Goal: Task Accomplishment & Management: Manage account settings

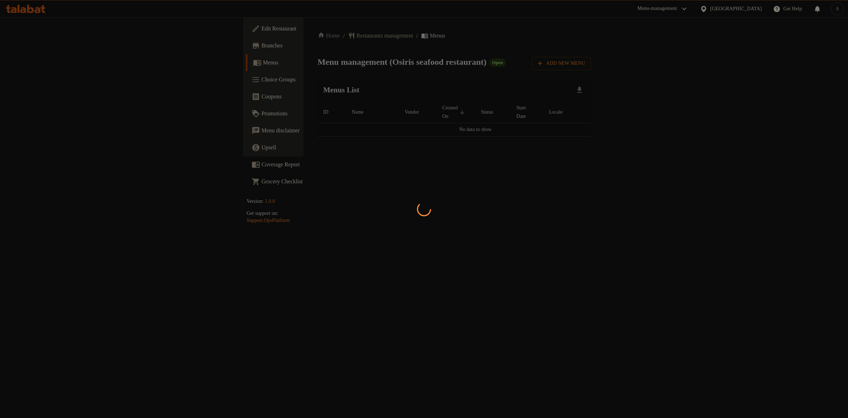
click at [407, 78] on div at bounding box center [424, 209] width 848 height 418
click at [416, 81] on div at bounding box center [424, 209] width 848 height 418
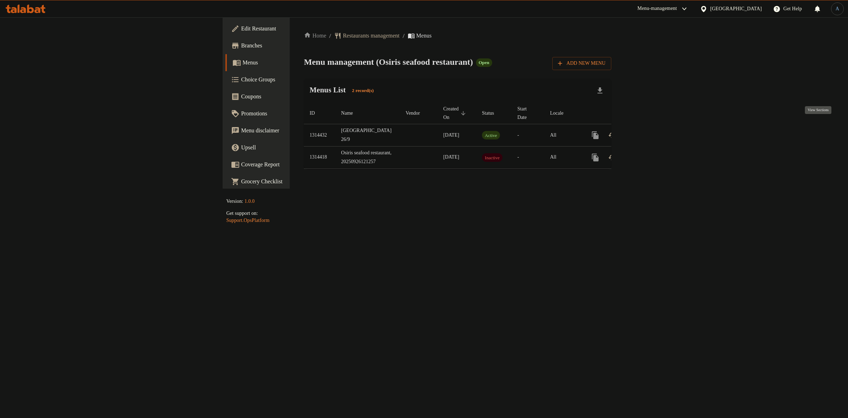
click at [651, 131] on icon "enhanced table" at bounding box center [646, 135] width 8 height 8
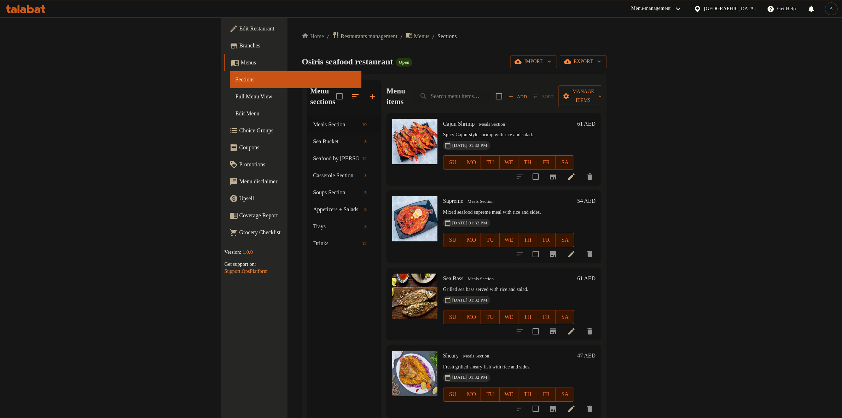
click at [397, 56] on div "Osiris seafood restaurant Open import export" at bounding box center [454, 61] width 305 height 13
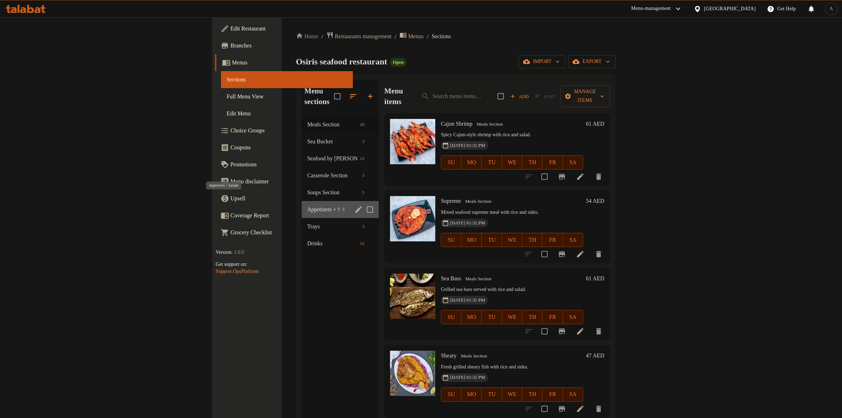
click at [307, 205] on span "Appetizers + Salads" at bounding box center [323, 209] width 32 height 8
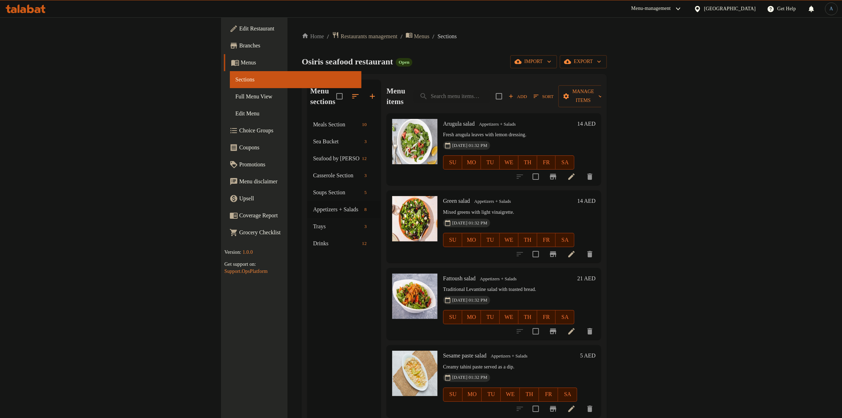
click at [407, 46] on div "Home / Restaurants management / Menus / Sections Osiris seafood restaurant Open…" at bounding box center [454, 266] width 305 height 471
click at [576, 250] on icon at bounding box center [571, 254] width 8 height 8
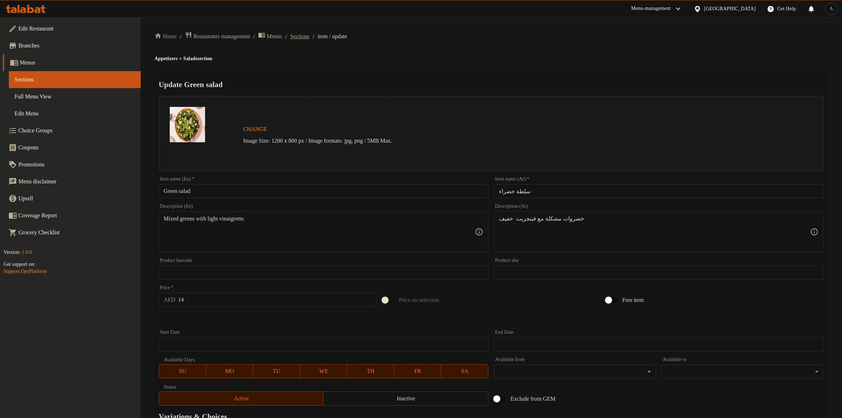
click at [309, 34] on span "Sections" at bounding box center [299, 36] width 19 height 8
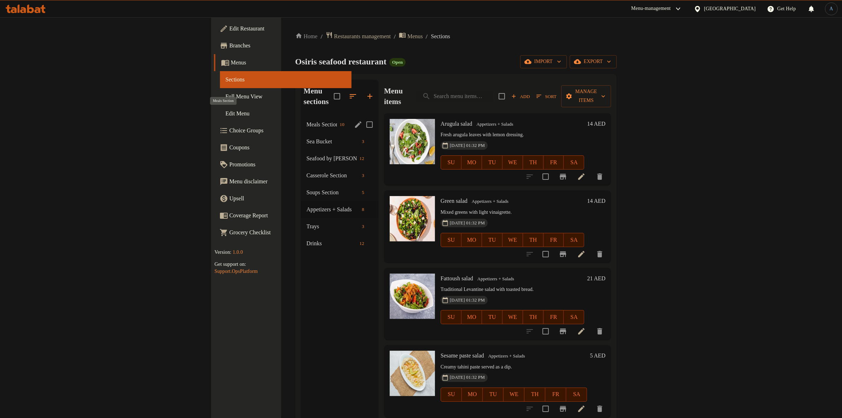
click at [307, 120] on span "Meals Section" at bounding box center [322, 124] width 30 height 8
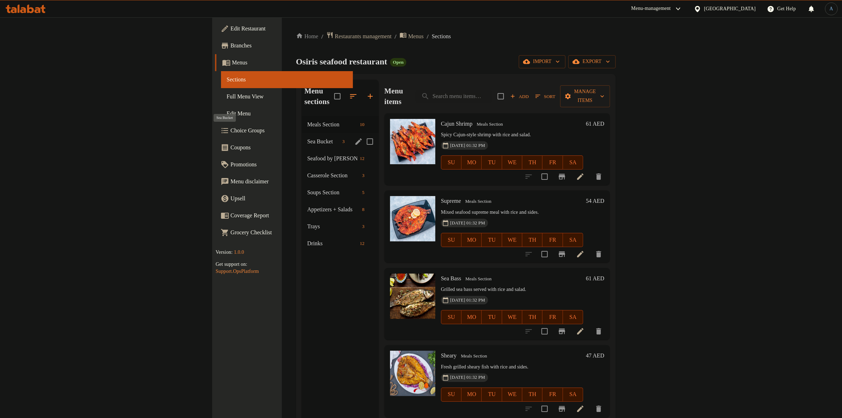
click at [307, 137] on span "Sea Bucket" at bounding box center [323, 141] width 32 height 8
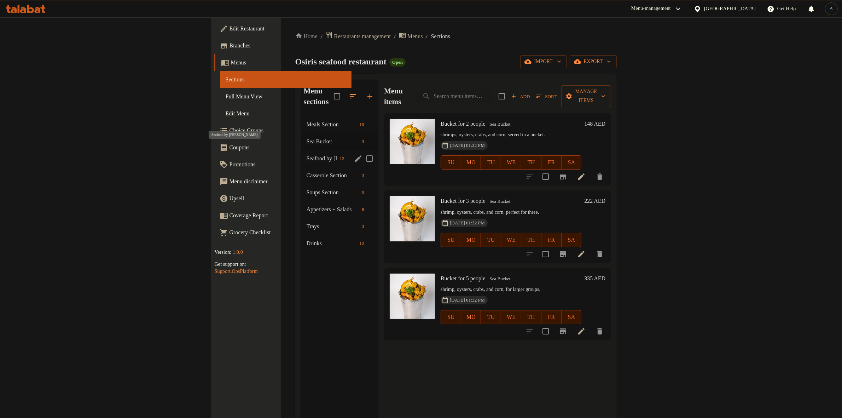
click at [307, 154] on span "Seafood by [PERSON_NAME]" at bounding box center [322, 158] width 30 height 8
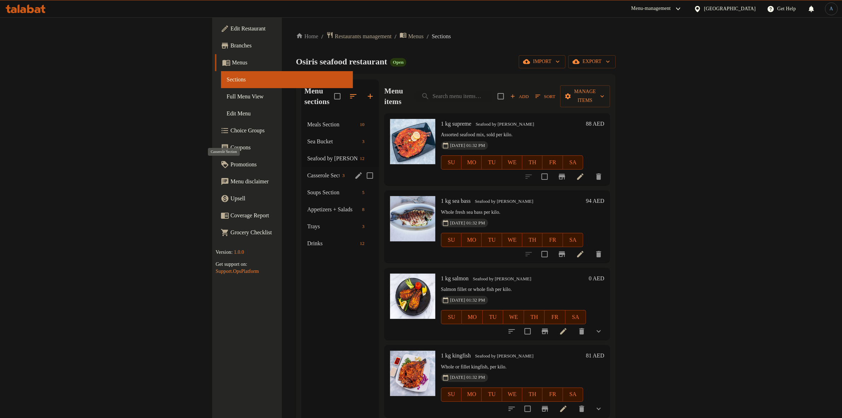
click at [307, 171] on span "Casserole Section" at bounding box center [323, 175] width 32 height 8
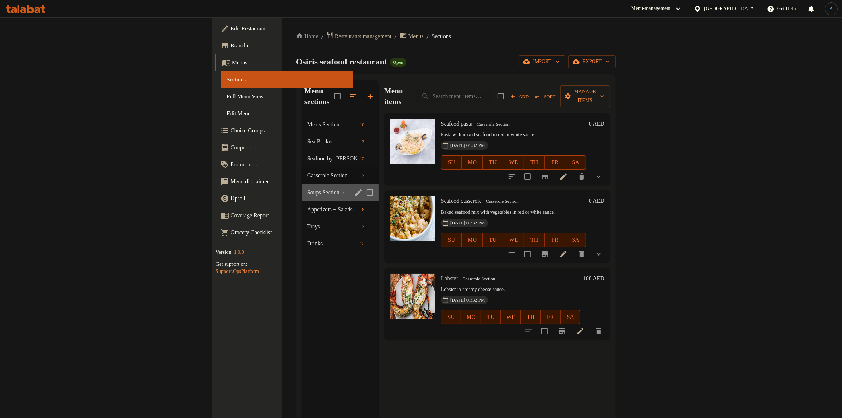
click at [302, 184] on div "Soups Section 5" at bounding box center [340, 192] width 77 height 17
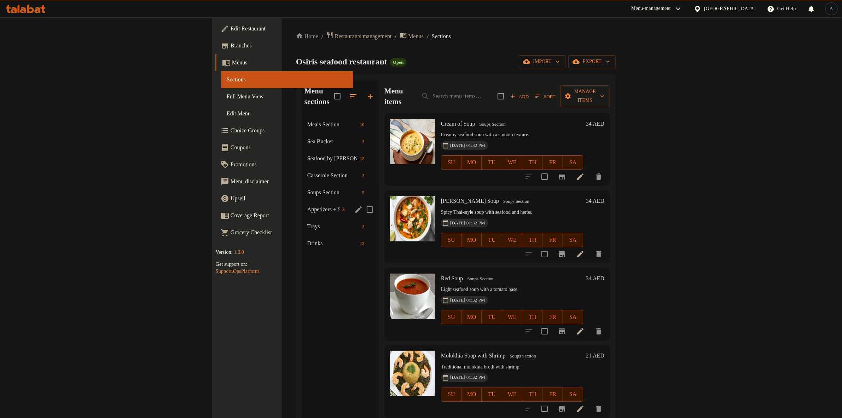
click at [307, 205] on span "Appetizers + Salads" at bounding box center [323, 209] width 32 height 8
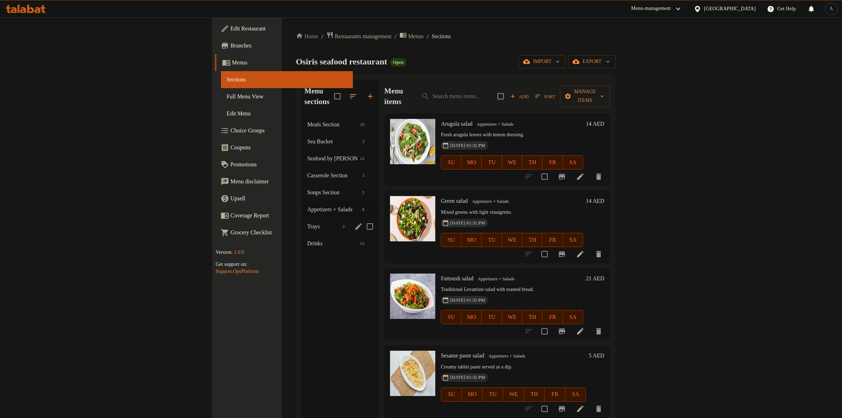
click at [302, 218] on div "Trays 3" at bounding box center [340, 226] width 77 height 17
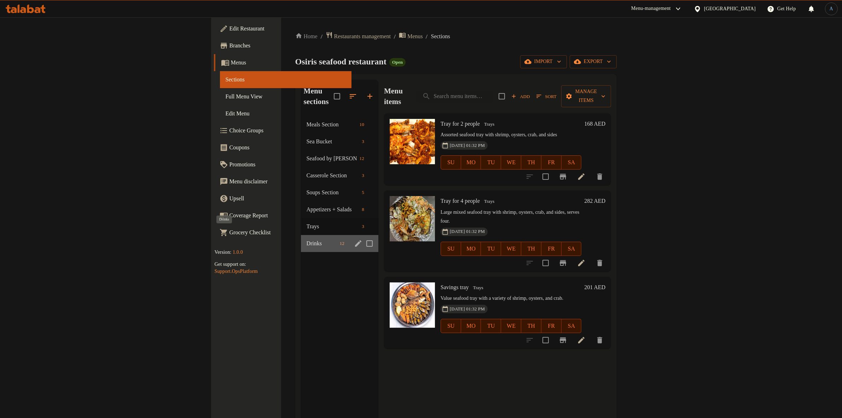
click at [307, 239] on span "Drinks" at bounding box center [322, 243] width 30 height 8
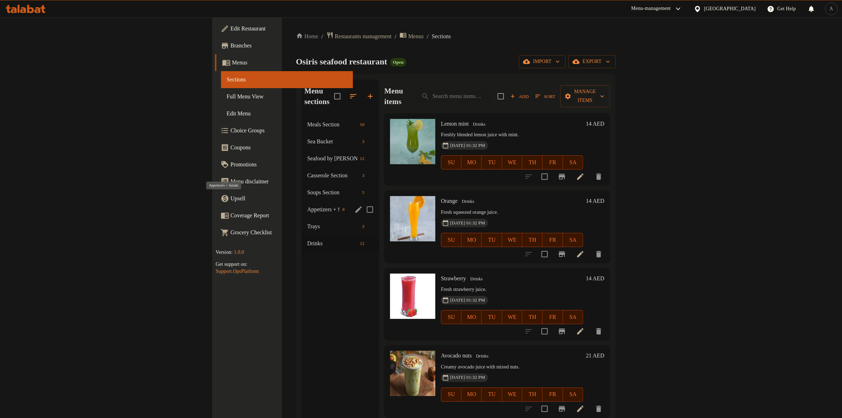
click at [307, 205] on span "Appetizers + Salads" at bounding box center [323, 209] width 32 height 8
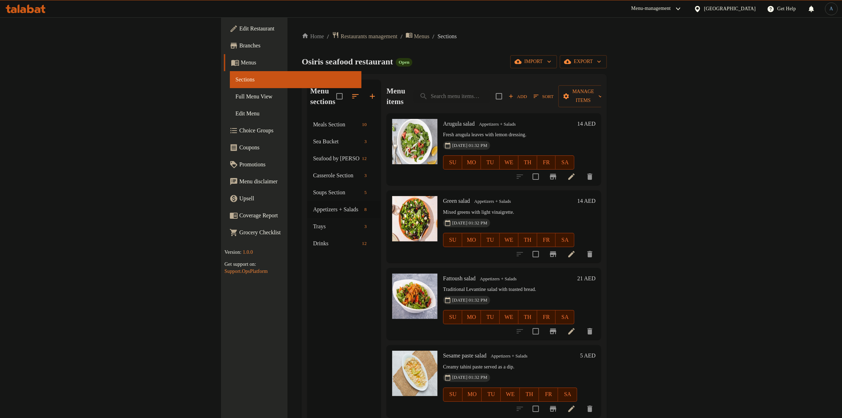
click at [428, 16] on div "Menu-management [GEOGRAPHIC_DATA] Get Help A" at bounding box center [421, 8] width 842 height 17
click at [351, 92] on icon "button" at bounding box center [355, 96] width 8 height 8
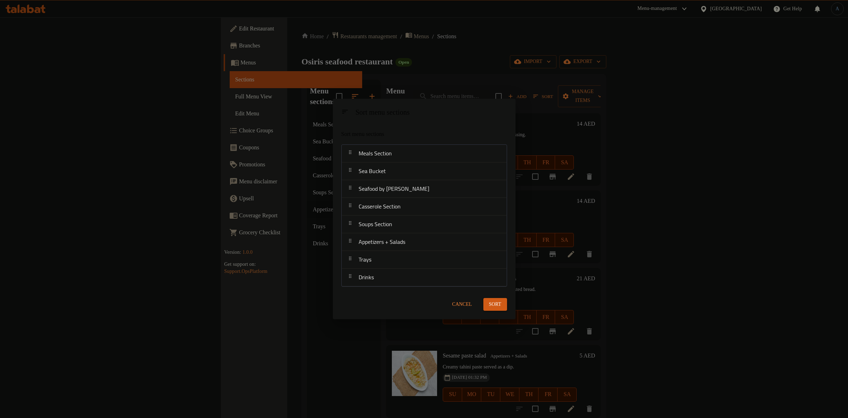
click at [431, 65] on div "Sort menu sections Sort menu sections Meals Section Sea Bucket Seafood by Kilo …" at bounding box center [424, 209] width 848 height 418
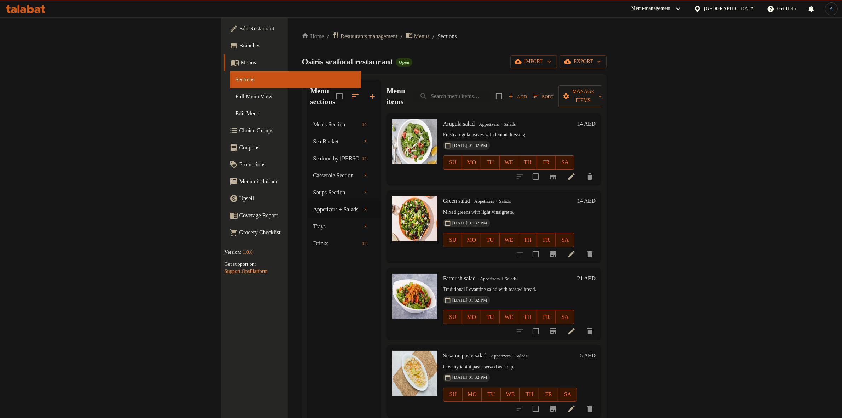
drag, startPoint x: 61, startPoint y: 95, endPoint x: 98, endPoint y: 112, distance: 39.9
click at [235, 95] on span "Full Menu View" at bounding box center [295, 96] width 121 height 8
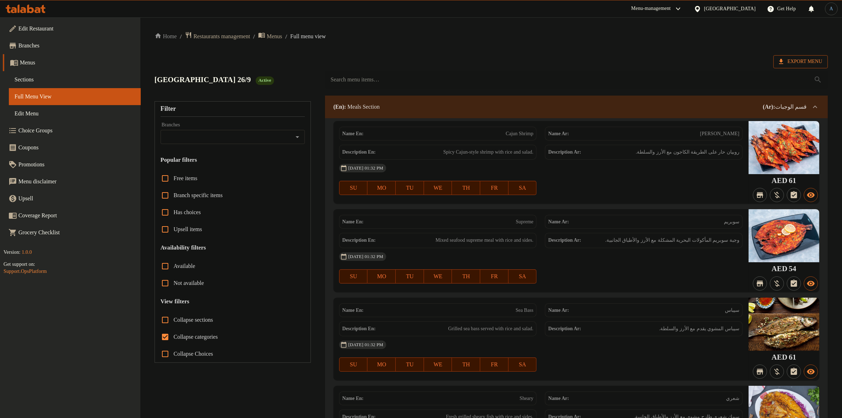
click at [799, 57] on span "Export Menu" at bounding box center [800, 61] width 43 height 9
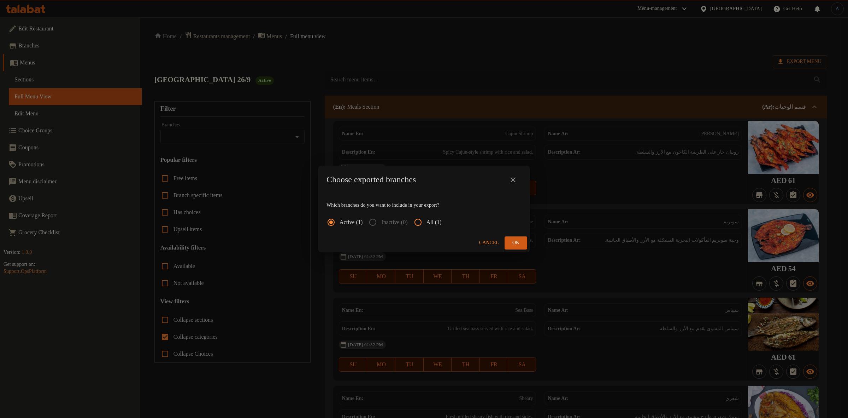
click at [440, 220] on span "All (1)" at bounding box center [434, 222] width 15 height 8
click at [427, 220] on input "All (1)" at bounding box center [418, 222] width 17 height 17
radio input "true"
click at [511, 236] on button "Ok" at bounding box center [516, 242] width 23 height 13
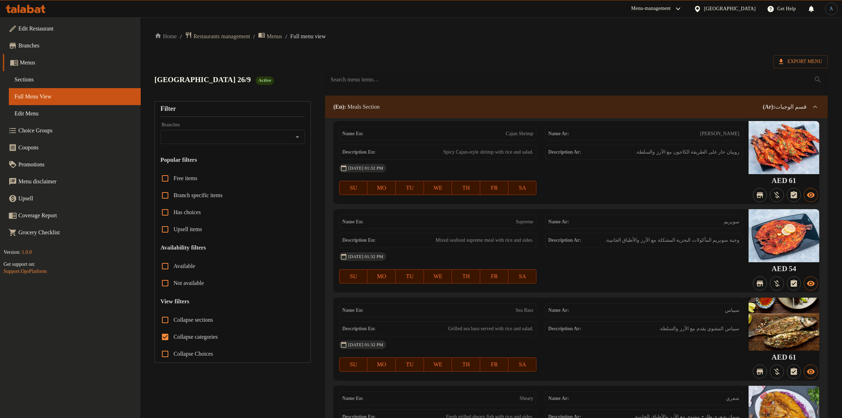
click at [27, 75] on span "Sections" at bounding box center [74, 79] width 121 height 8
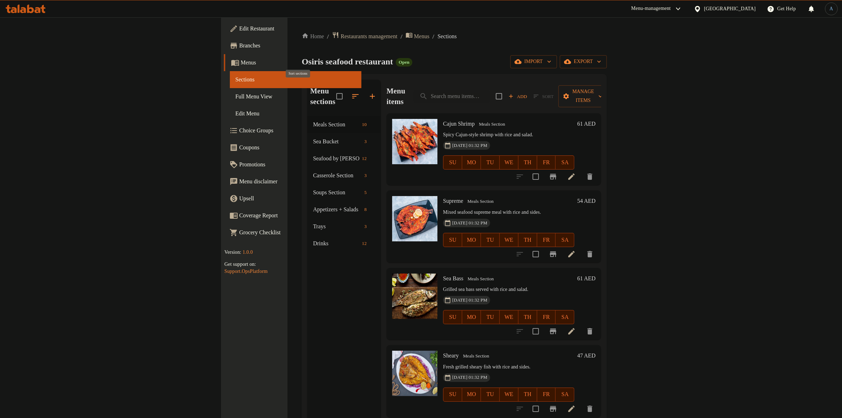
click at [351, 92] on icon "button" at bounding box center [355, 96] width 8 height 8
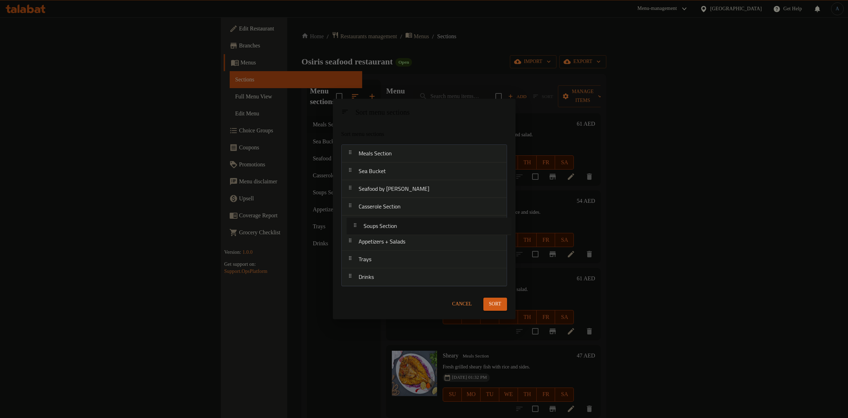
drag, startPoint x: 396, startPoint y: 227, endPoint x: 402, endPoint y: 227, distance: 5.3
click at [402, 225] on nav "Meals Section Sea Bucket Seafood by Kilo Casserole Section Soups Section Appeti…" at bounding box center [425, 215] width 166 height 142
click at [411, 148] on nav "Meals Section Sea Bucket Seafood by Kilo Casserole Section Soups Section Appeti…" at bounding box center [425, 215] width 166 height 142
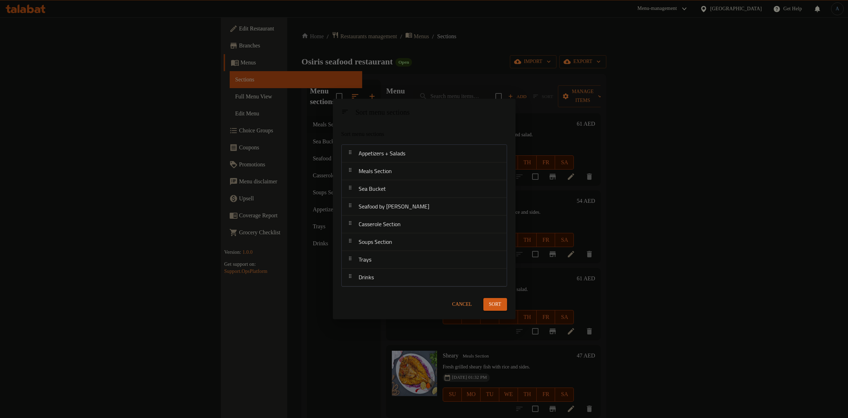
click at [500, 300] on span "Sort" at bounding box center [495, 304] width 12 height 9
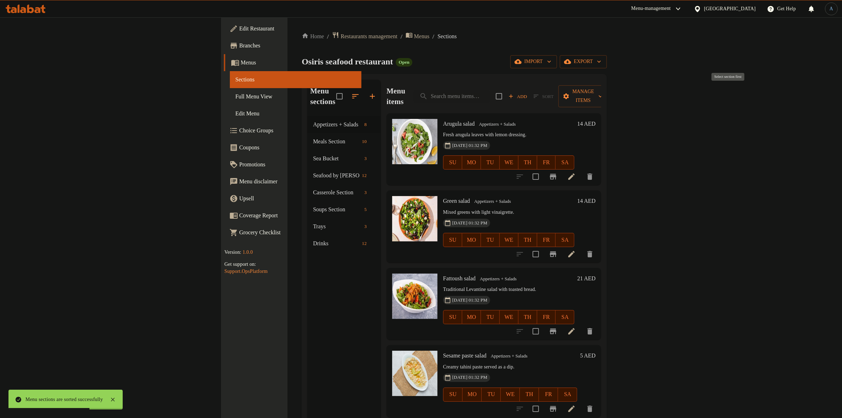
click at [558, 91] on span "Sort" at bounding box center [543, 96] width 29 height 11
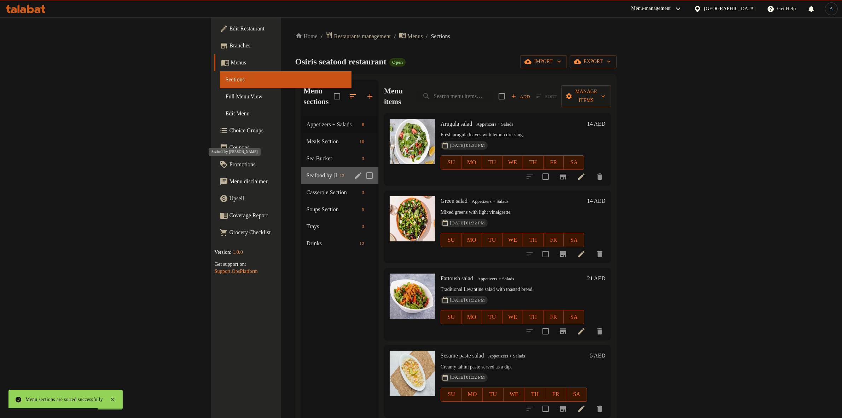
click at [307, 171] on span "Seafood by [PERSON_NAME]" at bounding box center [322, 175] width 30 height 8
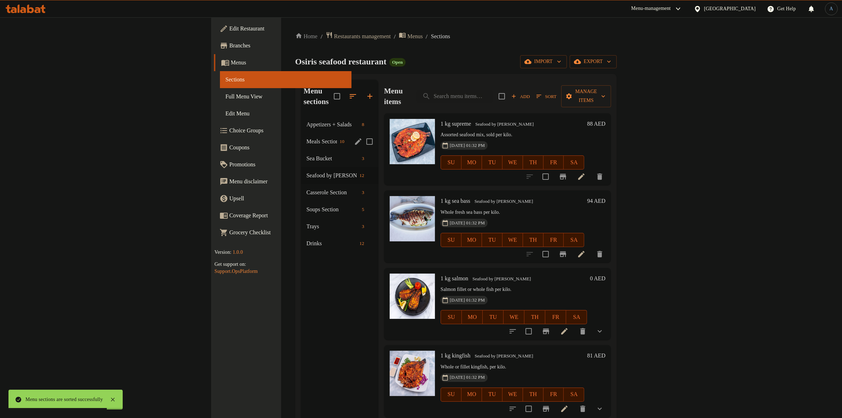
click at [307, 120] on span "Appetizers + Salads" at bounding box center [333, 124] width 53 height 8
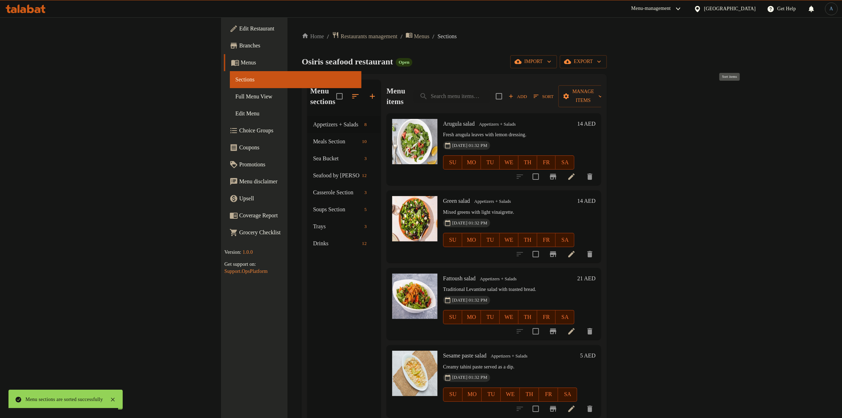
click at [555, 91] on button "Sort" at bounding box center [543, 96] width 23 height 11
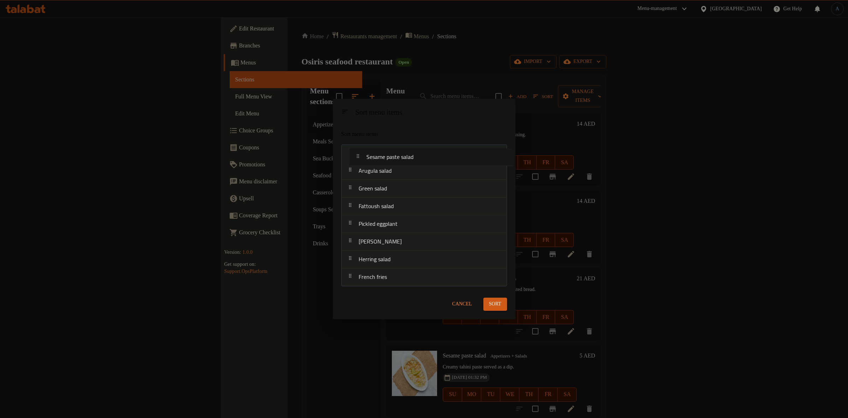
drag, startPoint x: 398, startPoint y: 209, endPoint x: 406, endPoint y: 158, distance: 51.8
click at [406, 158] on nav "Arugula salad Green salad Fattoush salad Sesame paste salad Pickled eggplant Ba…" at bounding box center [425, 215] width 166 height 142
click at [492, 302] on span "Sort" at bounding box center [495, 304] width 12 height 9
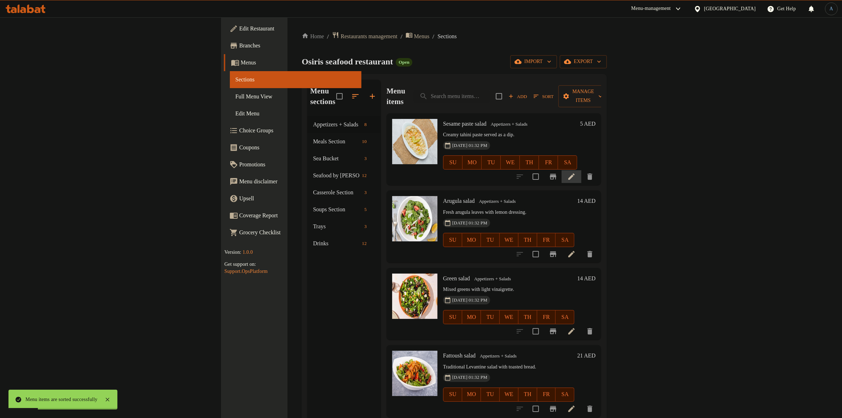
click at [581, 170] on li at bounding box center [571, 176] width 20 height 13
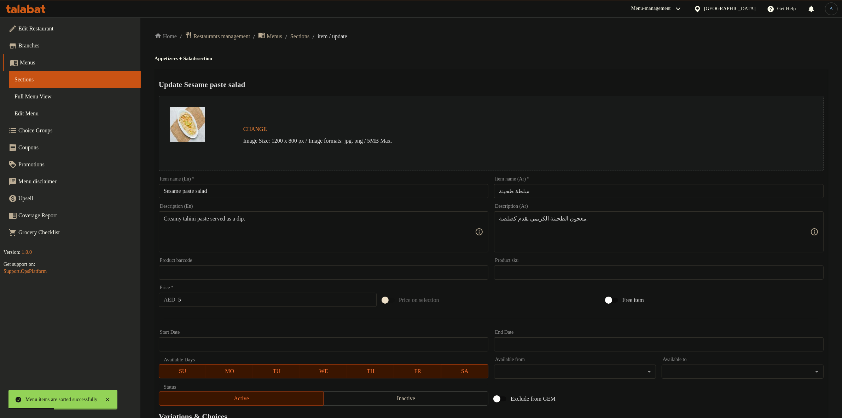
click at [550, 192] on input "سلطة طحينة" at bounding box center [658, 191] width 329 height 14
click at [529, 58] on h4 "Appetizers + Salads section" at bounding box center [490, 58] width 673 height 7
click at [256, 186] on input "Sesame paste salad" at bounding box center [323, 191] width 329 height 14
drag, startPoint x: 708, startPoint y: 47, endPoint x: 703, endPoint y: 53, distance: 8.0
click at [708, 47] on div "Home / Restaurants management / Menus / Sections / item / update Appetizers + S…" at bounding box center [490, 263] width 673 height 465
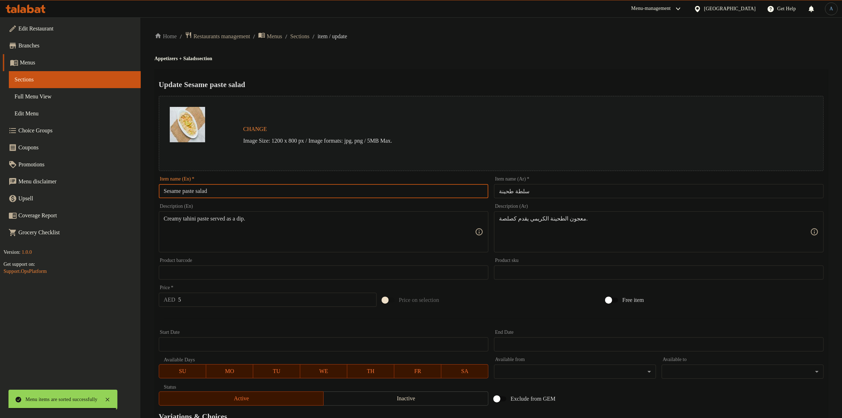
click at [329, 190] on input "Sesame paste salad" at bounding box center [323, 191] width 329 height 14
paste input "Paste S"
type input "Sesame Paste Salad"
click at [433, 55] on div "Home / Restaurants management / Menus / Sections / item / update Appetizers + S…" at bounding box center [490, 263] width 673 height 465
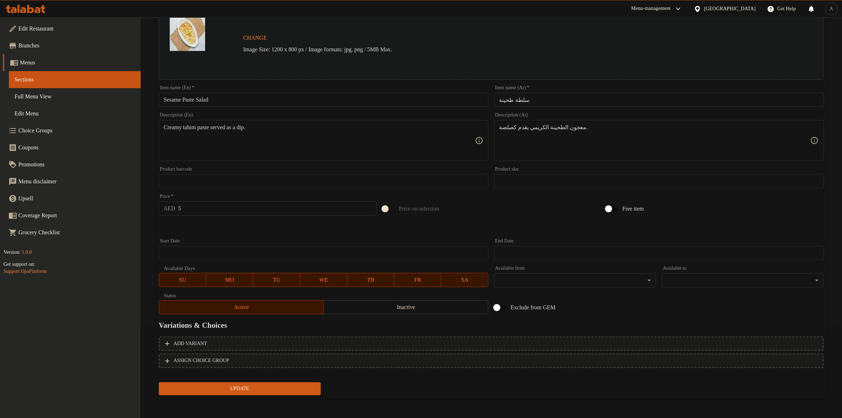
click at [305, 387] on span "Update" at bounding box center [239, 388] width 151 height 9
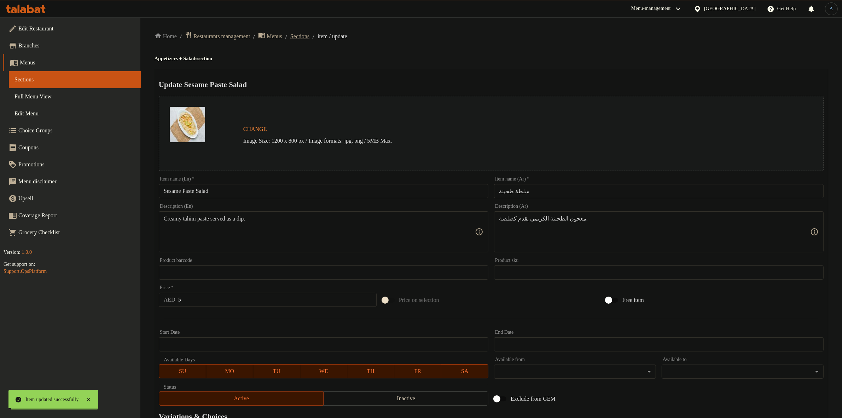
click at [309, 37] on span "Sections" at bounding box center [299, 36] width 19 height 8
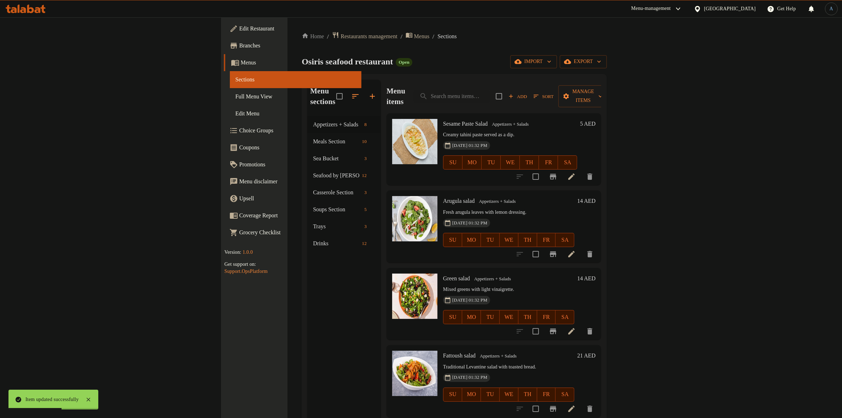
click at [595, 119] on div "5 AED" at bounding box center [586, 124] width 18 height 10
click at [595, 119] on h6 "5 AED" at bounding box center [588, 124] width 16 height 10
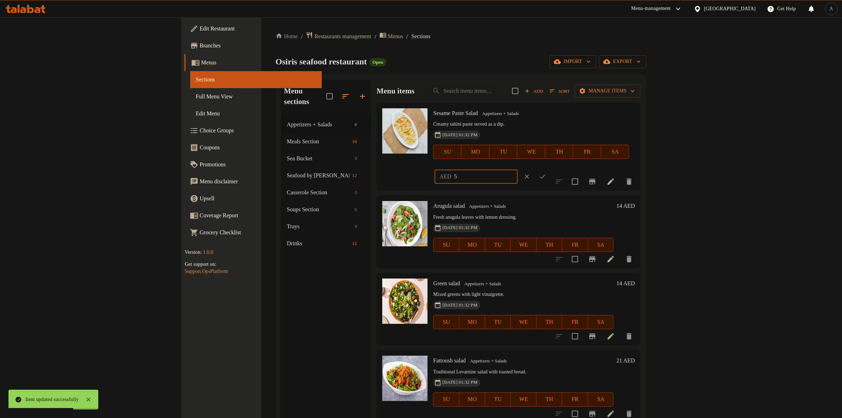
click at [518, 169] on input "5" at bounding box center [486, 176] width 64 height 14
type input "11"
click at [546, 173] on icon "ok" at bounding box center [542, 176] width 7 height 7
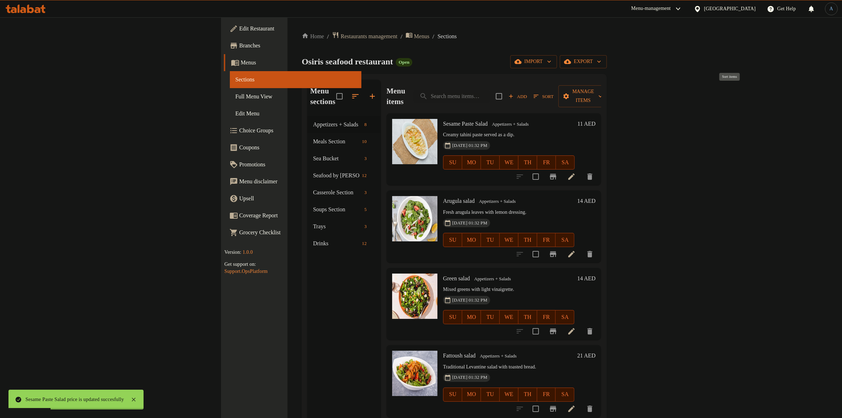
click at [553, 92] on span "Sort" at bounding box center [543, 96] width 20 height 8
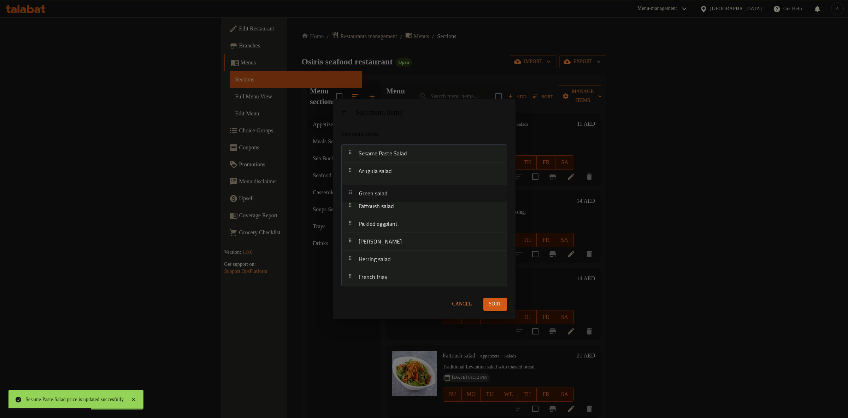
drag, startPoint x: 398, startPoint y: 188, endPoint x: 393, endPoint y: 208, distance: 20.5
click at [399, 197] on nav "Sesame Paste Salad Arugula salad Green salad Fattoush salad Pickled eggplant Ba…" at bounding box center [425, 215] width 166 height 142
click at [395, 177] on nav "Sesame Paste Salad Arugula salad Green salad Fattoush salad Pickled eggplant Ba…" at bounding box center [425, 215] width 166 height 142
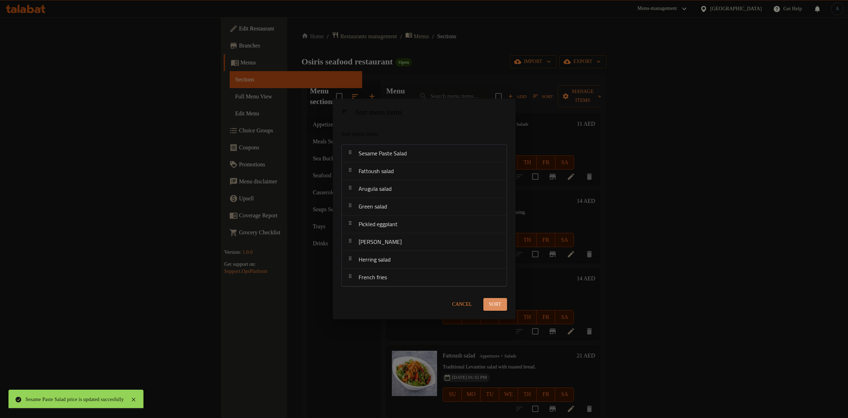
click at [498, 301] on span "Sort" at bounding box center [495, 304] width 12 height 9
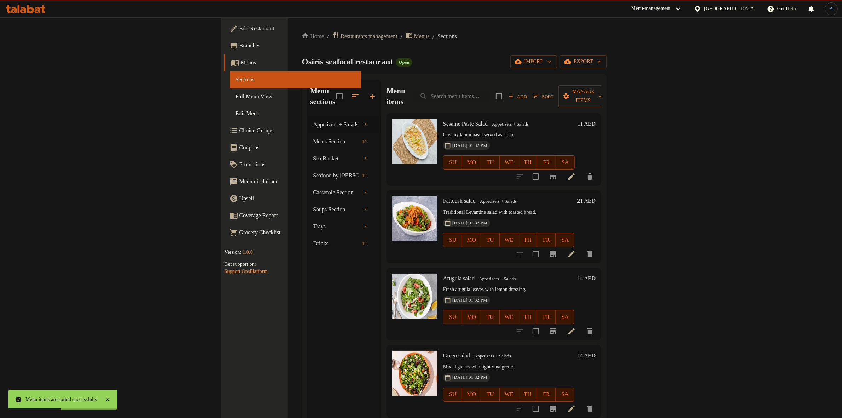
click at [595, 196] on h6 "21 AED" at bounding box center [586, 201] width 18 height 10
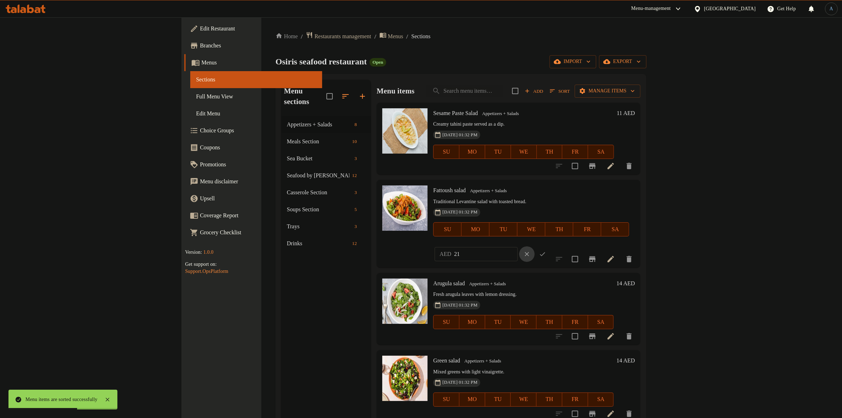
click at [530, 250] on icon "clear" at bounding box center [526, 253] width 7 height 7
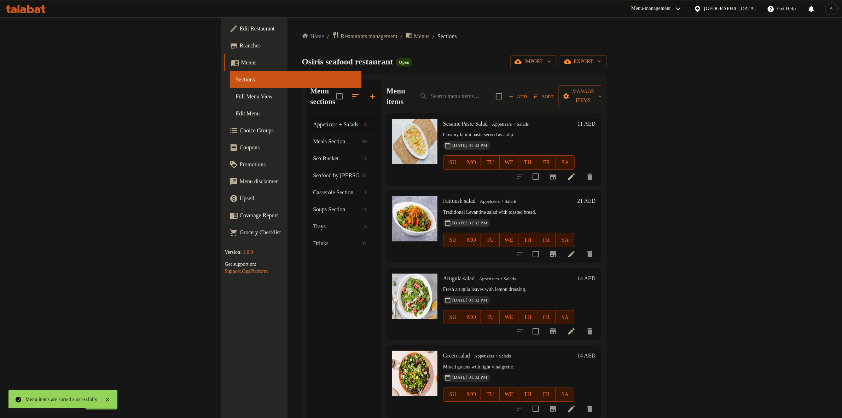
click at [595, 196] on h6 "21 AED" at bounding box center [586, 201] width 18 height 10
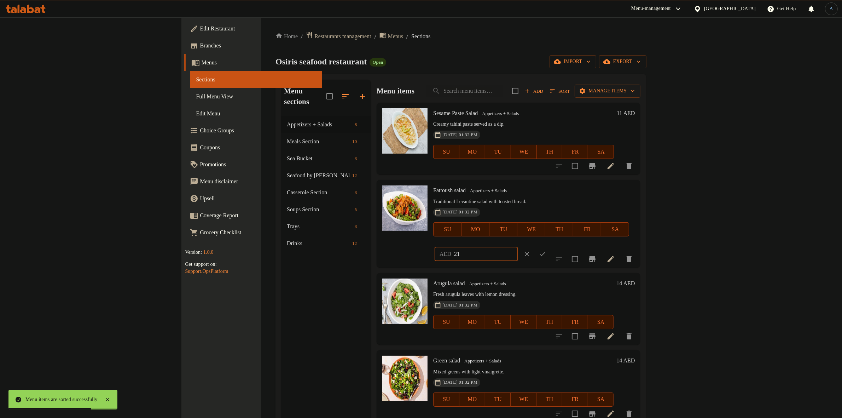
click at [518, 247] on input "21" at bounding box center [486, 254] width 64 height 14
type input "15"
click at [545, 252] on icon "ok" at bounding box center [542, 254] width 5 height 4
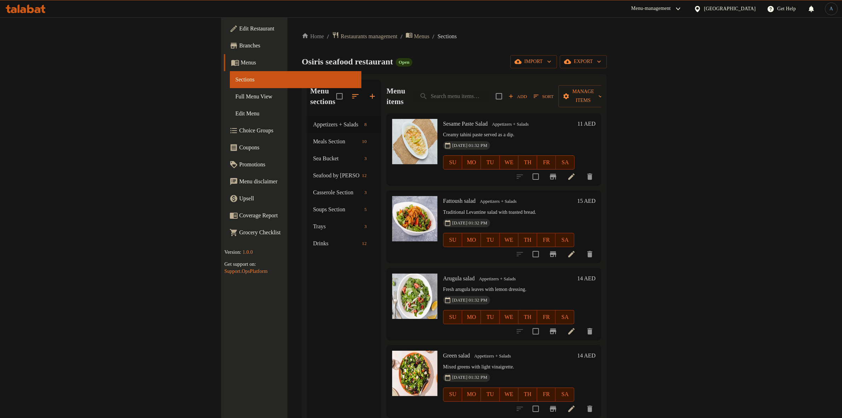
click at [595, 119] on h6 "11 AED" at bounding box center [586, 124] width 18 height 10
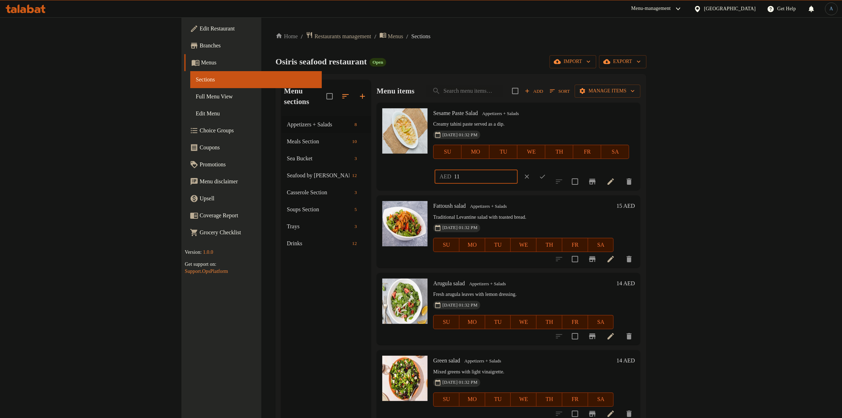
click at [518, 169] on input "11" at bounding box center [486, 176] width 64 height 14
type input "5"
click at [545, 175] on icon "ok" at bounding box center [542, 177] width 5 height 4
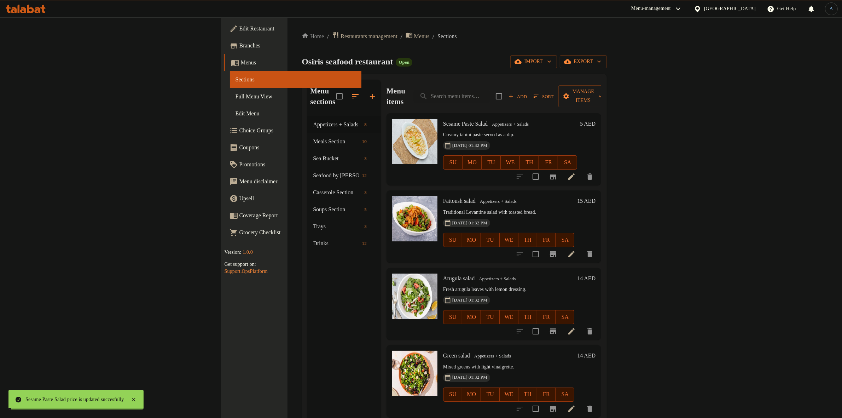
click at [540, 119] on h6 "Sesame Paste Salad Appetizers + Salads" at bounding box center [510, 124] width 134 height 10
click at [595, 196] on h6 "15 AED" at bounding box center [586, 201] width 18 height 10
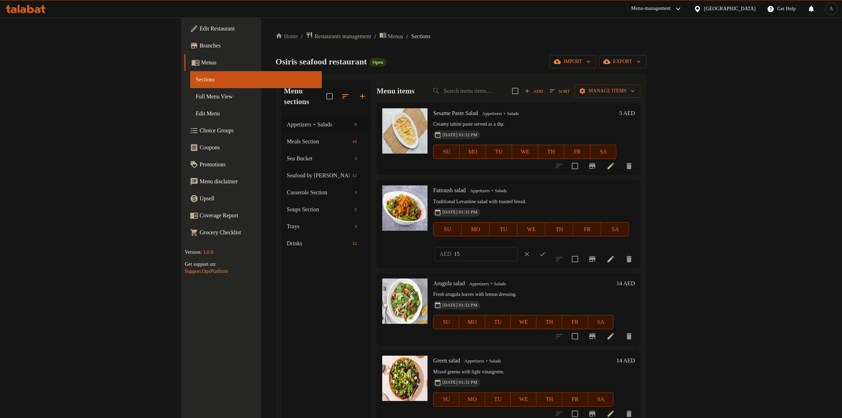
click at [518, 247] on input "15" at bounding box center [486, 254] width 64 height 14
paste input "21.0"
type input "21.0"
click at [546, 250] on icon "ok" at bounding box center [542, 253] width 7 height 7
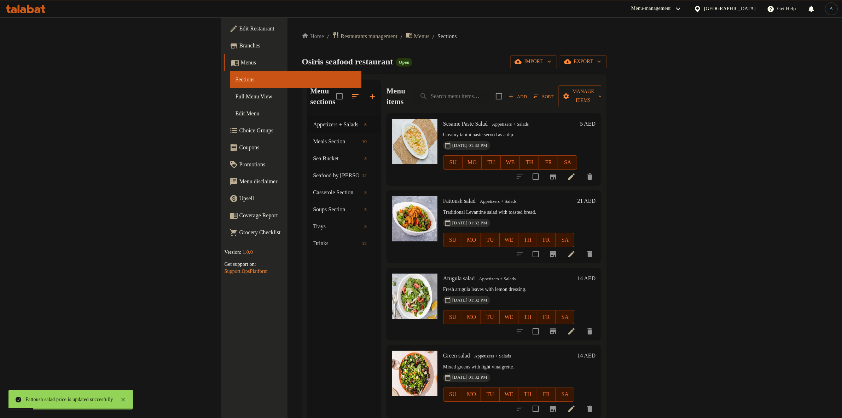
click at [574, 208] on p "Traditional Levantine salad with toasted bread." at bounding box center [508, 212] width 131 height 9
click at [539, 93] on icon "button" at bounding box center [536, 96] width 6 height 6
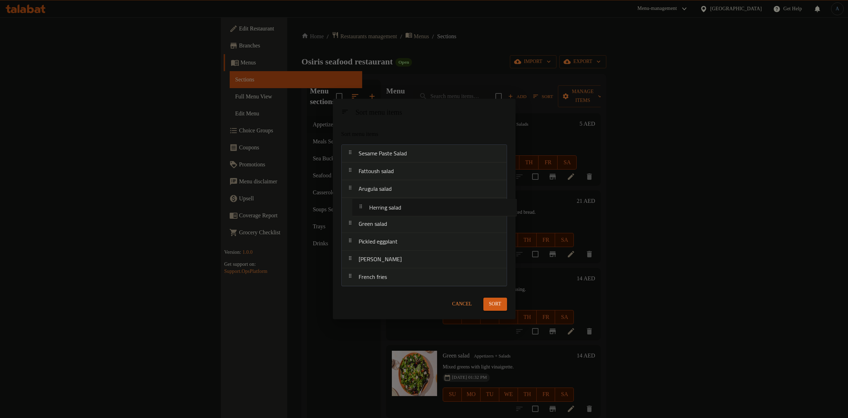
drag, startPoint x: 377, startPoint y: 262, endPoint x: 391, endPoint y: 207, distance: 56.8
click at [391, 207] on nav "Sesame Paste Salad Fattoush salad Arugula salad Green salad Pickled eggplant Ba…" at bounding box center [425, 215] width 166 height 142
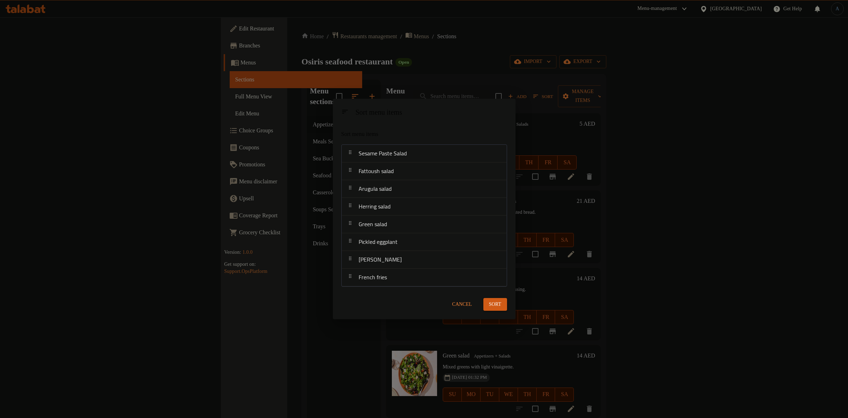
click at [502, 304] on button "Sort" at bounding box center [496, 304] width 24 height 13
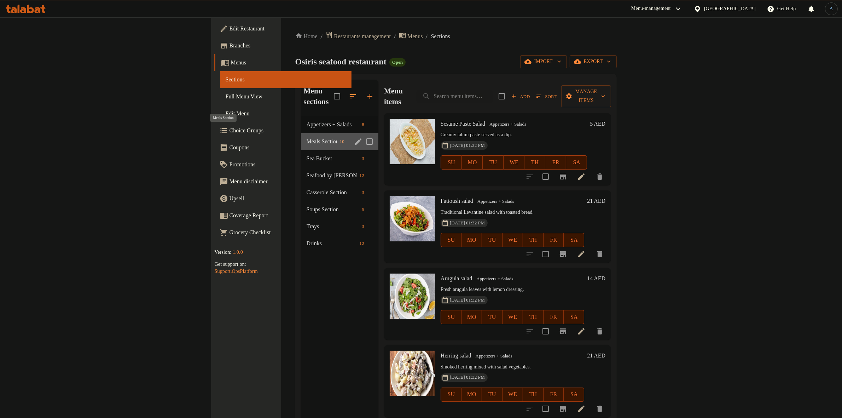
click at [307, 137] on span "Meals Section" at bounding box center [322, 141] width 30 height 8
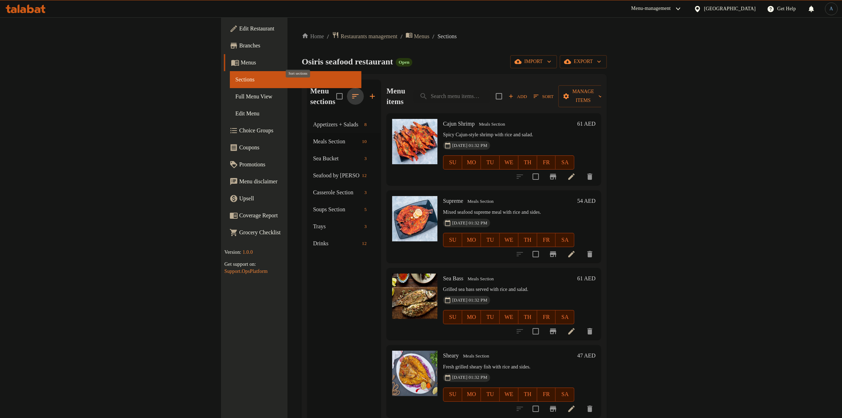
click at [351, 92] on icon "button" at bounding box center [355, 96] width 8 height 8
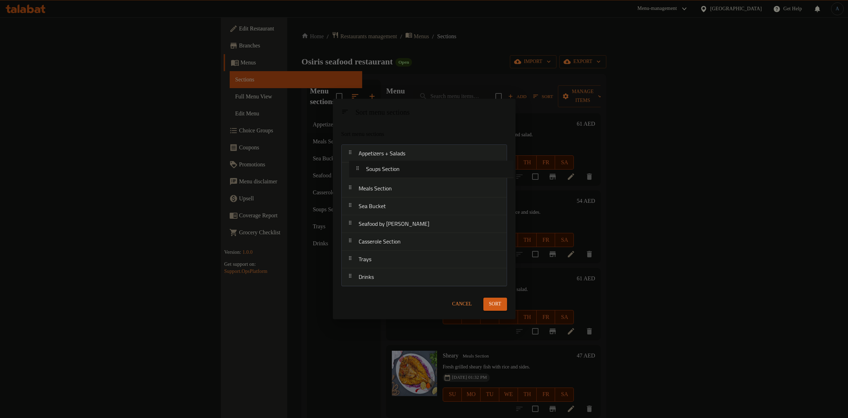
drag, startPoint x: 384, startPoint y: 243, endPoint x: 391, endPoint y: 165, distance: 77.8
click at [391, 165] on nav "Appetizers + Salads Meals Section Sea Bucket Seafood by Kilo Casserole Section …" at bounding box center [425, 215] width 166 height 142
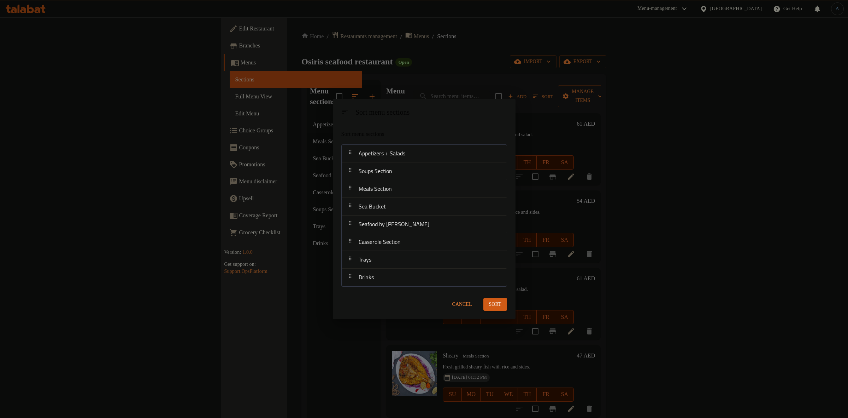
click at [500, 300] on span "Sort" at bounding box center [495, 304] width 12 height 9
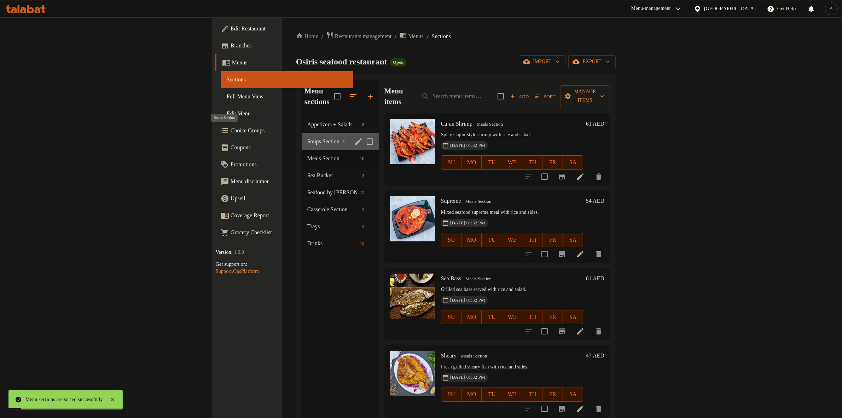
click at [307, 137] on span "Soups Section" at bounding box center [323, 141] width 32 height 8
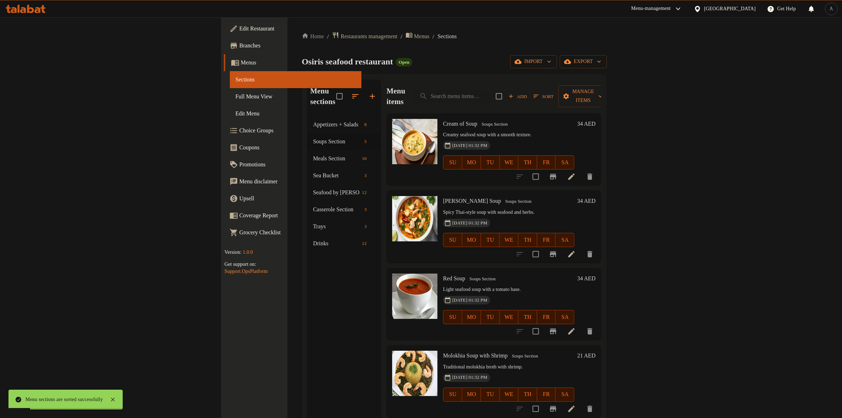
click at [475, 49] on div "Home / Restaurants management / Menus / Sections Osiris seafood restaurant Open…" at bounding box center [454, 266] width 305 height 471
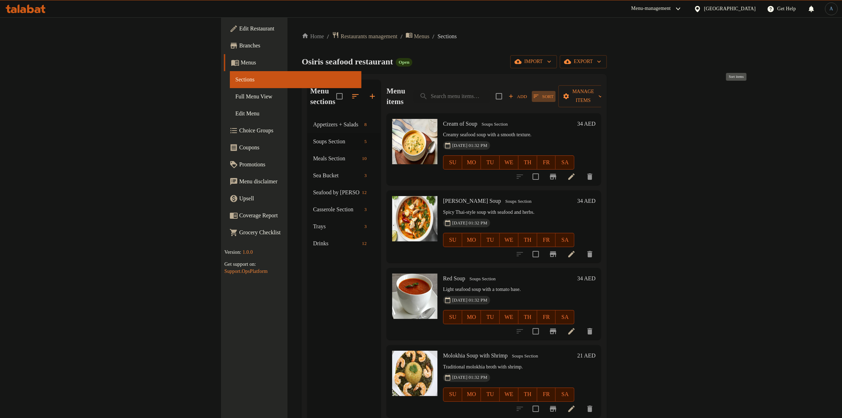
click at [553, 92] on span "Sort" at bounding box center [543, 96] width 20 height 8
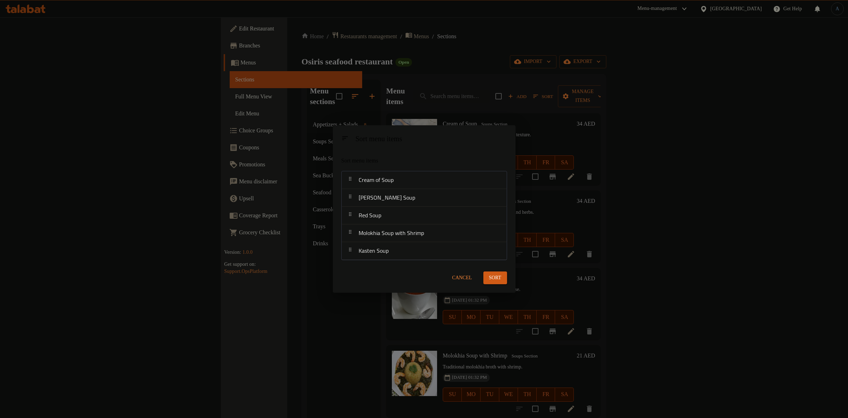
click at [462, 279] on span "Cancel" at bounding box center [463, 277] width 20 height 9
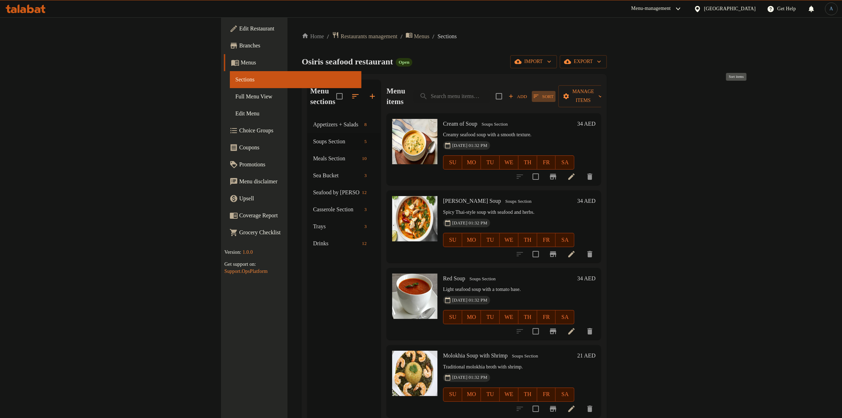
click at [553, 92] on span "Sort" at bounding box center [543, 96] width 20 height 8
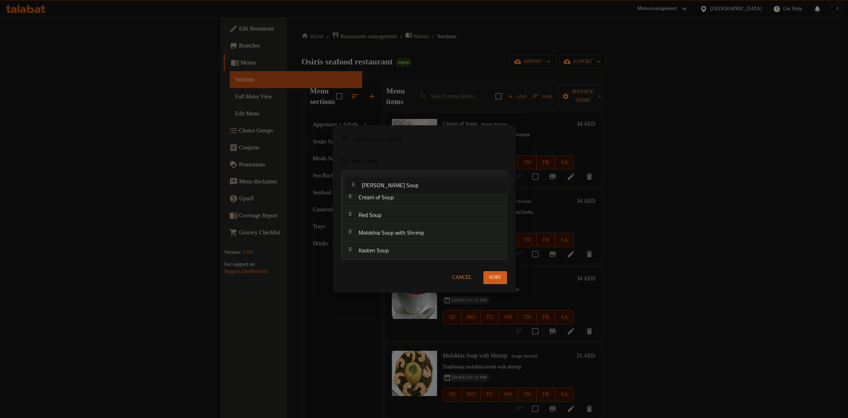
drag, startPoint x: 395, startPoint y: 201, endPoint x: 399, endPoint y: 185, distance: 17.0
click at [399, 185] on nav "Cream of Soup [PERSON_NAME] Soup Red Soup Molokhia Soup with Shrimp [PERSON_NAM…" at bounding box center [425, 215] width 166 height 89
click at [498, 279] on span "Sort" at bounding box center [495, 277] width 12 height 9
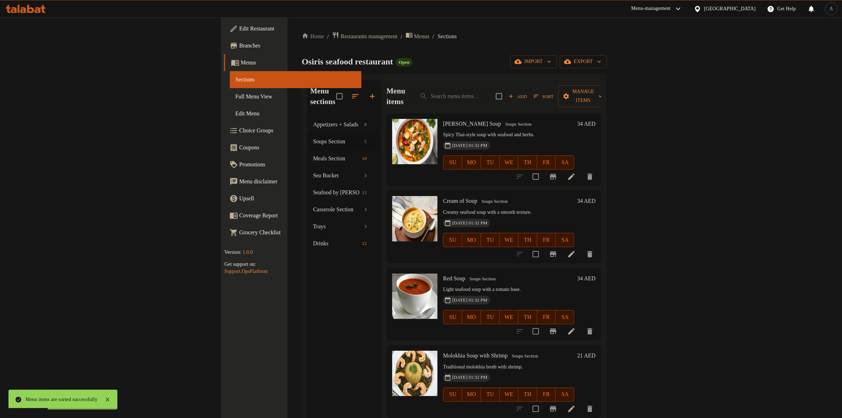
click at [595, 119] on h6 "34 AED" at bounding box center [586, 124] width 18 height 10
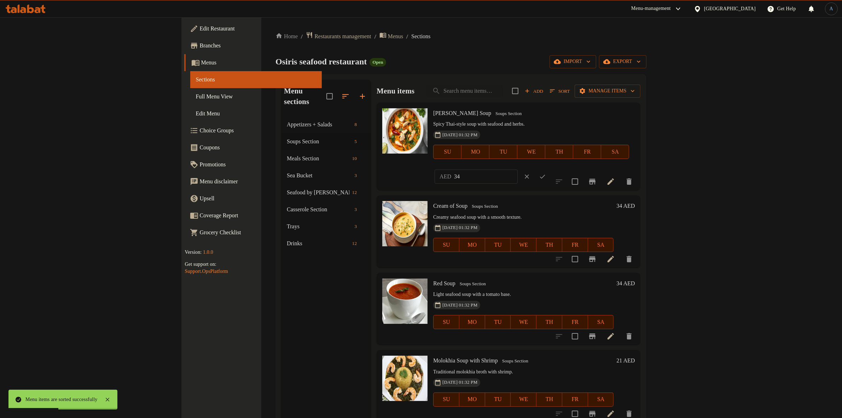
click at [518, 169] on input "34" at bounding box center [486, 176] width 64 height 14
type input "26"
click at [546, 173] on icon "ok" at bounding box center [542, 176] width 7 height 7
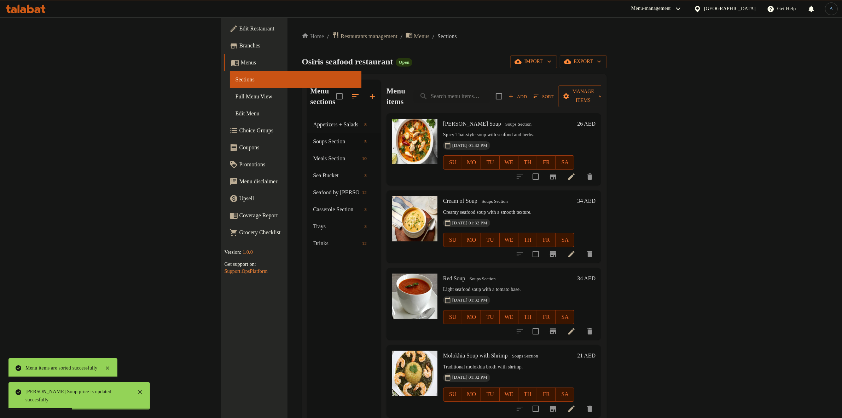
click at [553, 93] on span "Sort" at bounding box center [543, 96] width 20 height 8
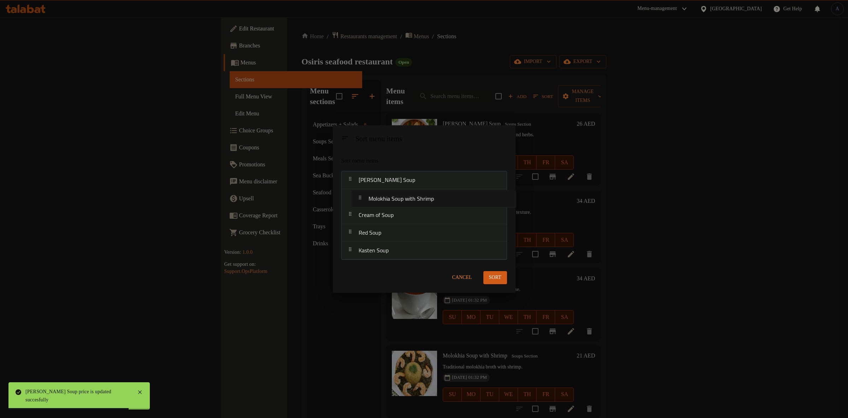
drag, startPoint x: 385, startPoint y: 228, endPoint x: 395, endPoint y: 194, distance: 35.4
click at [395, 194] on nav "[PERSON_NAME] Soup Cream of Soup Red Soup Molokhia Soup with Shrimp [PERSON_NAM…" at bounding box center [425, 215] width 166 height 89
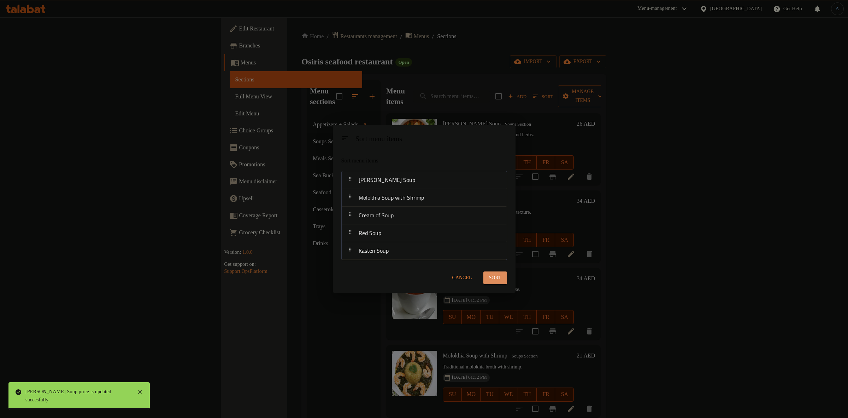
click at [496, 278] on span "Sort" at bounding box center [495, 277] width 12 height 9
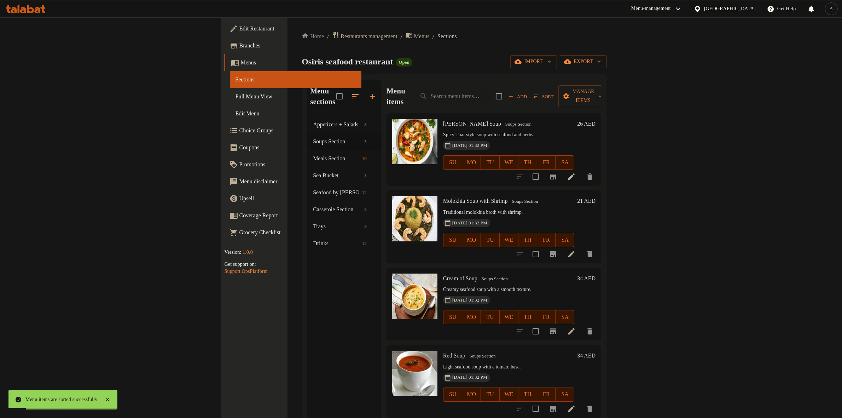
click at [595, 196] on h6 "21 AED" at bounding box center [586, 201] width 18 height 10
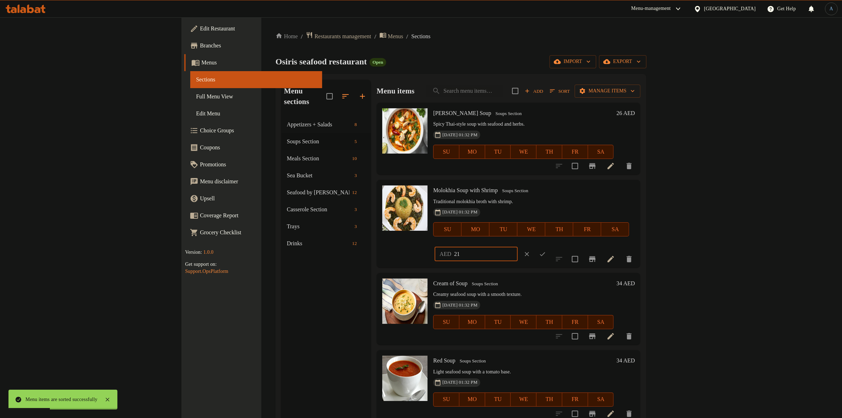
click at [518, 247] on input "21" at bounding box center [486, 254] width 64 height 14
type input "30"
click at [546, 250] on icon "ok" at bounding box center [542, 253] width 7 height 7
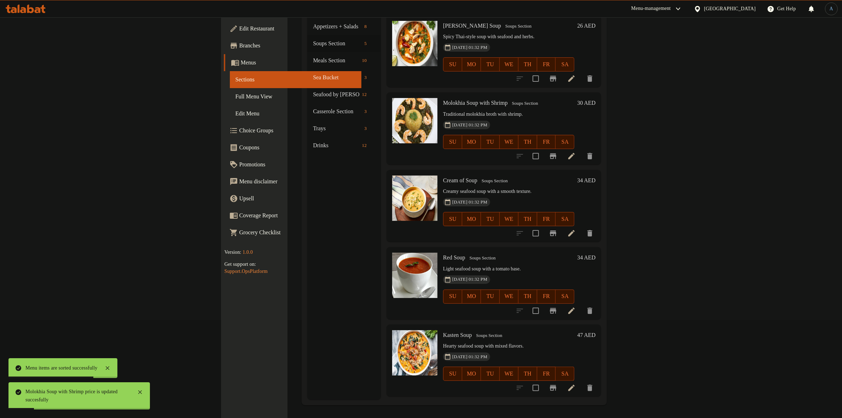
scroll to position [99, 0]
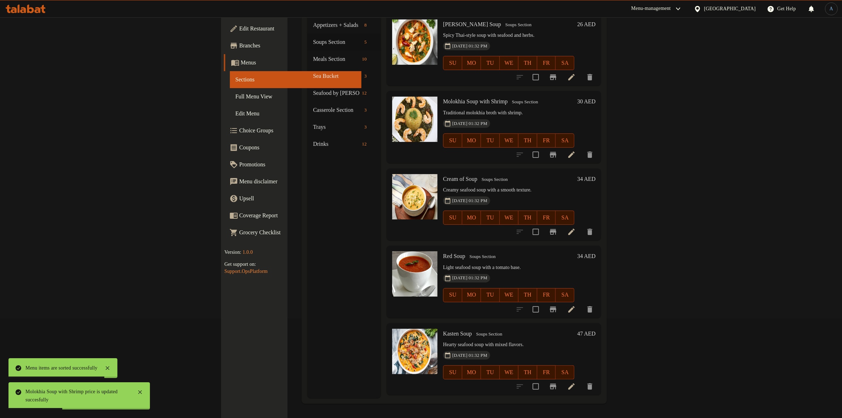
click at [443, 176] on span "Cream of Soup" at bounding box center [460, 179] width 34 height 6
copy h6 "Cream of Soup"
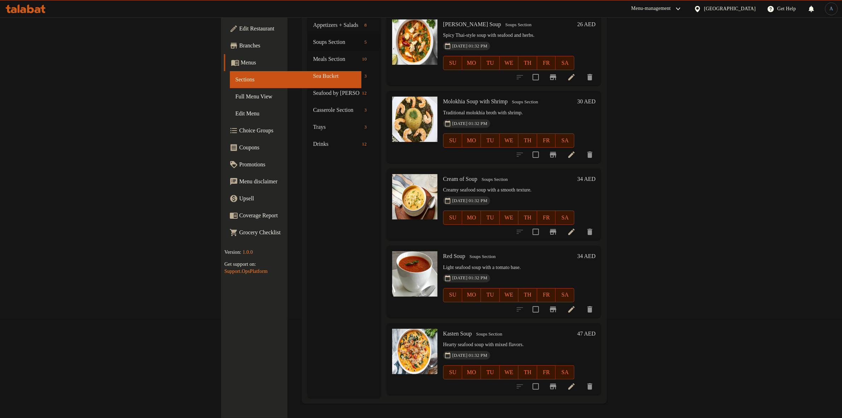
click at [443, 253] on span "Red Soup" at bounding box center [454, 256] width 22 height 6
copy h6 "Red Soup"
click at [443, 330] on span "Kasten Soup" at bounding box center [457, 333] width 29 height 6
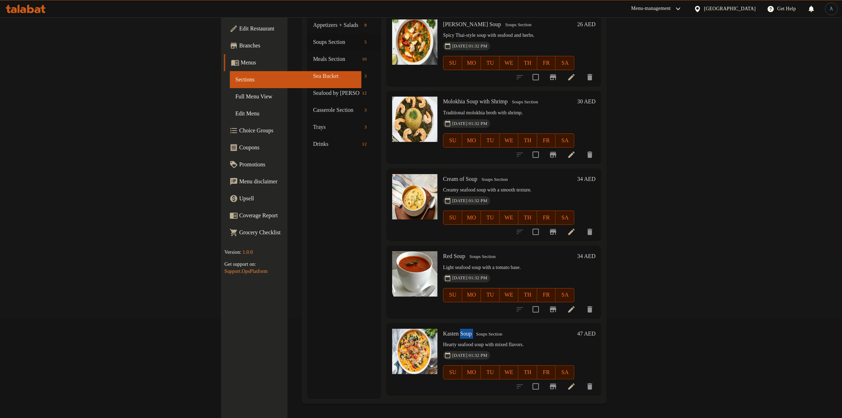
click at [443, 330] on span "Kasten Soup" at bounding box center [457, 333] width 29 height 6
copy h6 "Kasten Soup"
click at [576, 382] on icon at bounding box center [571, 386] width 8 height 8
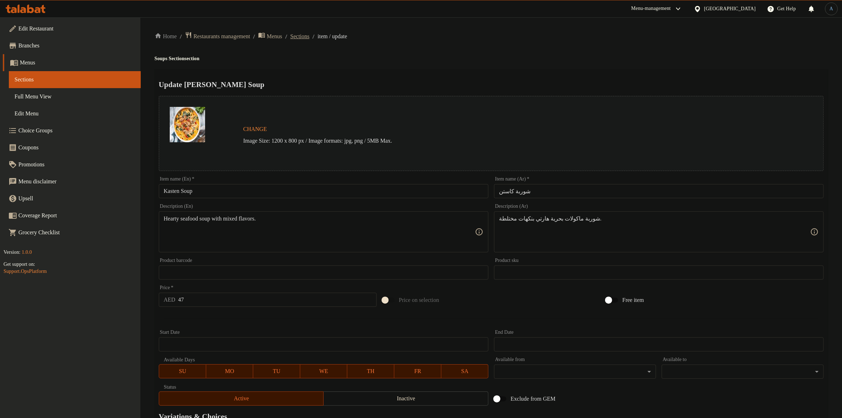
click at [309, 38] on span "Sections" at bounding box center [299, 36] width 19 height 8
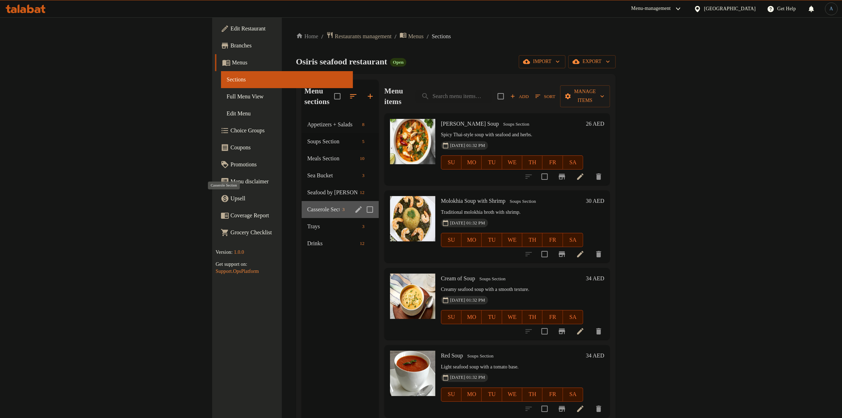
click at [307, 205] on span "Casserole Section" at bounding box center [323, 209] width 32 height 8
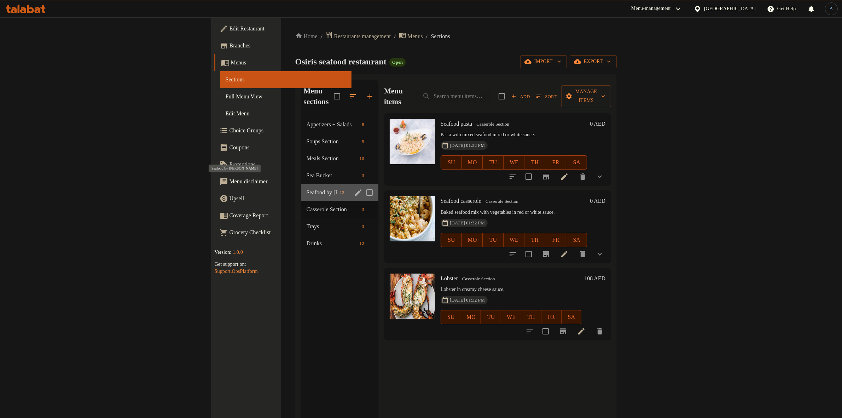
click at [307, 188] on span "Seafood by [PERSON_NAME]" at bounding box center [322, 192] width 30 height 8
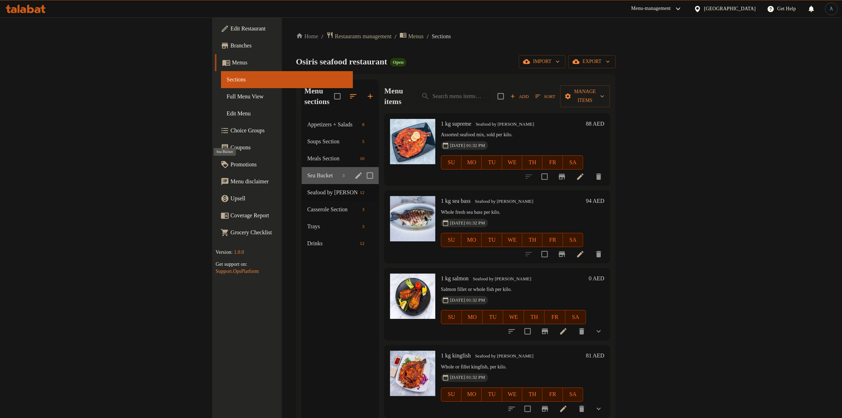
click at [307, 171] on span "Sea Bucket" at bounding box center [323, 175] width 32 height 8
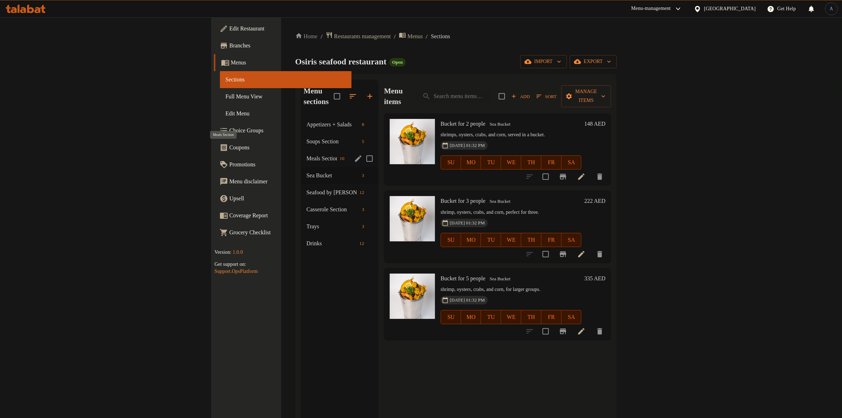
click at [307, 154] on span "Meals Section" at bounding box center [322, 158] width 30 height 8
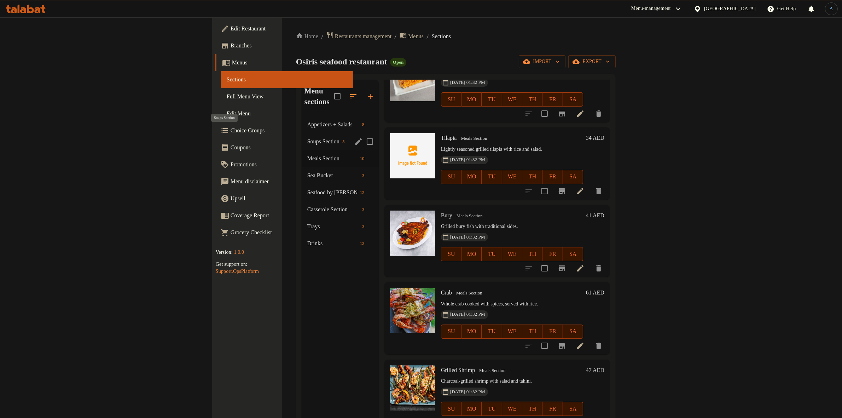
click at [307, 137] on span "Soups Section" at bounding box center [323, 141] width 32 height 8
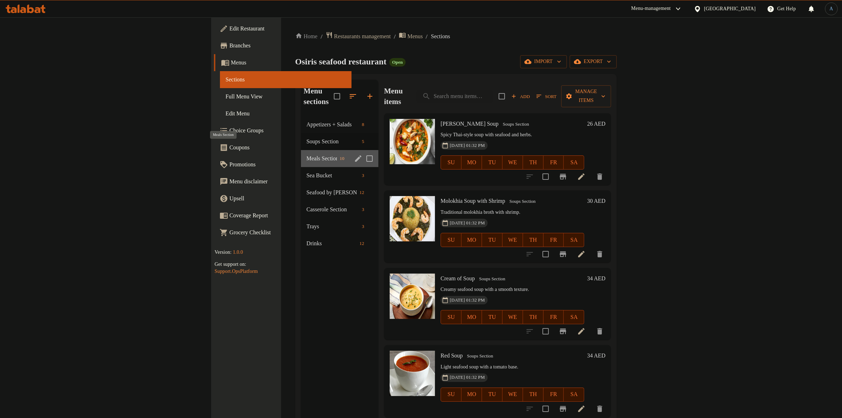
click at [307, 154] on span "Meals Section" at bounding box center [322, 158] width 30 height 8
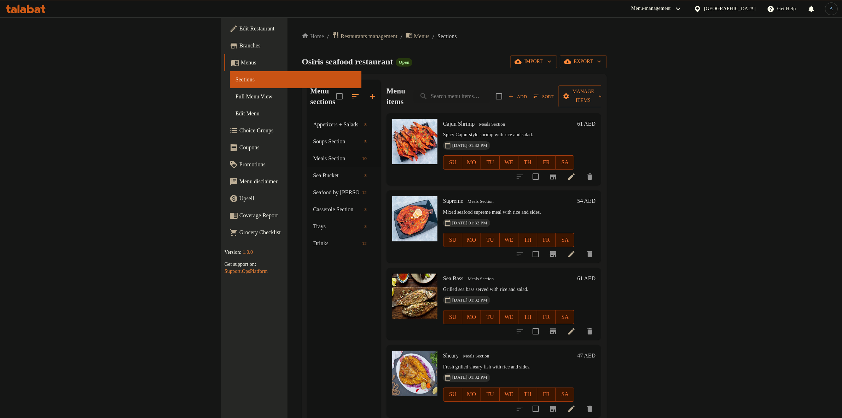
click at [439, 32] on ol "Home / Restaurants management / Menus / Sections" at bounding box center [454, 36] width 305 height 10
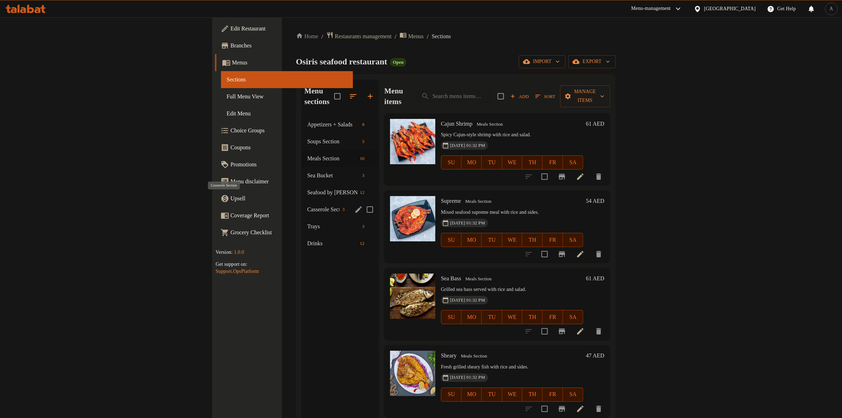
click at [307, 205] on span "Casserole Section" at bounding box center [323, 209] width 32 height 8
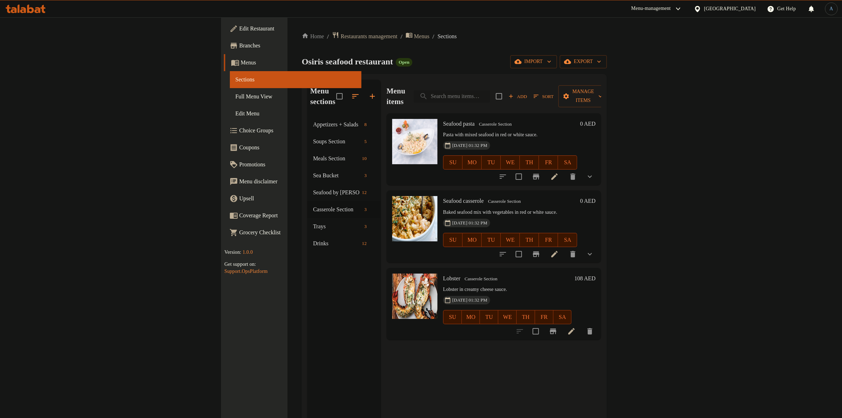
click at [490, 91] on input "search" at bounding box center [452, 96] width 76 height 12
type input "ق"
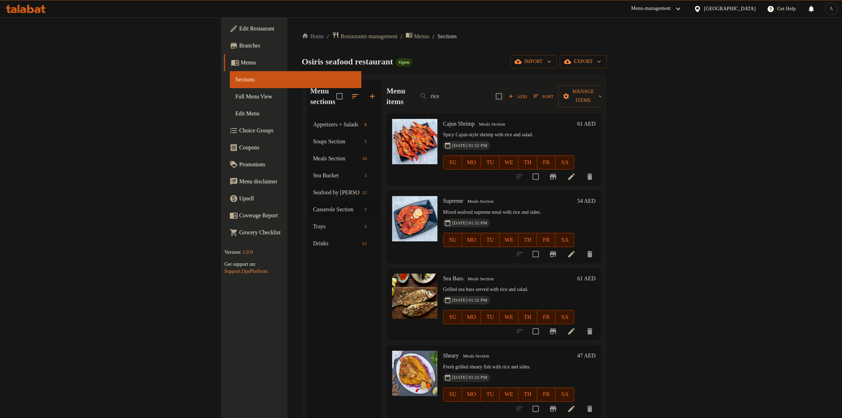
click at [509, 39] on ol "Home / Restaurants management / Menus / Sections" at bounding box center [454, 36] width 305 height 10
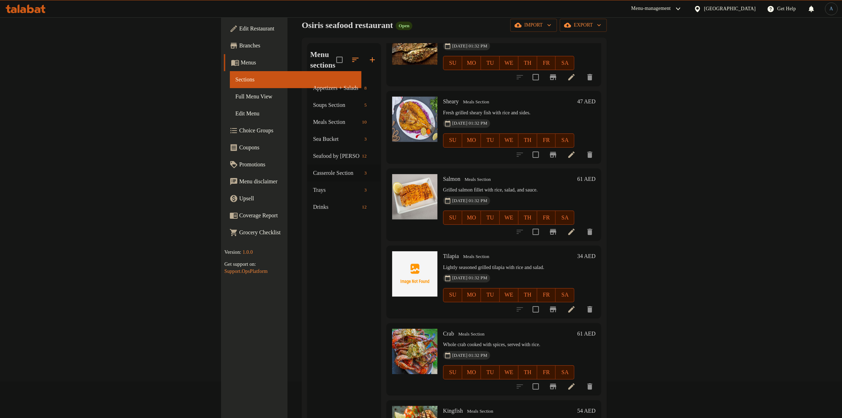
scroll to position [99, 0]
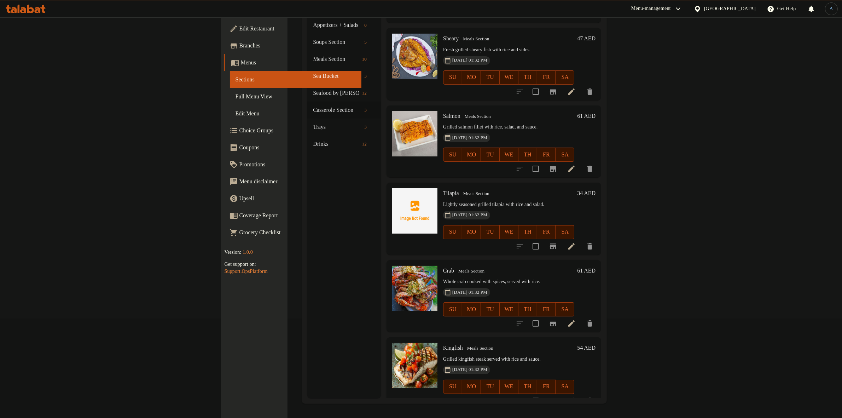
click at [539, 200] on p "Lightly seasoned grilled tilapia with rice and salad." at bounding box center [508, 204] width 131 height 9
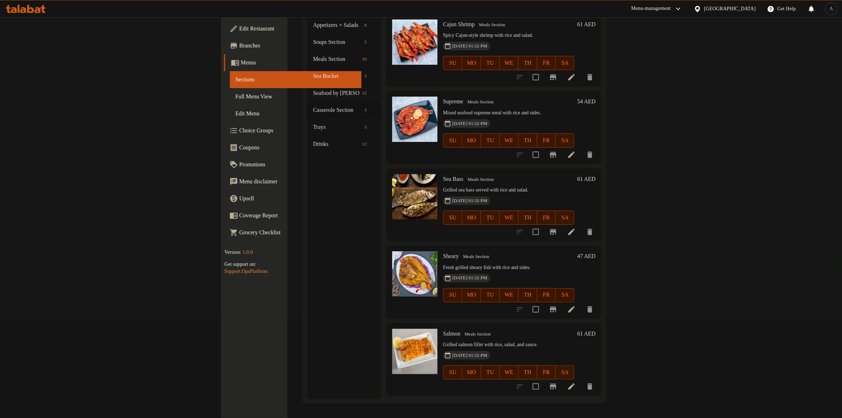
scroll to position [0, 0]
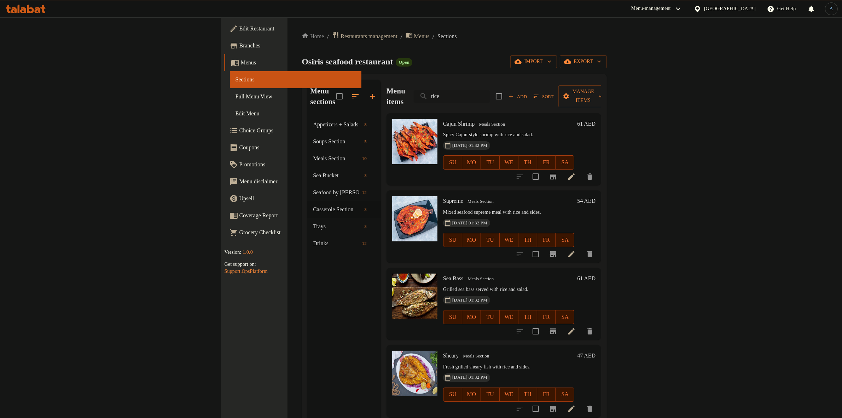
click at [490, 94] on input "rice" at bounding box center [452, 96] width 76 height 12
paste input "بايل"
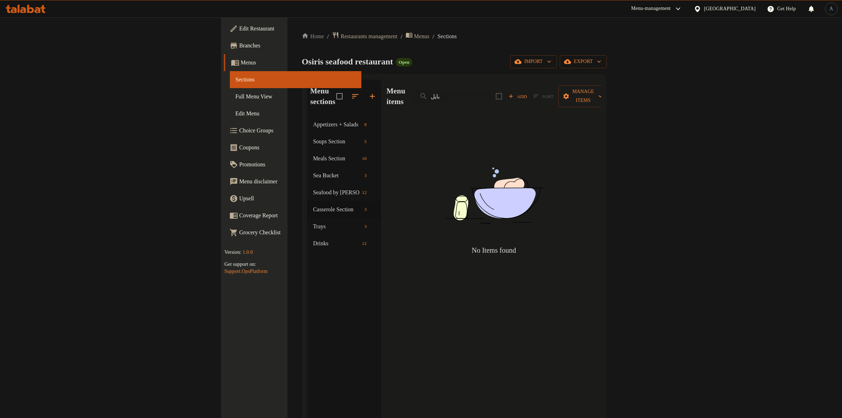
type input "بايلh"
click at [555, 52] on div "Home / Restaurants management / Menus / Sections Osiris seafood restaurant Open…" at bounding box center [454, 266] width 305 height 471
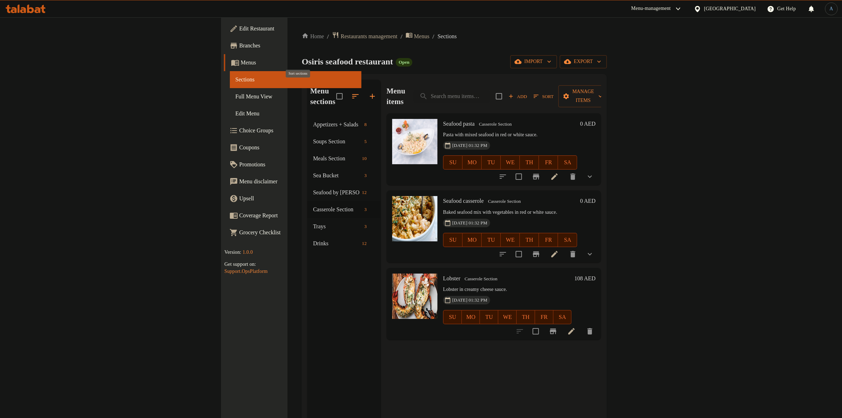
click at [351, 94] on icon "button" at bounding box center [355, 96] width 8 height 8
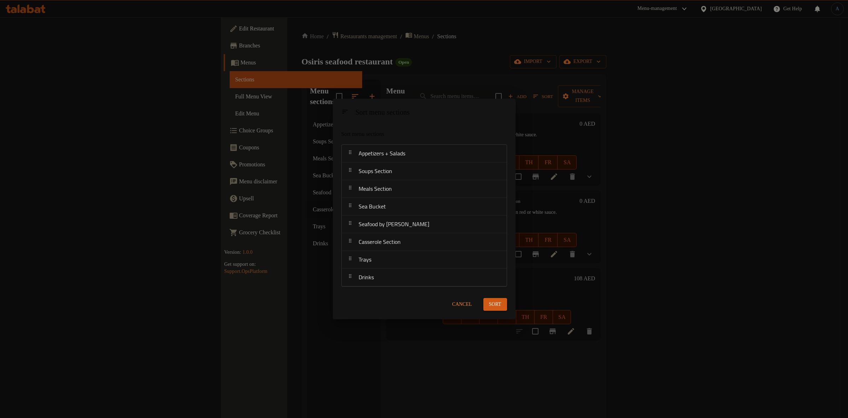
click at [460, 303] on span "Cancel" at bounding box center [463, 304] width 20 height 9
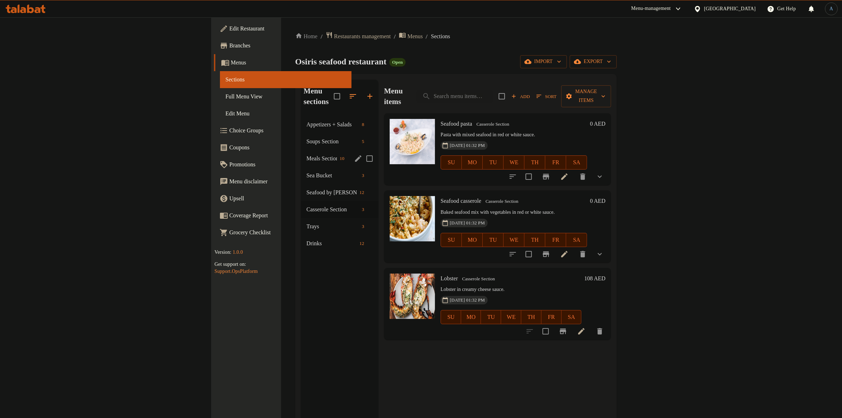
click at [307, 154] on span "Meals Section" at bounding box center [322, 158] width 30 height 8
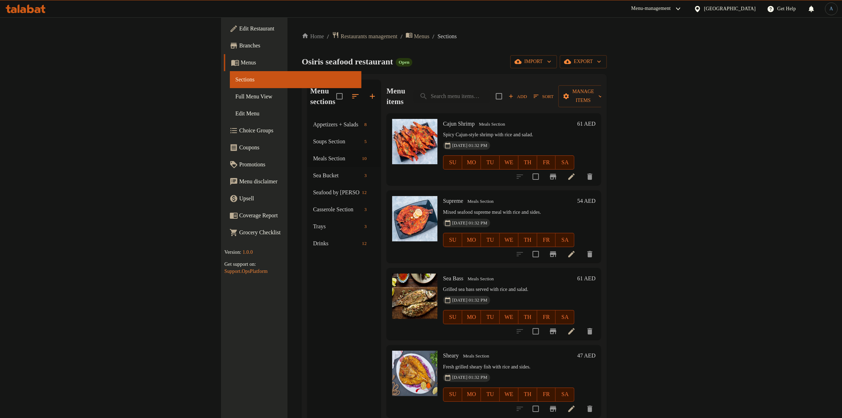
click at [553, 93] on span "Sort" at bounding box center [543, 96] width 20 height 8
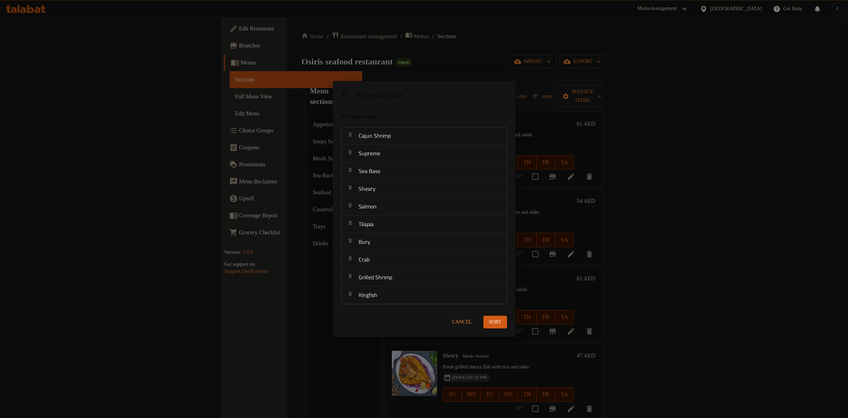
click at [464, 320] on span "Cancel" at bounding box center [463, 321] width 20 height 9
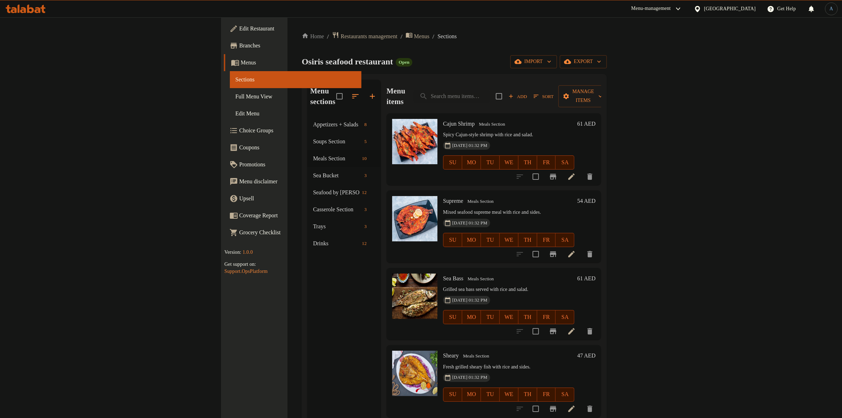
click at [466, 208] on p "Mixed seafood supreme meal with rice and sides." at bounding box center [508, 212] width 131 height 9
click at [553, 93] on span "Sort" at bounding box center [543, 96] width 20 height 8
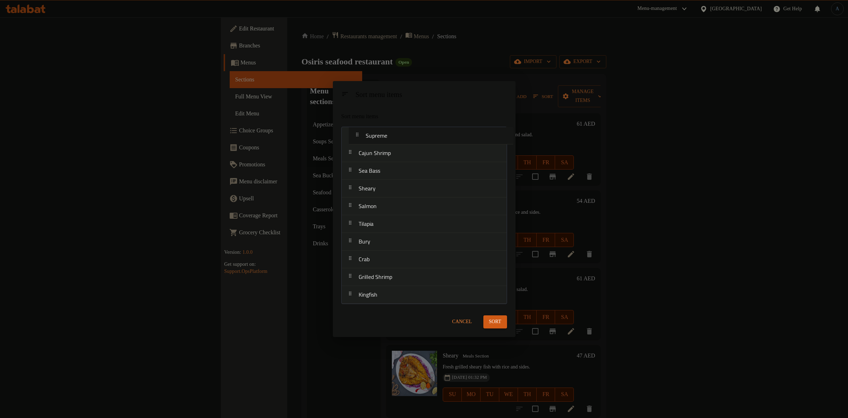
drag, startPoint x: 395, startPoint y: 159, endPoint x: 402, endPoint y: 138, distance: 22.4
click at [402, 138] on nav "Cajun Shrimp Supreme Sea Bass [PERSON_NAME] Tilapia Bury Crab Grilled Shrimp Ki…" at bounding box center [425, 215] width 166 height 177
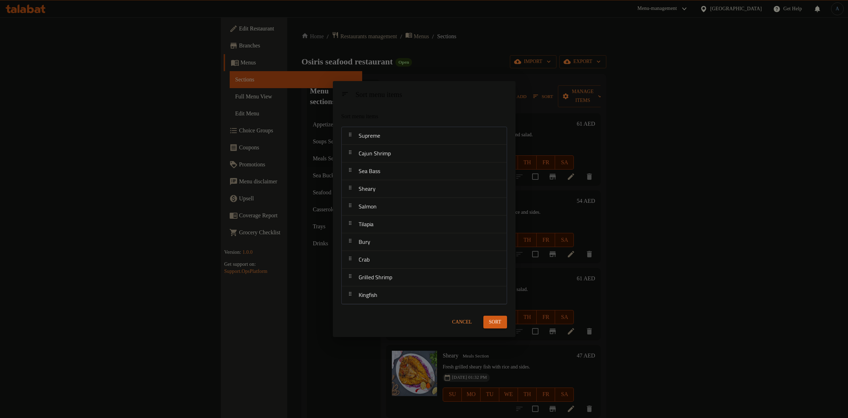
click at [500, 322] on span "Sort" at bounding box center [495, 321] width 12 height 9
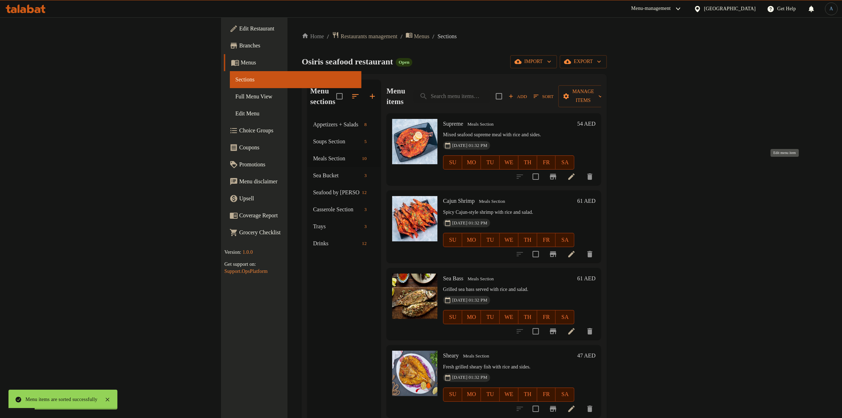
click at [576, 172] on icon at bounding box center [571, 176] width 8 height 8
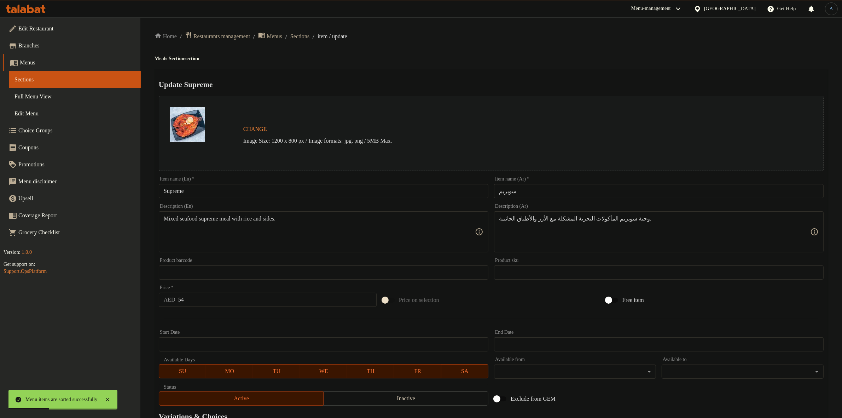
click at [464, 48] on div "Home / Restaurants management / Menus / Sections / item / update Meals Section …" at bounding box center [490, 263] width 673 height 465
click at [309, 36] on span "Sections" at bounding box center [299, 36] width 19 height 8
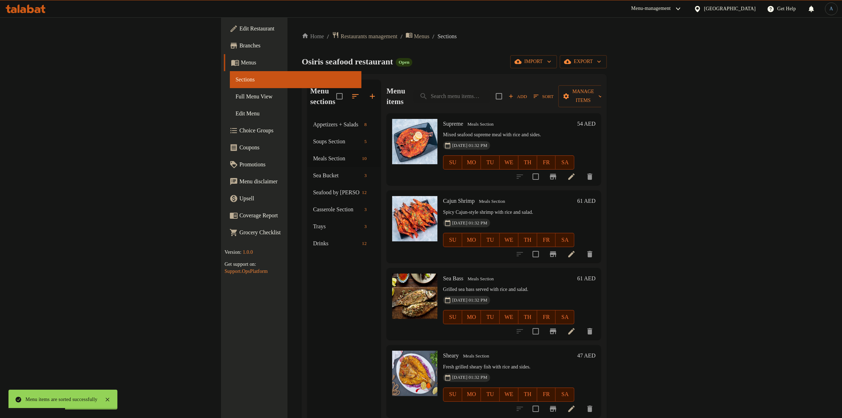
click at [476, 119] on div "Supreme Meals Section Mixed seafood supreme meal with rice and sides. [DATE] 01…" at bounding box center [508, 149] width 137 height 66
click at [595, 119] on h6 "54 AED" at bounding box center [586, 124] width 18 height 10
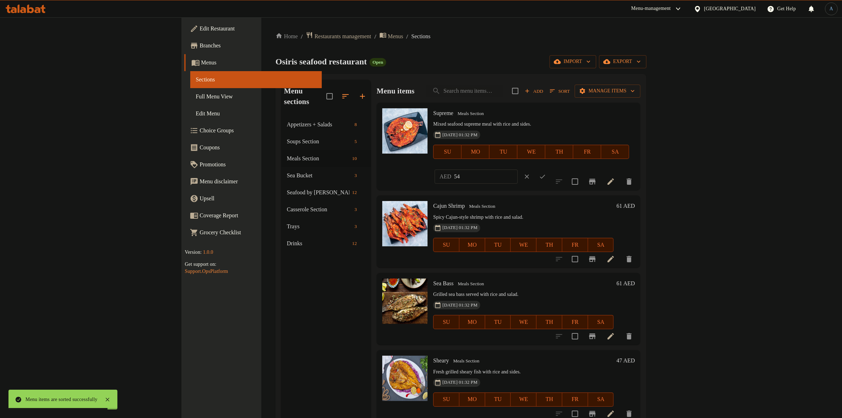
click at [518, 169] on input "54" at bounding box center [486, 176] width 64 height 14
type input "75"
click at [546, 173] on icon "ok" at bounding box center [542, 176] width 7 height 7
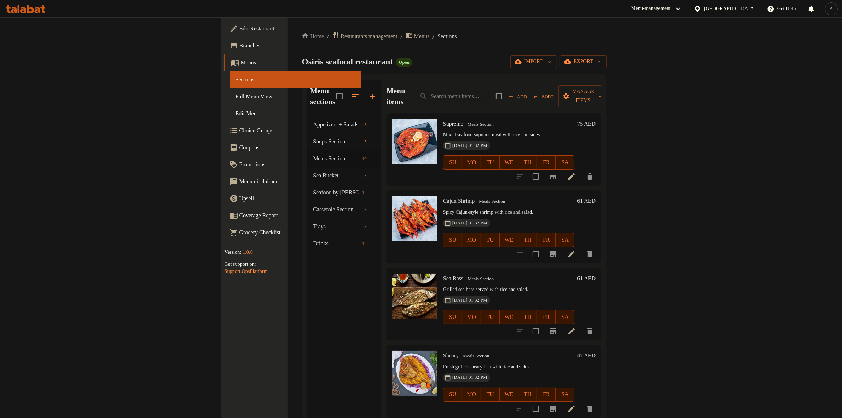
click at [595, 119] on div "75 AED" at bounding box center [584, 124] width 21 height 10
click at [595, 119] on h6 "75 AED" at bounding box center [586, 124] width 18 height 10
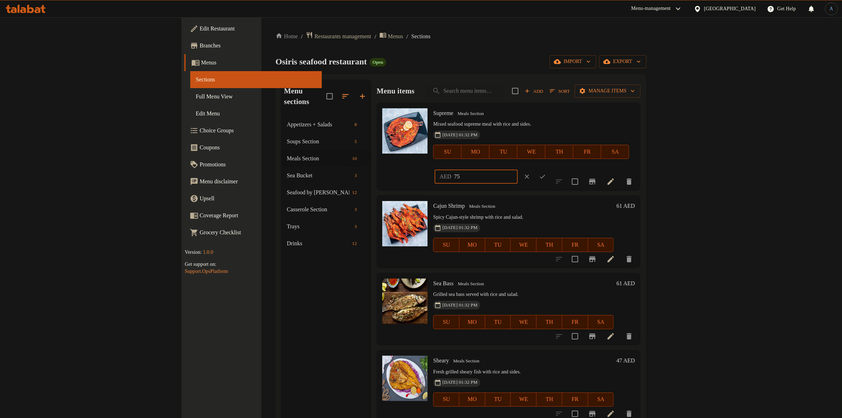
drag, startPoint x: 654, startPoint y: 116, endPoint x: 650, endPoint y: 117, distance: 3.8
click at [637, 117] on div "Supreme Meals Section Mixed seafood supreme meal with rice and sides. [DATE] 01…" at bounding box center [533, 146] width 207 height 82
type input "60"
click at [546, 173] on icon "ok" at bounding box center [542, 176] width 7 height 7
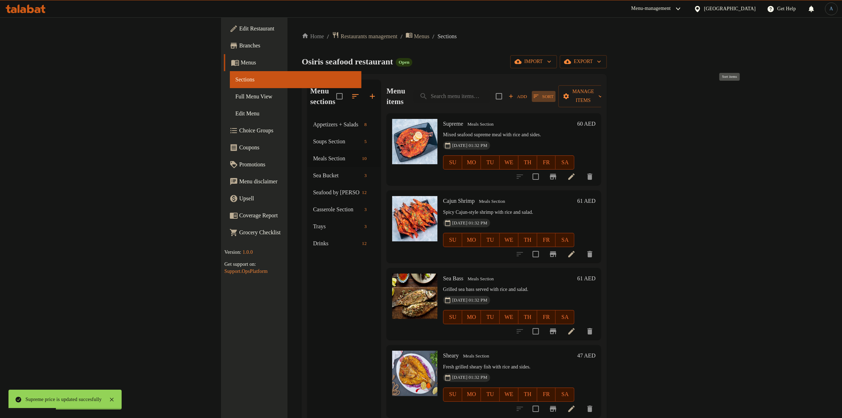
click at [553, 94] on span "Sort" at bounding box center [543, 96] width 20 height 8
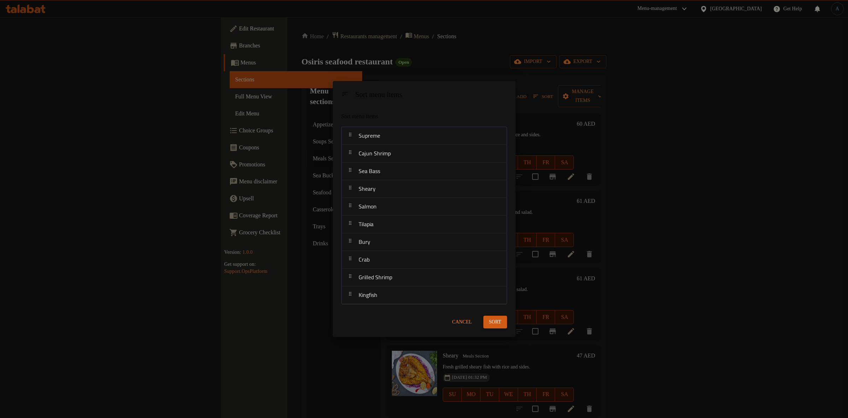
click at [464, 319] on span "Cancel" at bounding box center [463, 321] width 20 height 9
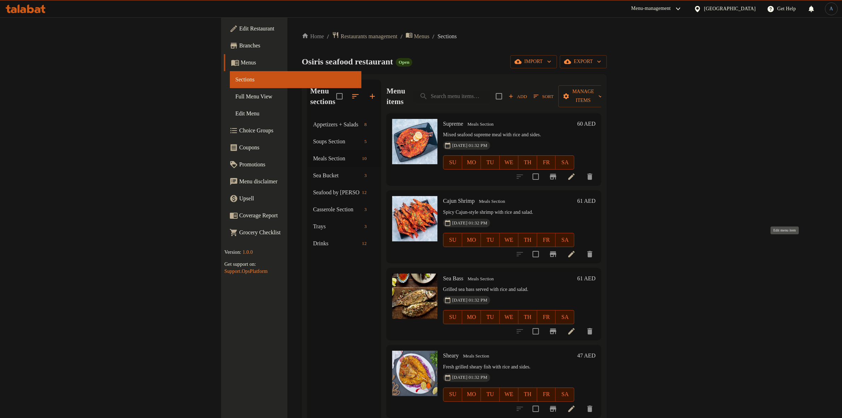
click at [576, 250] on icon at bounding box center [571, 254] width 8 height 8
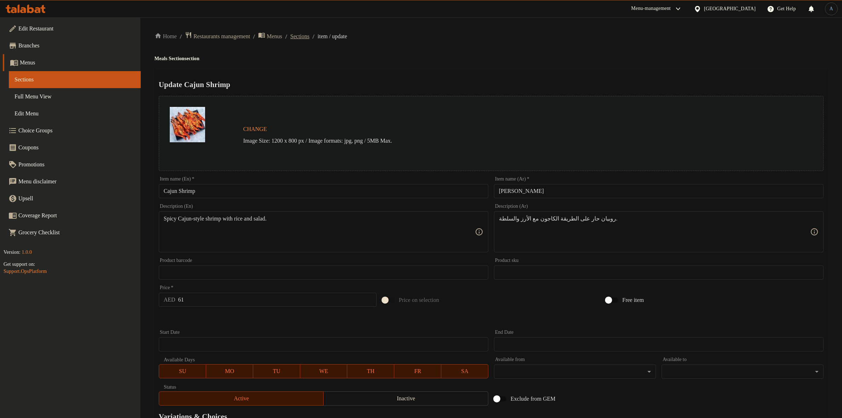
click at [309, 33] on span "Sections" at bounding box center [299, 36] width 19 height 8
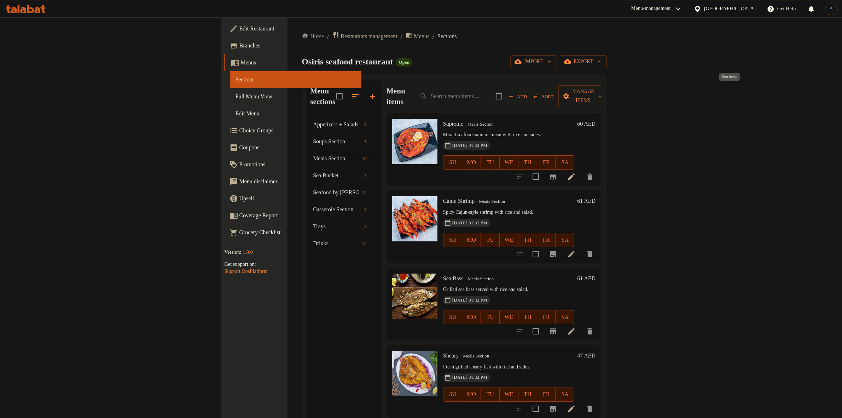
click at [539, 93] on icon "button" at bounding box center [536, 96] width 6 height 6
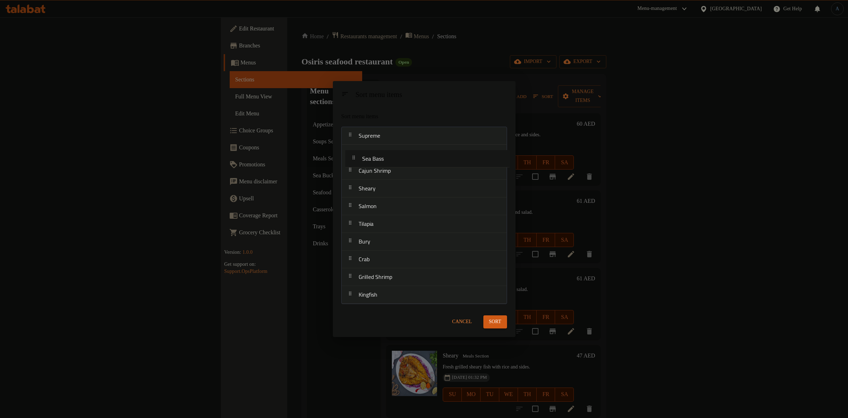
drag, startPoint x: 388, startPoint y: 171, endPoint x: 392, endPoint y: 156, distance: 15.3
click at [392, 156] on nav "Supreme Cajun Shrimp Sea Bass [PERSON_NAME] Tilapia Bury Crab Grilled Shrimp Ki…" at bounding box center [425, 215] width 166 height 177
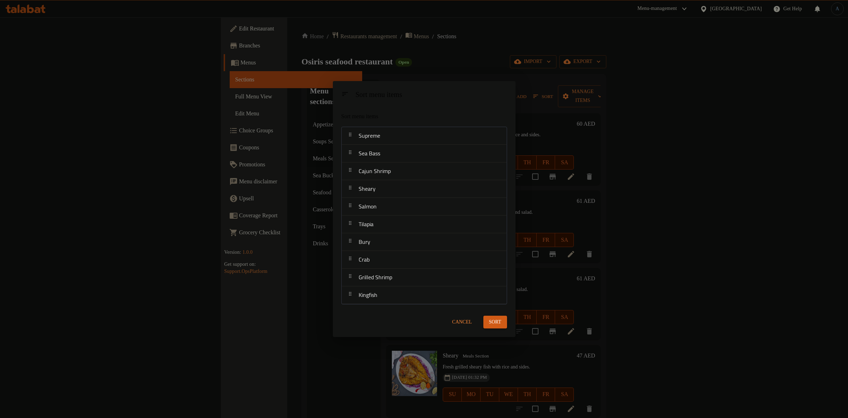
click at [497, 321] on span "Sort" at bounding box center [495, 321] width 12 height 9
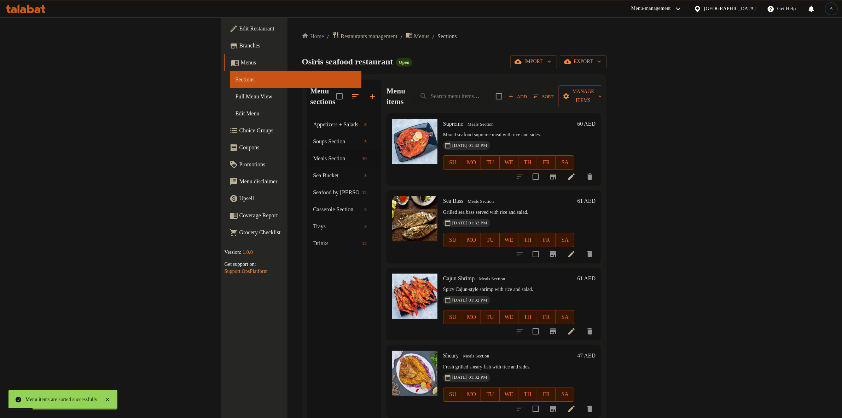
click at [595, 196] on h6 "61 AED" at bounding box center [586, 201] width 18 height 10
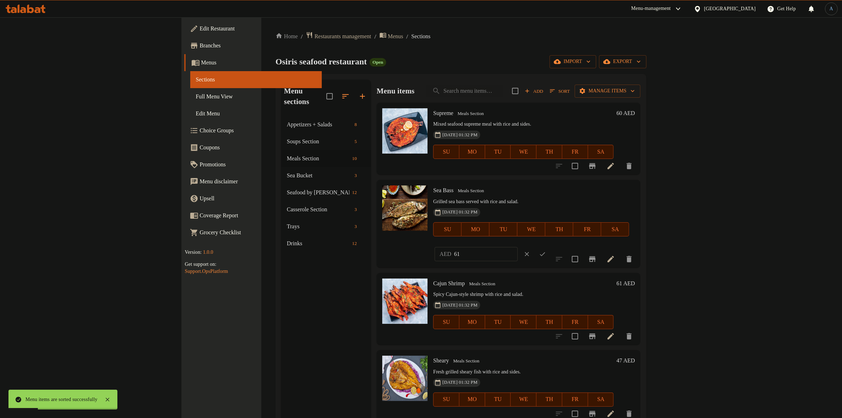
click at [518, 247] on input "61" at bounding box center [486, 254] width 64 height 14
type input "75"
click at [546, 250] on icon "ok" at bounding box center [542, 253] width 7 height 7
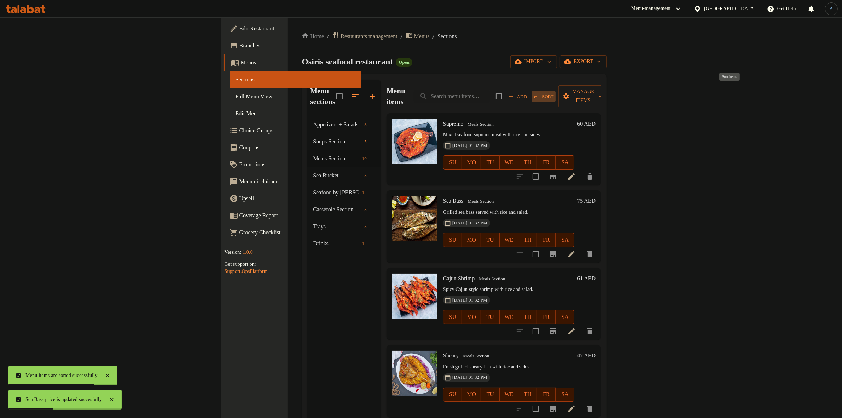
click at [553, 92] on span "Sort" at bounding box center [543, 96] width 20 height 8
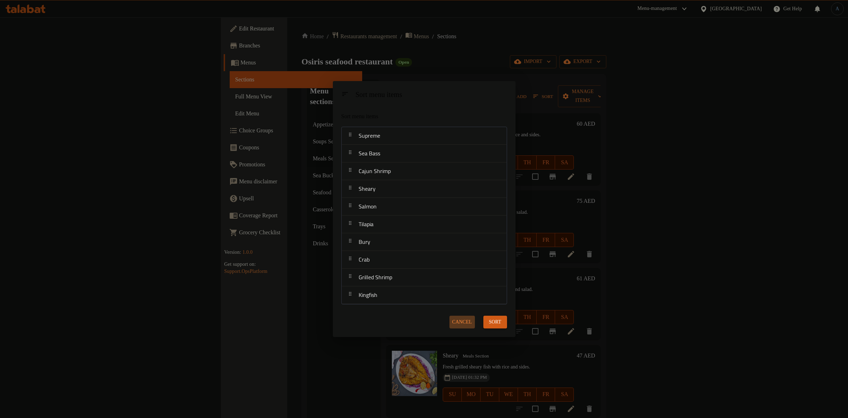
click at [463, 318] on span "Cancel" at bounding box center [463, 321] width 20 height 9
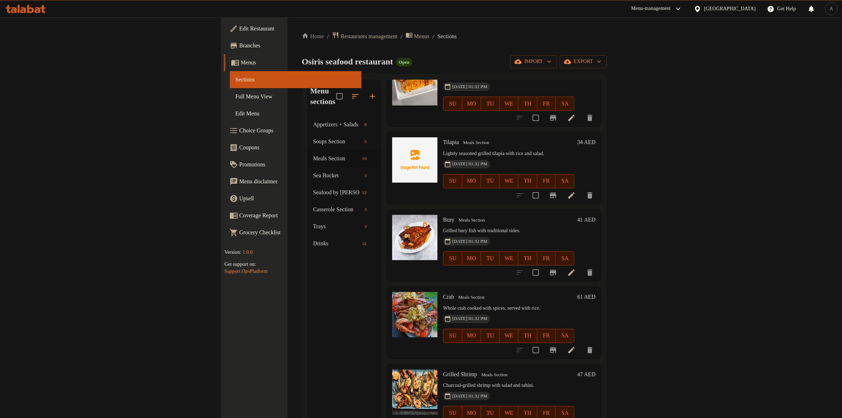
scroll to position [372, 0]
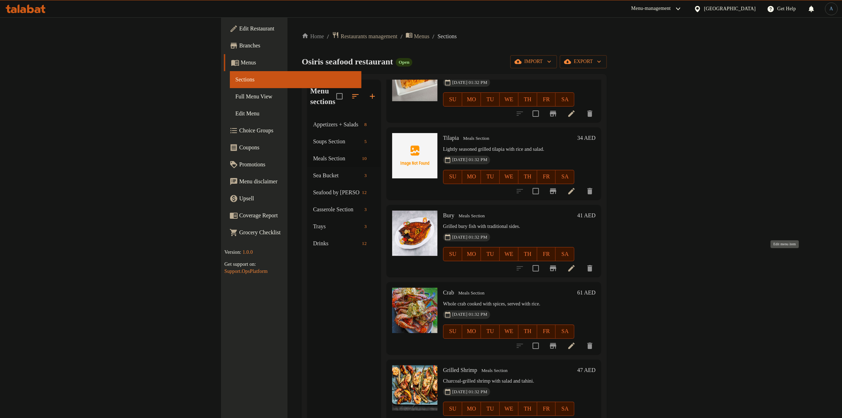
click at [574, 265] on icon at bounding box center [571, 268] width 6 height 6
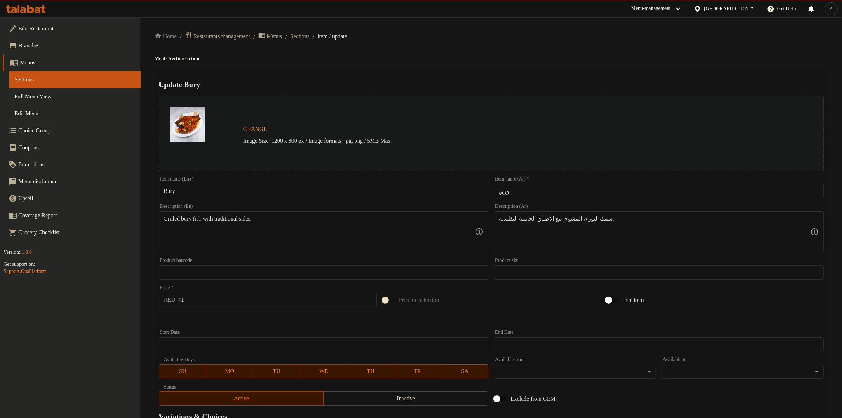
click at [316, 30] on div "Home / Restaurants management / Menus / Sections / item / update Meals Section …" at bounding box center [490, 263] width 701 height 493
click at [309, 39] on span "Sections" at bounding box center [299, 36] width 19 height 8
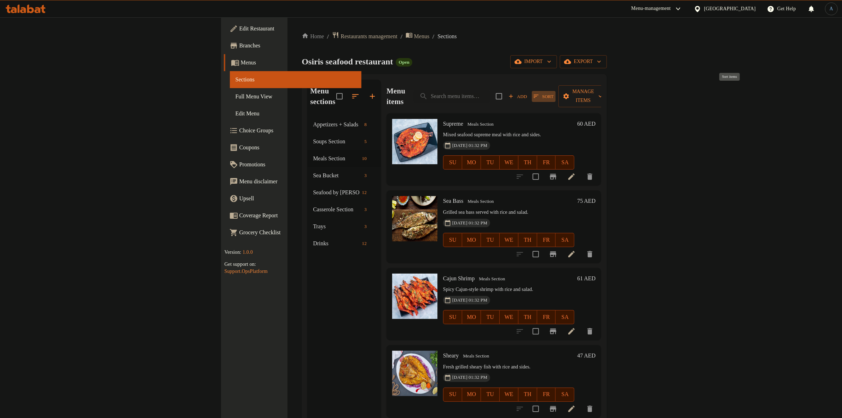
click at [553, 92] on span "Sort" at bounding box center [543, 96] width 20 height 8
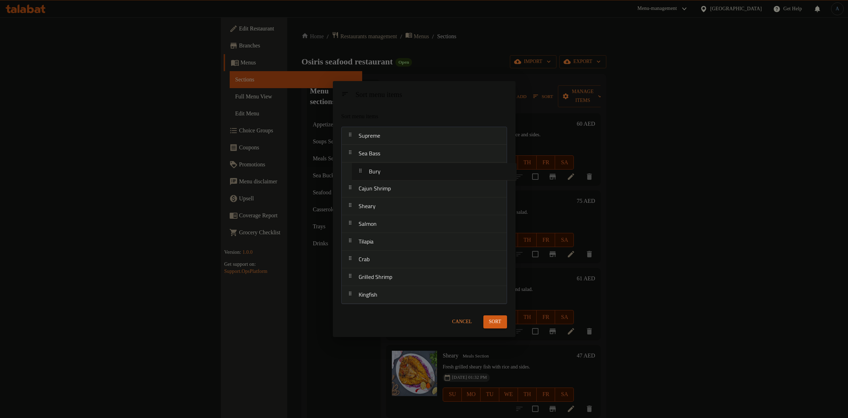
drag, startPoint x: 374, startPoint y: 245, endPoint x: 384, endPoint y: 173, distance: 72.5
click at [384, 173] on nav "Supreme Sea Bass Cajun Shrimp [PERSON_NAME] Tilapia Bury Crab Grilled Shrimp Ki…" at bounding box center [425, 215] width 166 height 177
click at [496, 321] on span "Sort" at bounding box center [495, 321] width 12 height 9
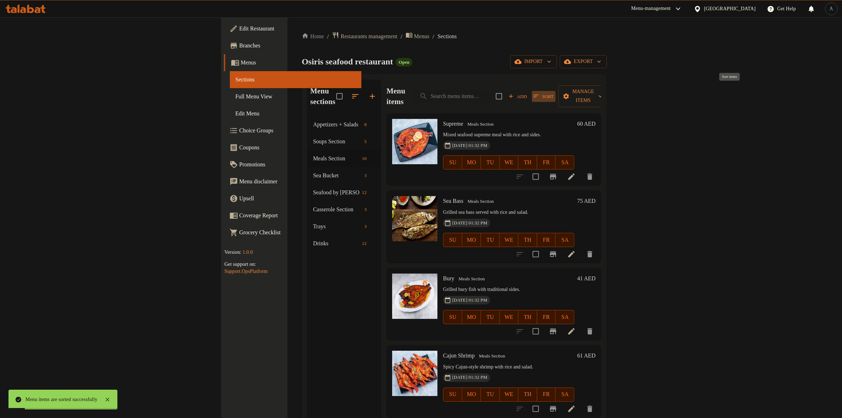
click at [553, 92] on span "Sort" at bounding box center [543, 96] width 20 height 8
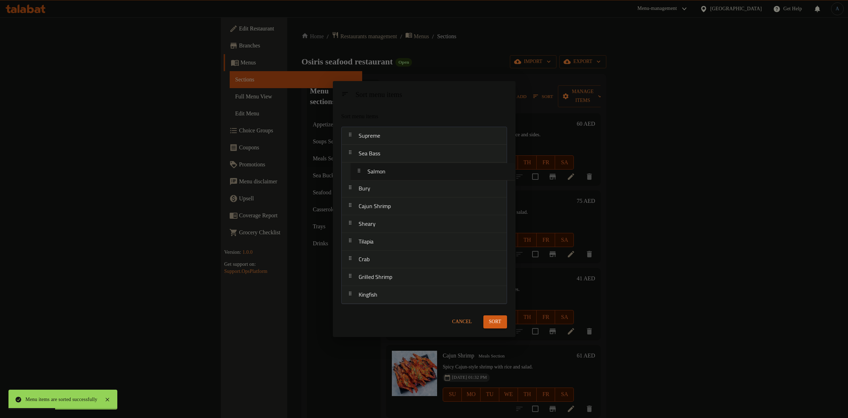
drag, startPoint x: 375, startPoint y: 225, endPoint x: 385, endPoint y: 169, distance: 57.2
click at [385, 169] on nav "Supreme Sea Bass Bury Cajun Shrimp [PERSON_NAME] Tilapia Crab Grilled Shrimp Ki…" at bounding box center [425, 215] width 166 height 177
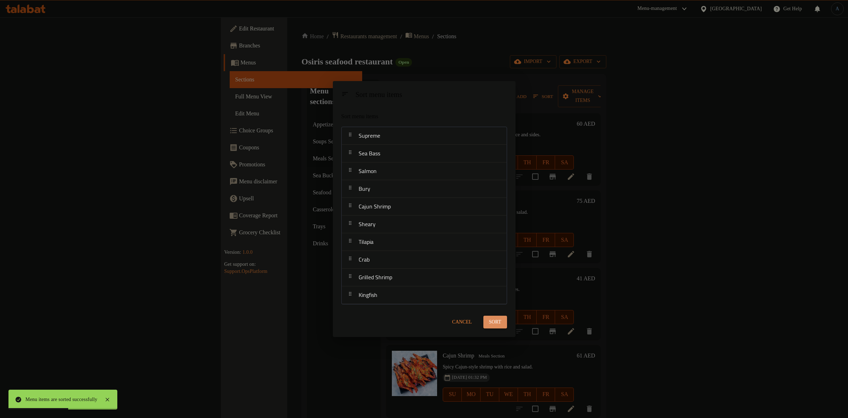
click at [494, 323] on span "Sort" at bounding box center [495, 321] width 12 height 9
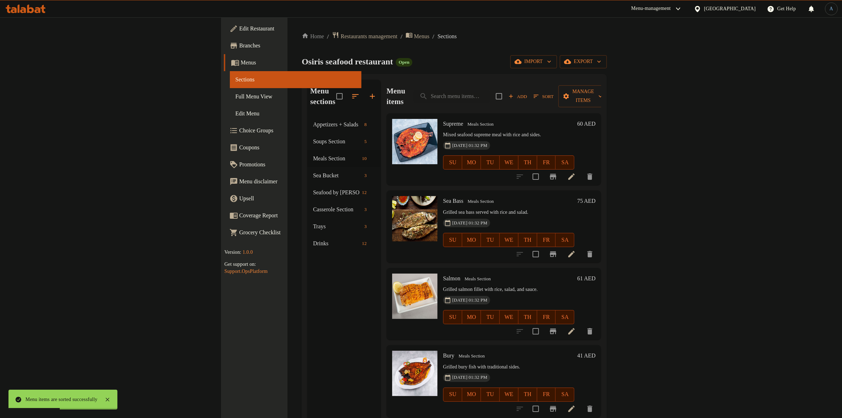
click at [574, 196] on h6 "Sea Bass Meals Section" at bounding box center [508, 201] width 131 height 10
click at [595, 273] on h6 "61 AED" at bounding box center [586, 278] width 18 height 10
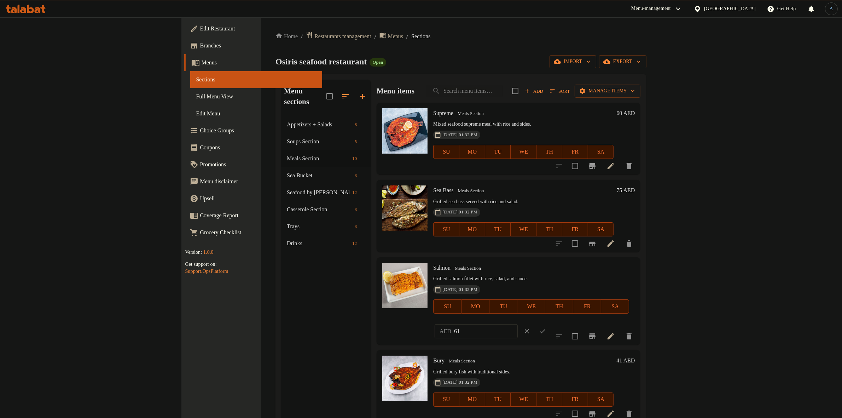
click at [559, 323] on div "AED 61 ​" at bounding box center [496, 331] width 126 height 16
click at [518, 324] on input "61" at bounding box center [486, 331] width 64 height 14
type input "70"
click at [546, 327] on icon "ok" at bounding box center [542, 330] width 7 height 7
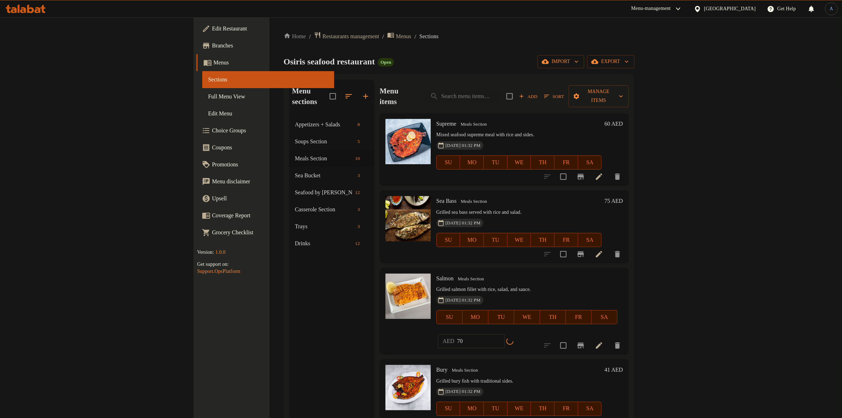
click at [620, 273] on div "Salmon Meals Section Grilled salmon fillet with rice, salad, and sauce. [DATE] …" at bounding box center [526, 303] width 187 height 66
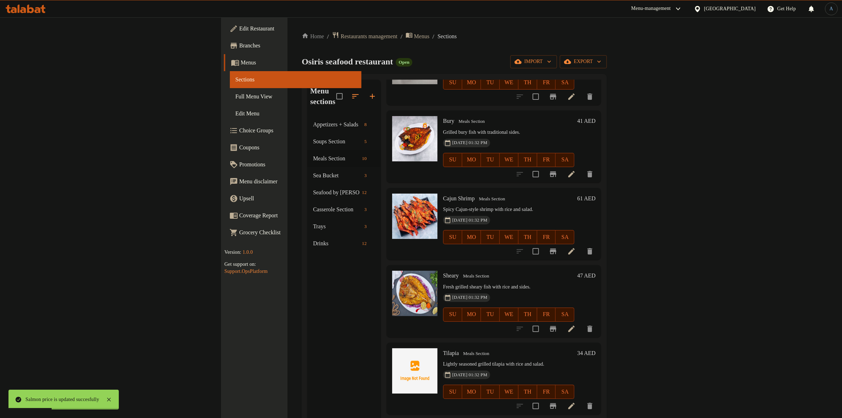
scroll to position [221, 0]
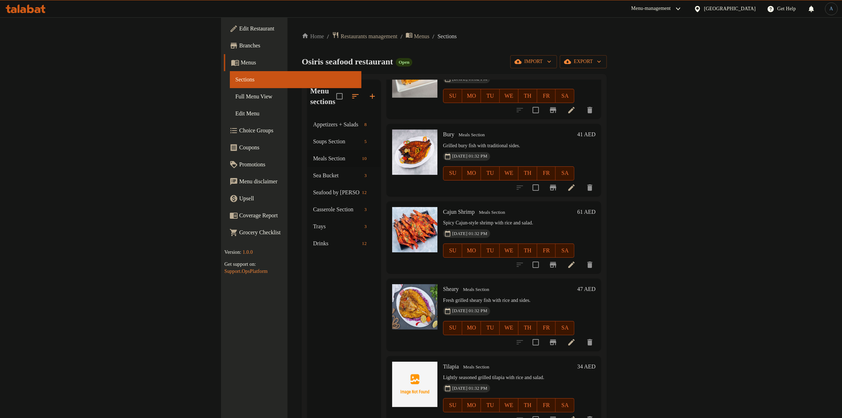
click at [595, 129] on h6 "41 AED" at bounding box center [586, 134] width 18 height 10
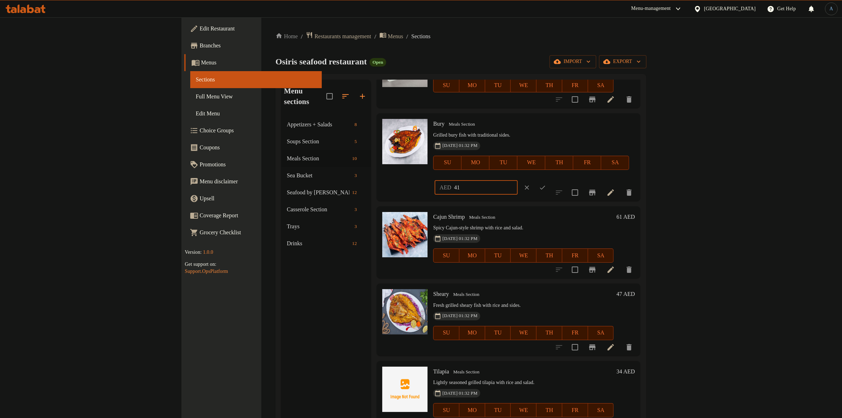
click at [518, 180] on input "41" at bounding box center [486, 187] width 64 height 14
type input "48"
click at [545, 185] on icon "ok" at bounding box center [542, 187] width 5 height 4
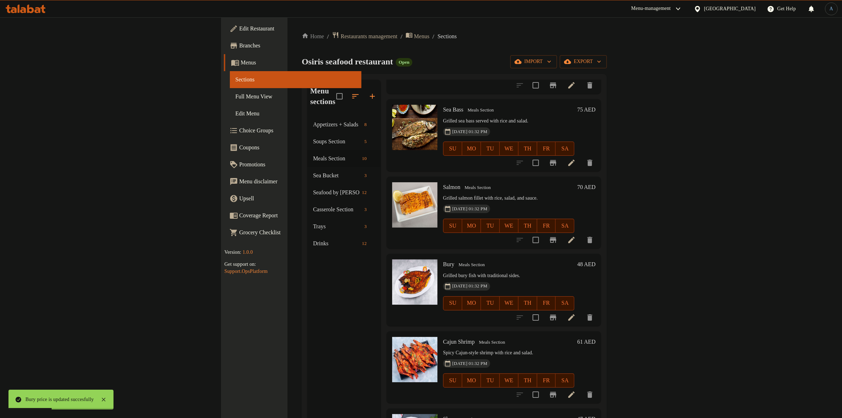
scroll to position [0, 0]
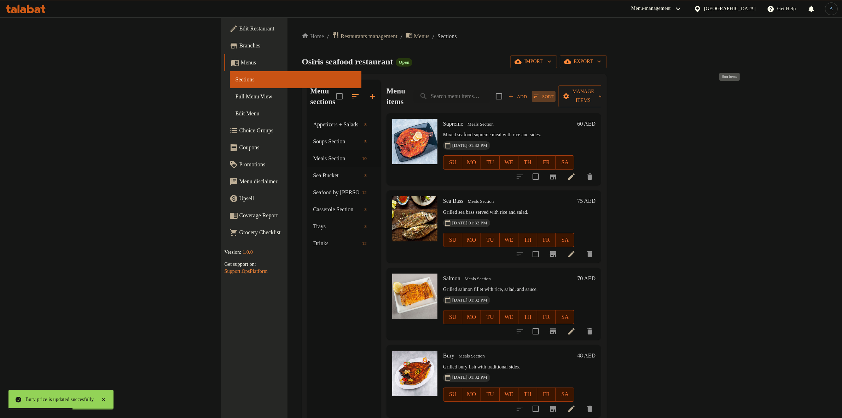
click at [553, 92] on span "Sort" at bounding box center [543, 96] width 20 height 8
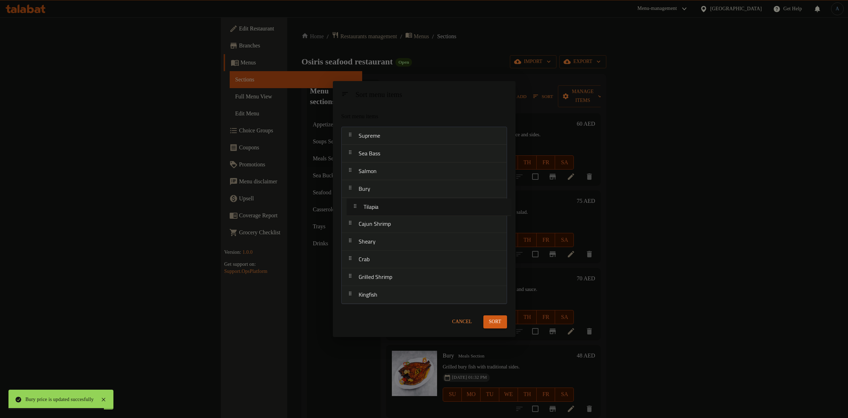
drag, startPoint x: 383, startPoint y: 240, endPoint x: 387, endPoint y: 202, distance: 38.8
click at [387, 202] on nav "Supreme Sea Bass Salmon Bury Cajun Shrimp [PERSON_NAME] Tilapia Crab Grilled Sh…" at bounding box center [425, 215] width 166 height 177
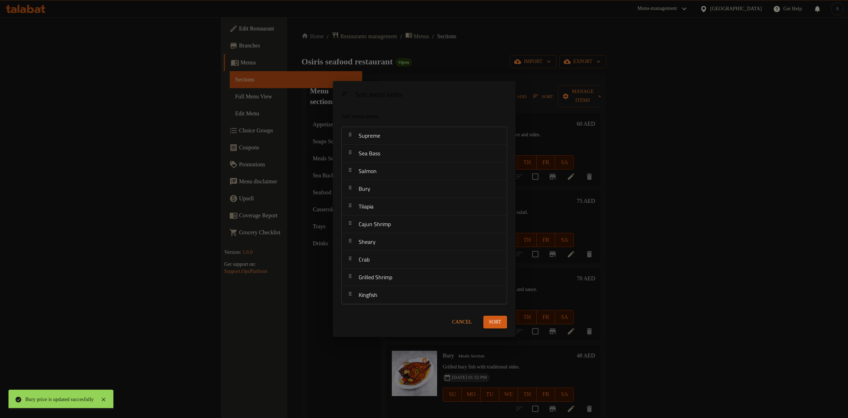
click at [506, 323] on button "Sort" at bounding box center [496, 321] width 24 height 13
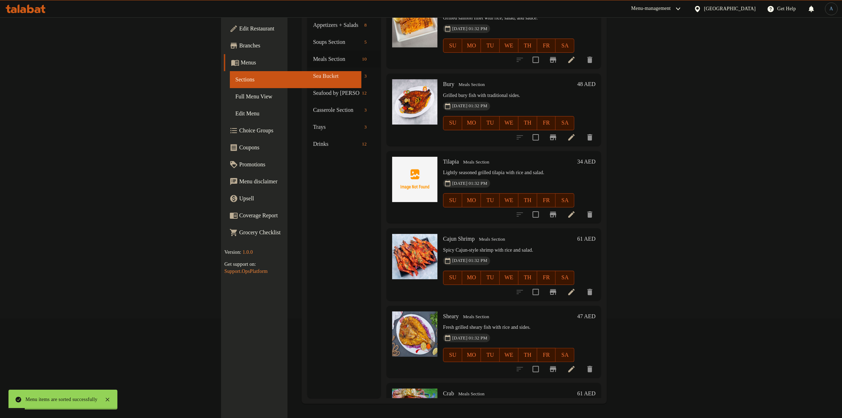
scroll to position [177, 0]
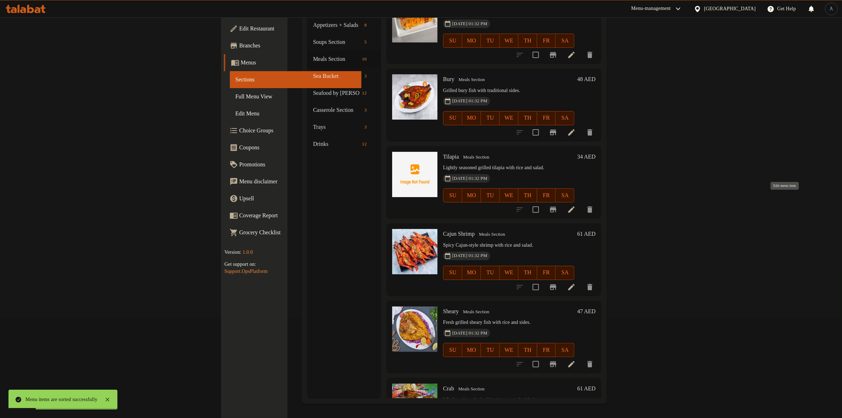
click at [576, 205] on icon at bounding box center [571, 209] width 8 height 8
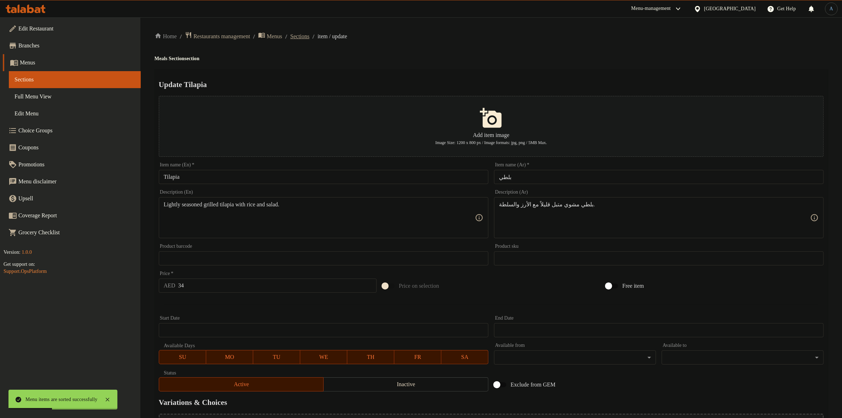
click at [309, 32] on span "Sections" at bounding box center [299, 36] width 19 height 8
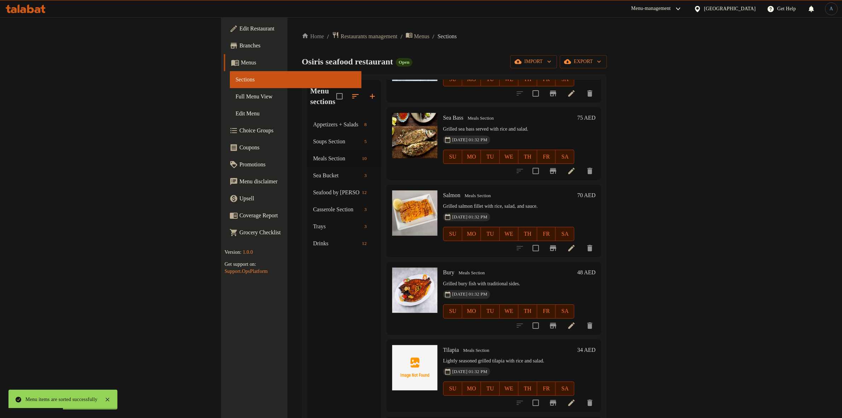
scroll to position [177, 0]
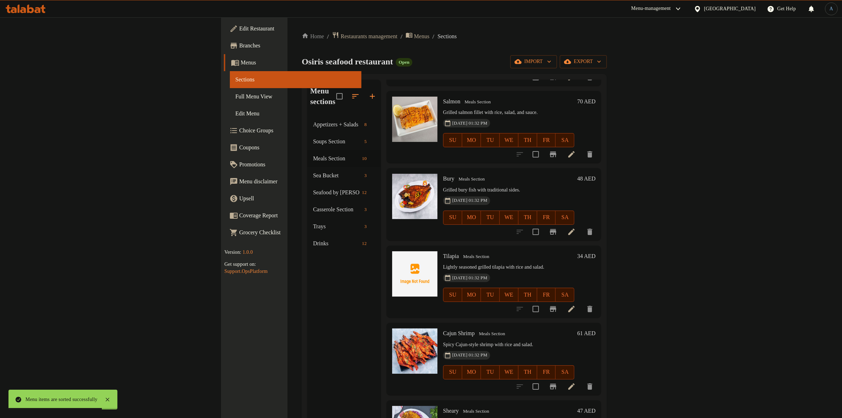
click at [595, 251] on h6 "34 AED" at bounding box center [586, 256] width 18 height 10
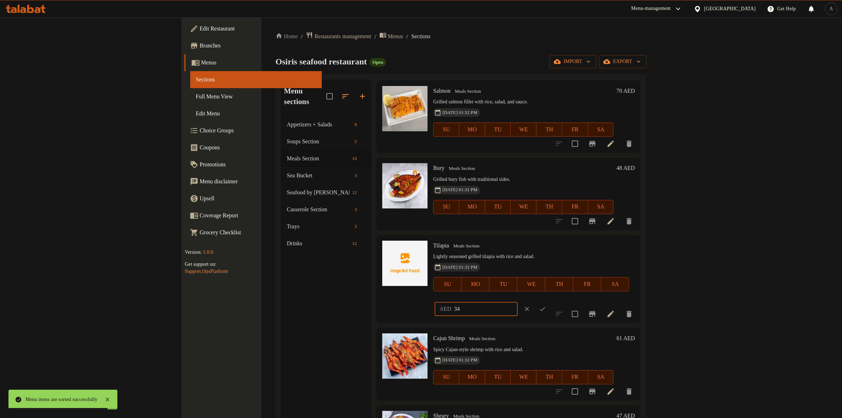
click at [518, 302] on input "34" at bounding box center [486, 309] width 64 height 14
type input "30"
click at [546, 305] on icon "ok" at bounding box center [542, 308] width 7 height 7
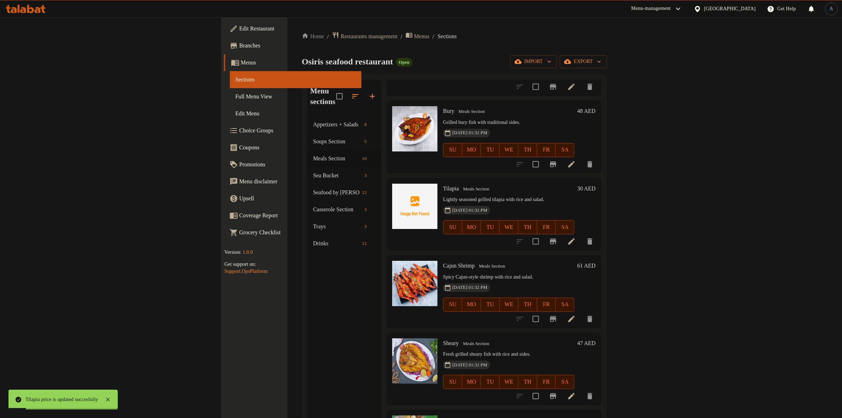
scroll to position [265, 0]
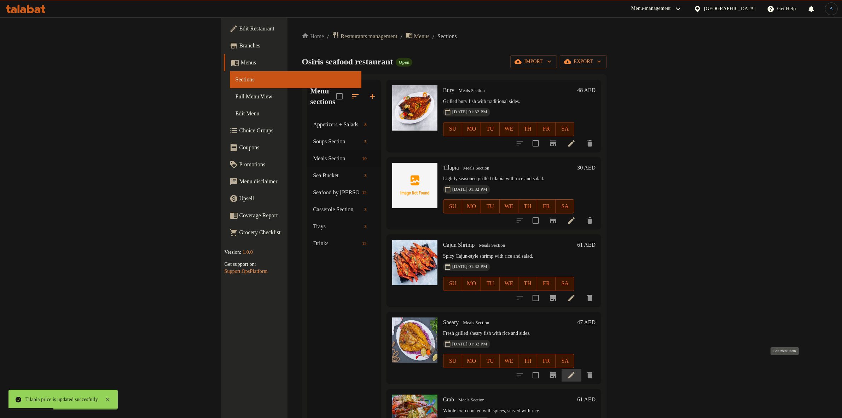
click at [574, 372] on icon at bounding box center [571, 375] width 6 height 6
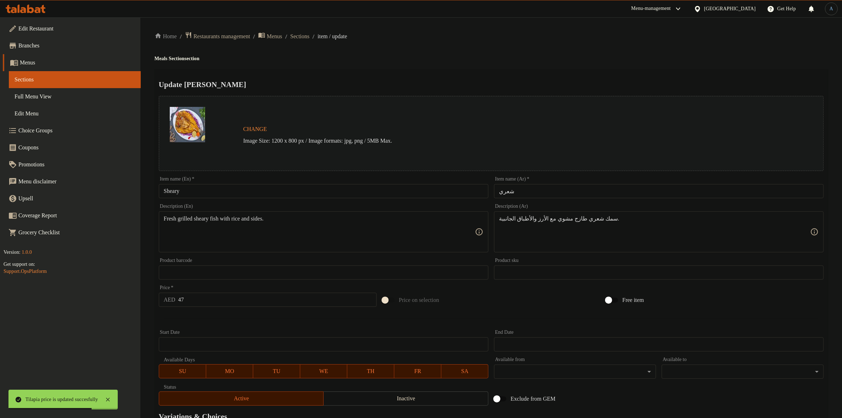
click at [310, 31] on div "Home / Restaurants management / Menus / Sections / item / update Meals Section …" at bounding box center [490, 263] width 701 height 493
click at [317, 32] on div "Home / Restaurants management / Menus / Sections / item / update Meals Section …" at bounding box center [490, 263] width 701 height 493
click at [309, 32] on span "Sections" at bounding box center [299, 36] width 19 height 8
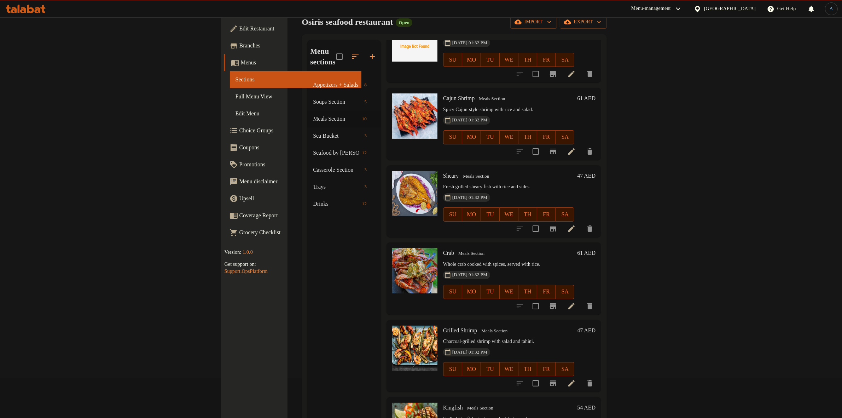
scroll to position [99, 0]
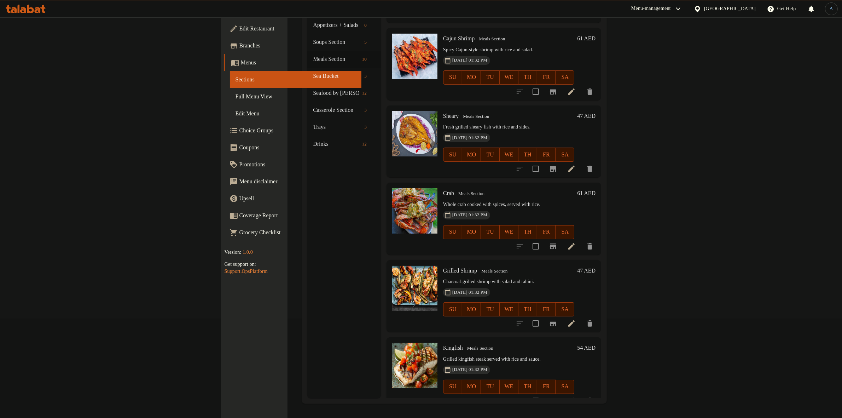
click at [443, 35] on span "Cajun Shrimp" at bounding box center [458, 38] width 31 height 6
copy h6 "Cajun Shrimp"
click at [443, 113] on span "Sheary" at bounding box center [451, 116] width 16 height 6
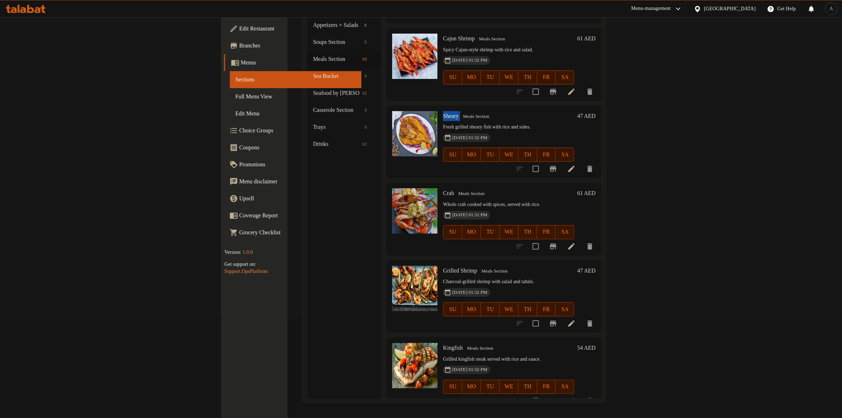
click at [443, 113] on span "Sheary" at bounding box center [451, 116] width 16 height 6
copy h6 "Sheary"
click at [443, 188] on h6 "Crab Meals Section" at bounding box center [508, 193] width 131 height 10
click at [443, 190] on span "Crab" at bounding box center [448, 193] width 11 height 6
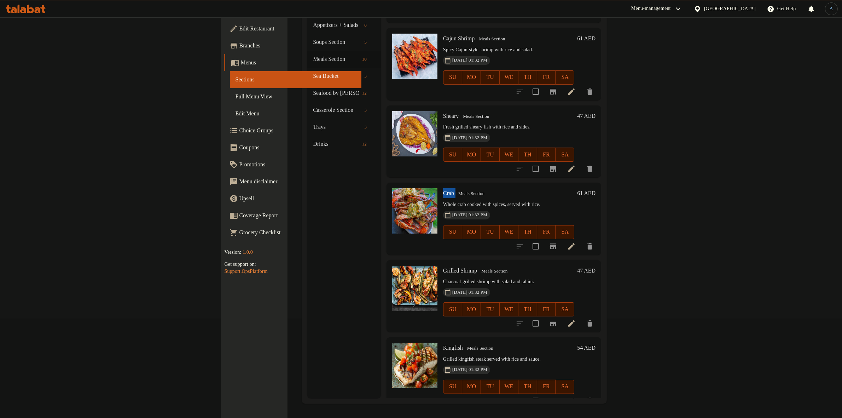
copy h6 "Crab"
click at [443, 267] on span "Grilled Shrimp" at bounding box center [460, 270] width 34 height 6
copy h6 "Grilled Shrimp"
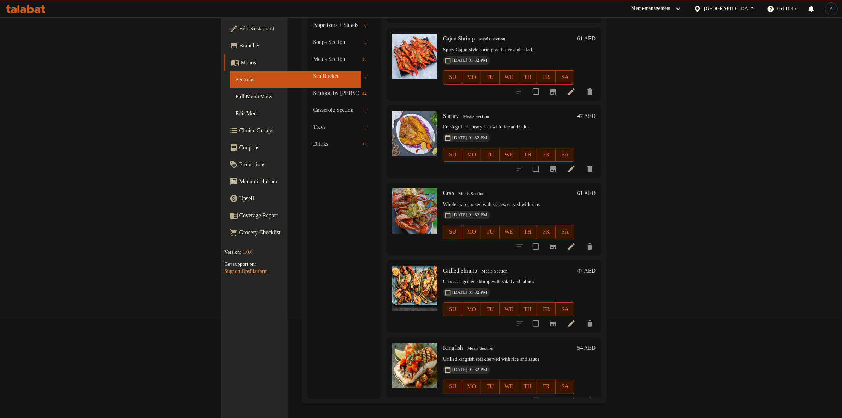
click at [443, 343] on h6 "Kingfish Meals Section" at bounding box center [508, 348] width 131 height 10
copy h6 "Kingfish"
type button "0"
click at [479, 265] on h6 "Grilled Shrimp Meals Section" at bounding box center [508, 270] width 131 height 10
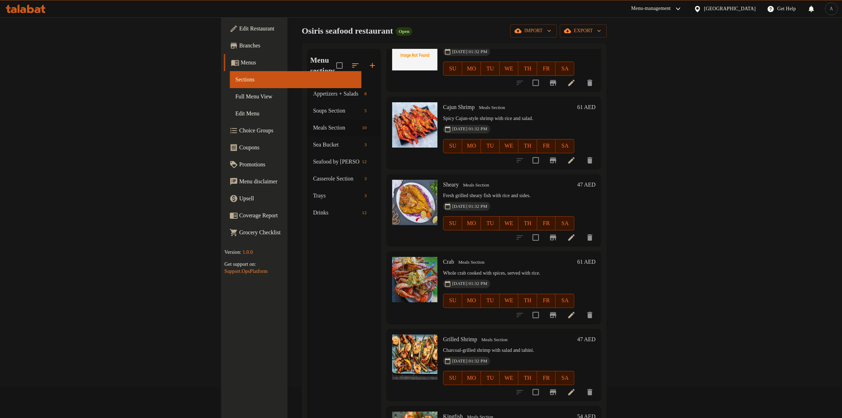
scroll to position [0, 0]
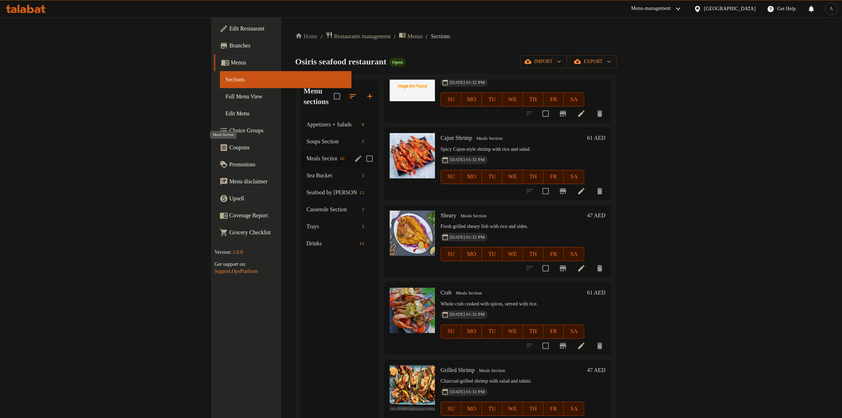
click at [307, 154] on span "Meals Section" at bounding box center [322, 158] width 30 height 8
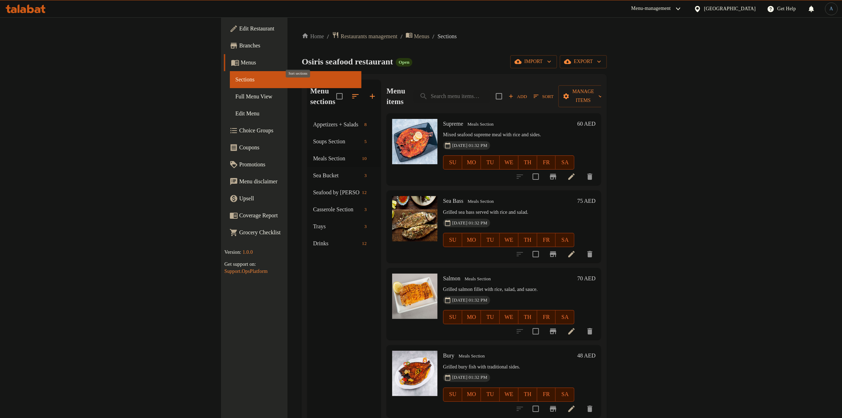
click at [351, 92] on icon "button" at bounding box center [355, 96] width 8 height 8
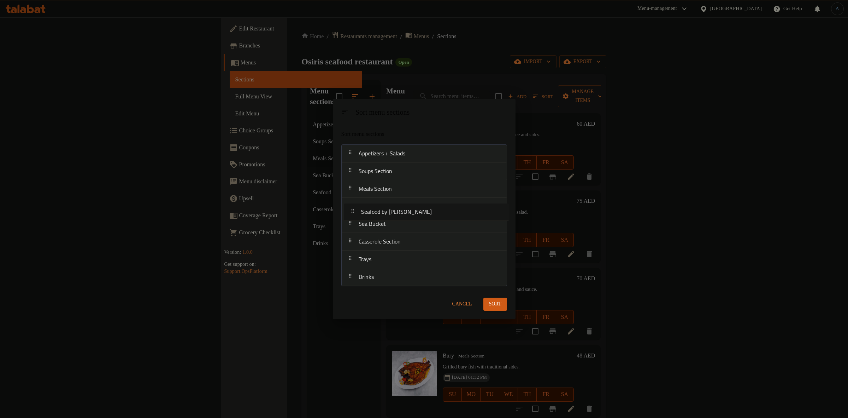
drag, startPoint x: 382, startPoint y: 226, endPoint x: 386, endPoint y: 209, distance: 16.7
click at [386, 209] on nav "Appetizers + Salads Soups Section Meals Section Sea Bucket Seafood by Kilo Cass…" at bounding box center [425, 215] width 166 height 142
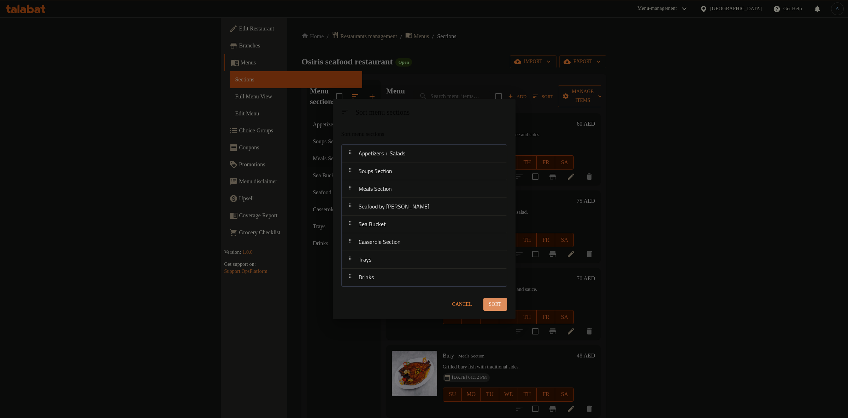
click at [499, 303] on span "Sort" at bounding box center [495, 304] width 12 height 9
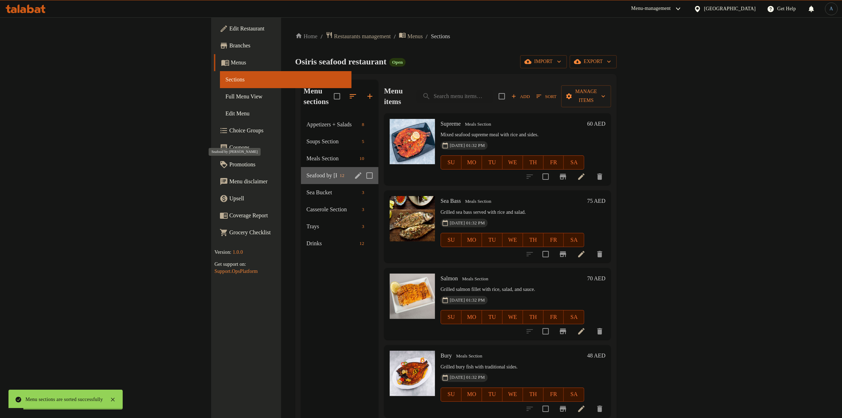
click at [307, 171] on span "Seafood by [PERSON_NAME]" at bounding box center [322, 175] width 30 height 8
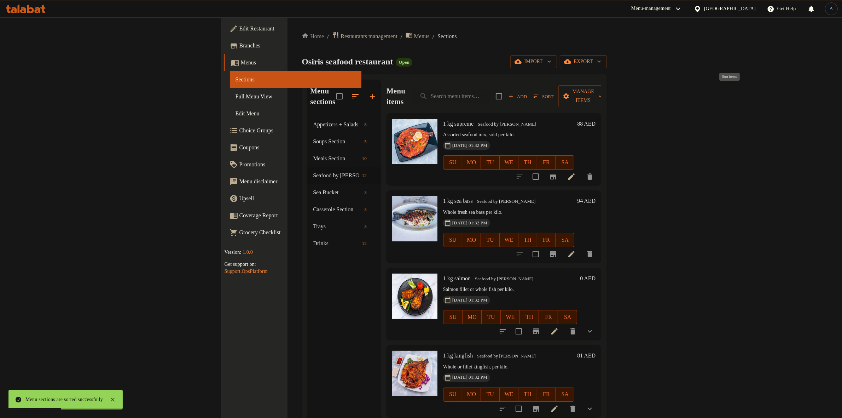
click at [539, 93] on icon "button" at bounding box center [536, 96] width 6 height 6
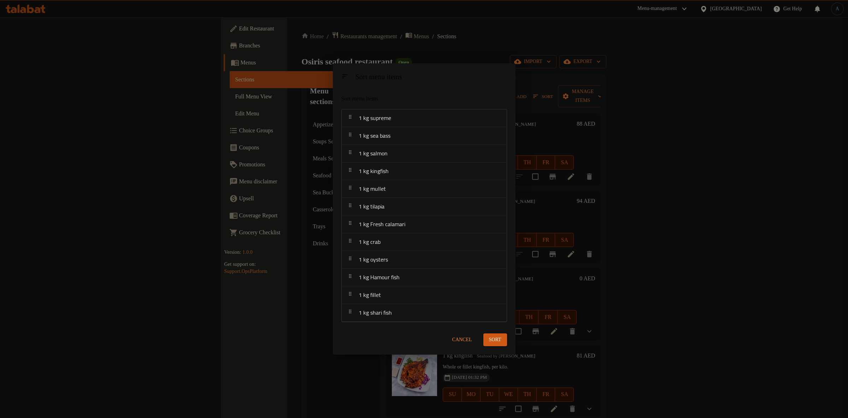
click at [463, 335] on span "Cancel" at bounding box center [463, 339] width 20 height 9
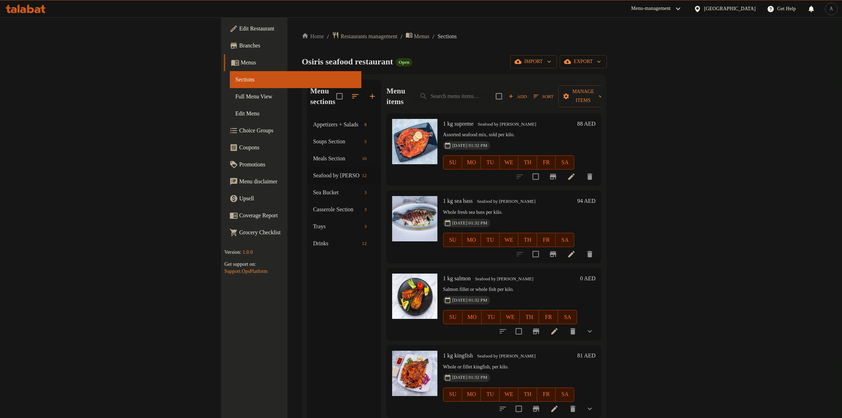
click at [595, 119] on h6 "88 AED" at bounding box center [586, 124] width 18 height 10
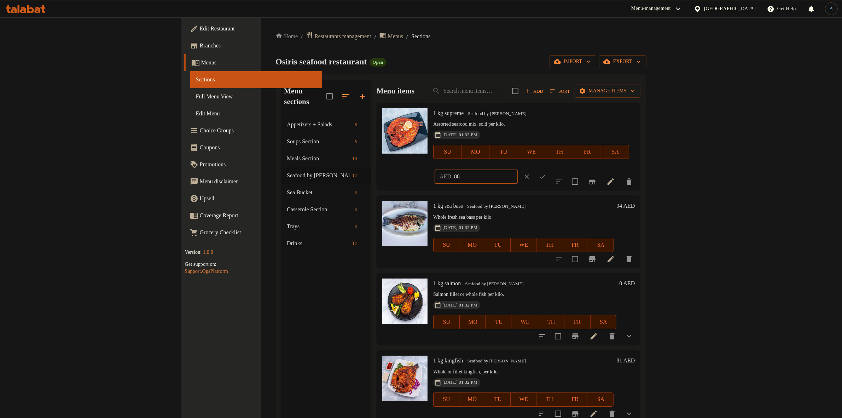
drag, startPoint x: 696, startPoint y: 117, endPoint x: 678, endPoint y: 117, distance: 17.7
click at [518, 169] on div "AED 88 ​" at bounding box center [475, 176] width 83 height 14
type input "75"
click at [546, 173] on icon "ok" at bounding box center [542, 176] width 7 height 7
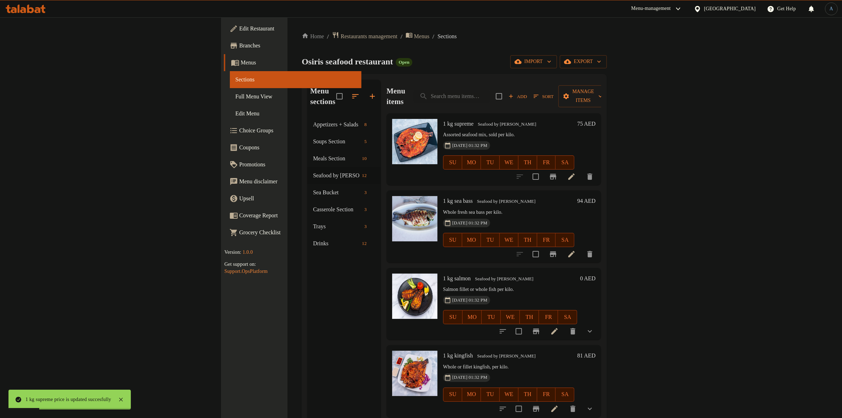
click at [595, 196] on h6 "94 AED" at bounding box center [586, 201] width 18 height 10
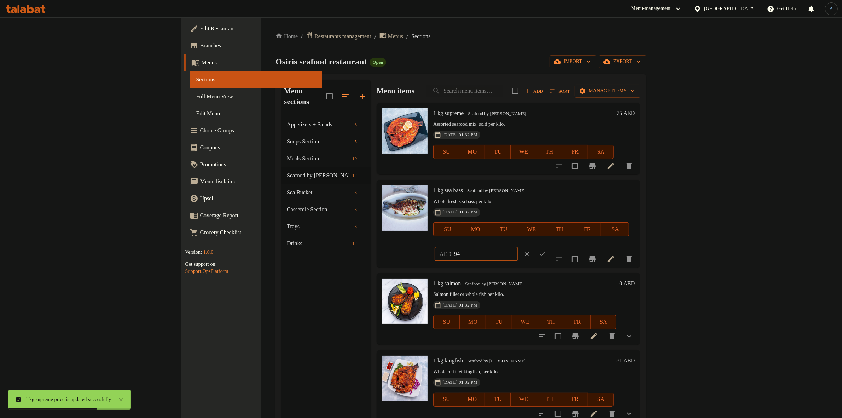
drag, startPoint x: 696, startPoint y: 193, endPoint x: 672, endPoint y: 190, distance: 24.2
click at [518, 247] on div "AED 94 ​" at bounding box center [475, 254] width 83 height 14
type input "85"
click at [550, 246] on button "ok" at bounding box center [543, 254] width 16 height 16
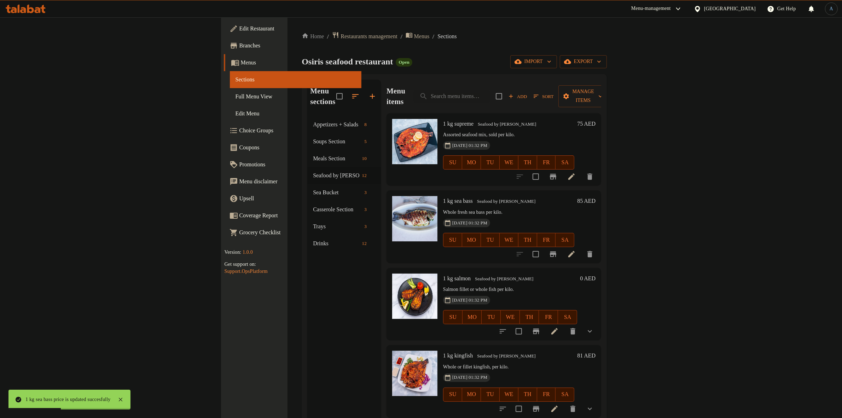
click at [553, 92] on span "Sort" at bounding box center [543, 96] width 20 height 8
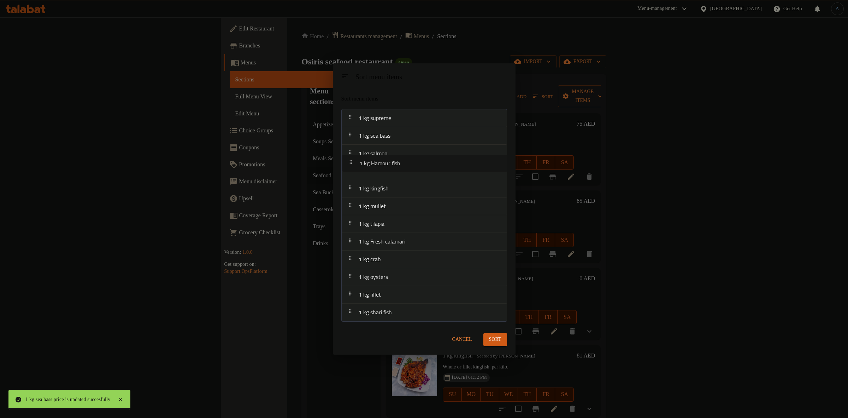
drag, startPoint x: 389, startPoint y: 282, endPoint x: 393, endPoint y: 158, distance: 123.5
click at [393, 158] on nav "1 kg supreme 1 kg sea bass 1 kg salmon 1 kg kingfish 1 kg mullet 1 kg tilapia 1…" at bounding box center [425, 215] width 166 height 212
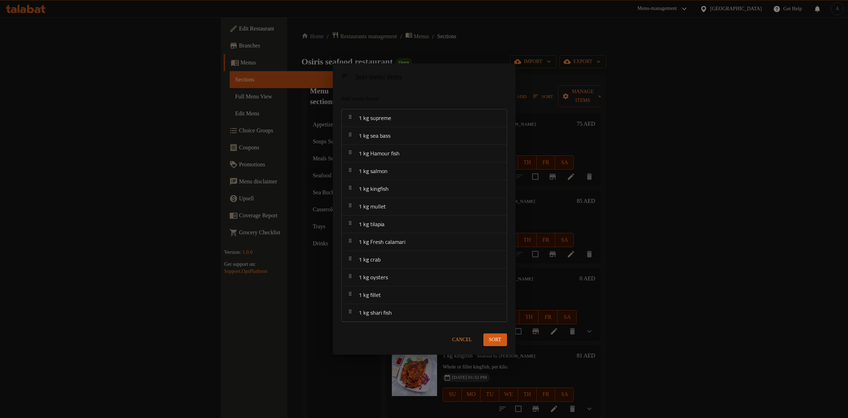
click at [505, 345] on div "Sort" at bounding box center [495, 340] width 32 height 22
click at [502, 338] on button "Sort" at bounding box center [496, 339] width 24 height 13
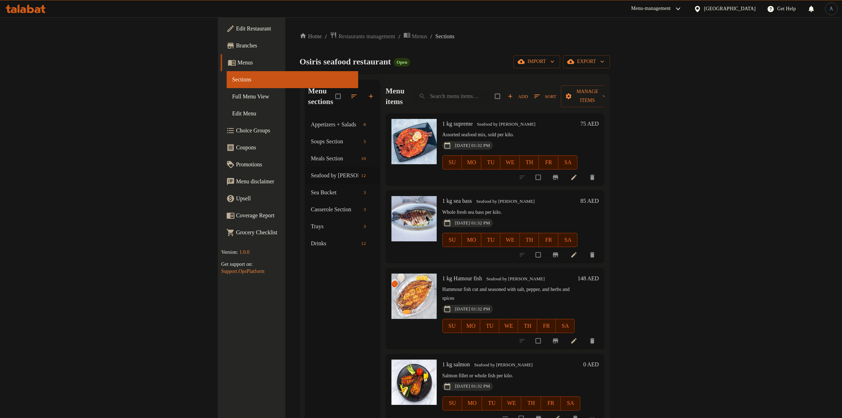
click at [599, 273] on h6 "148 AED" at bounding box center [587, 278] width 21 height 10
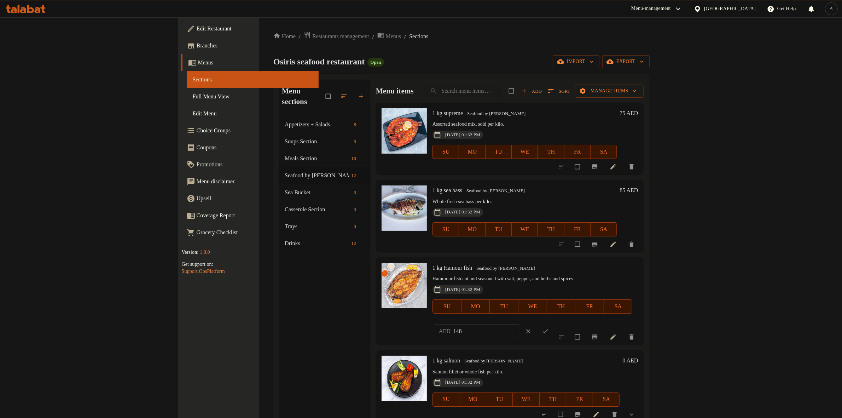
drag, startPoint x: 710, startPoint y: 273, endPoint x: 633, endPoint y: 267, distance: 77.3
click at [633, 267] on div "1 kg Hamour fish Seafood by Kilo Hammour fish cut and seasoned with salt, peppe…" at bounding box center [535, 301] width 211 height 82
type input "95"
click at [549, 327] on icon "ok" at bounding box center [545, 330] width 7 height 7
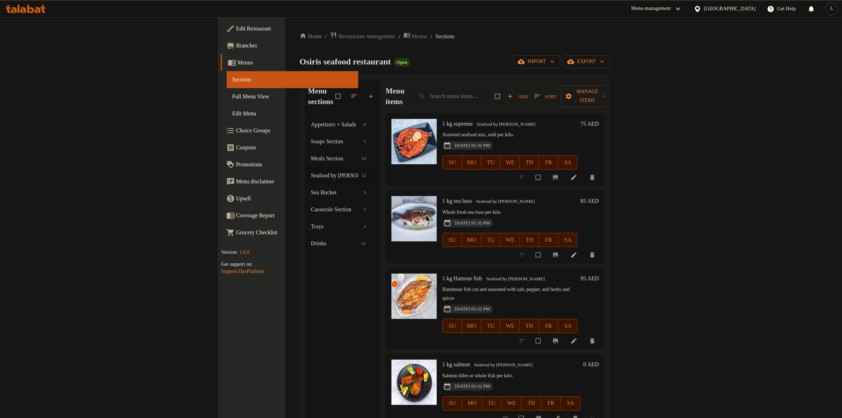
click at [541, 93] on icon "button" at bounding box center [536, 96] width 7 height 7
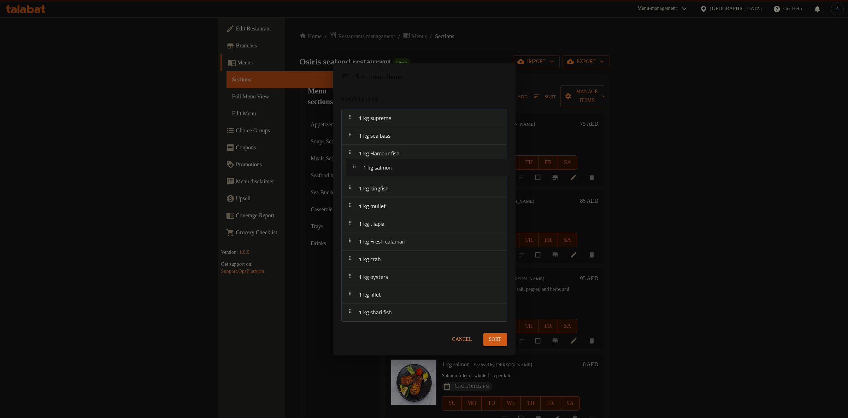
drag, startPoint x: 392, startPoint y: 176, endPoint x: 397, endPoint y: 168, distance: 9.2
click at [397, 168] on nav "1 kg supreme 1 kg sea bass 1 kg Hamour fish 1 kg salmon 1 kg kingfish 1 kg mull…" at bounding box center [425, 215] width 166 height 212
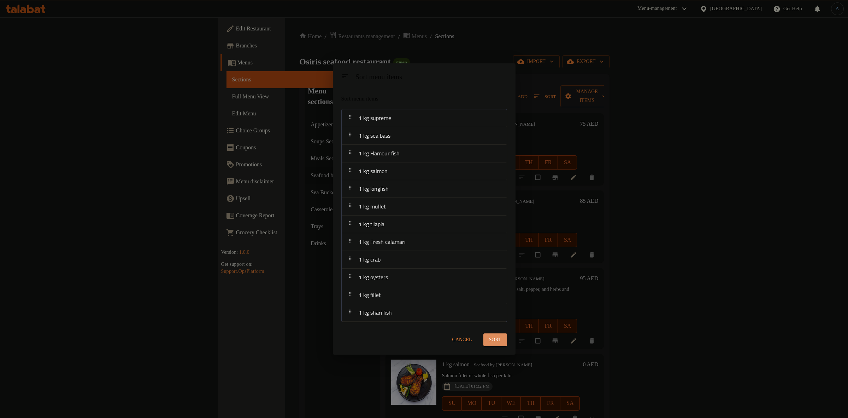
click at [502, 339] on button "Sort" at bounding box center [496, 339] width 24 height 13
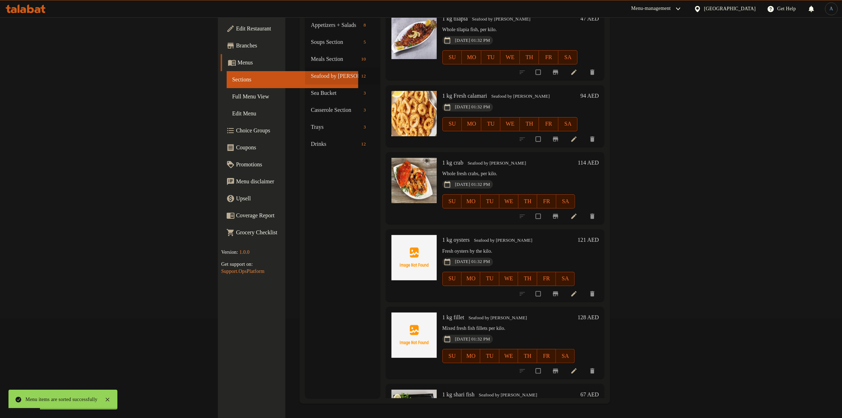
scroll to position [505, 0]
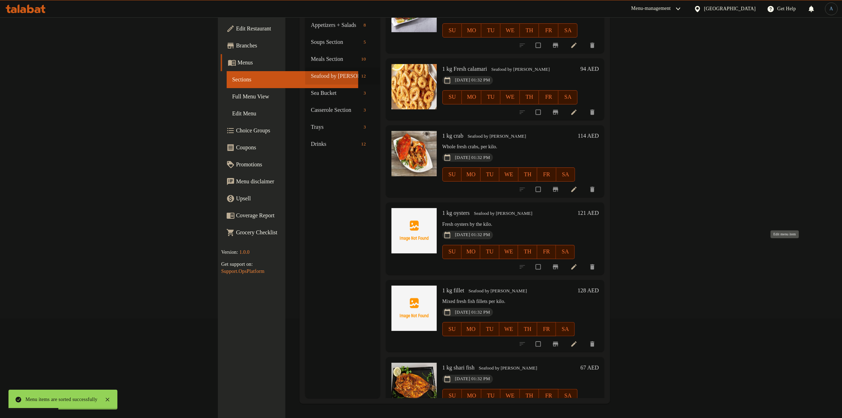
click at [577, 263] on icon at bounding box center [573, 266] width 7 height 7
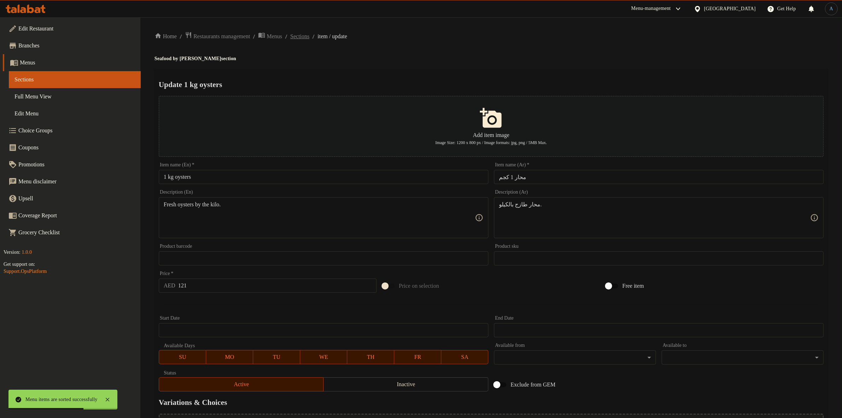
click at [309, 38] on span "Sections" at bounding box center [299, 36] width 19 height 8
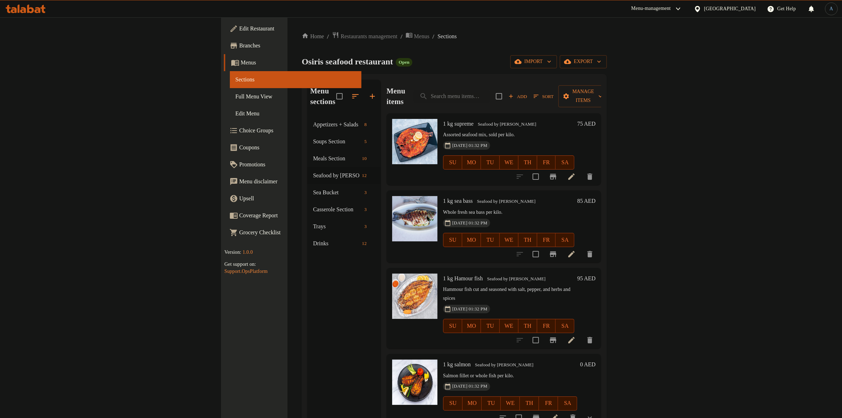
click at [559, 413] on icon at bounding box center [554, 417] width 8 height 8
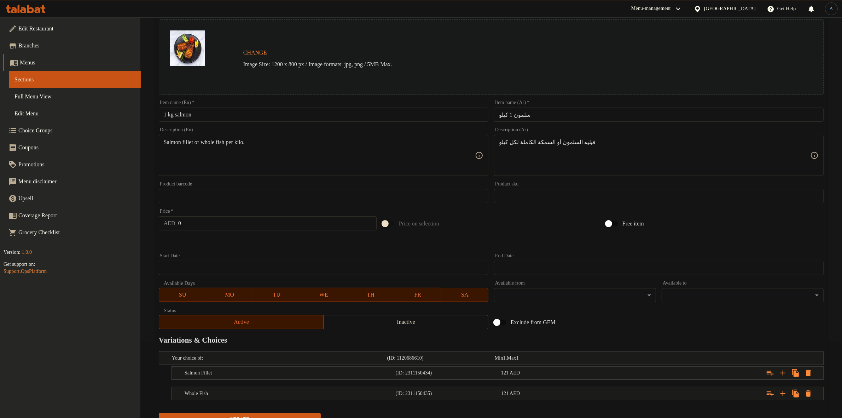
scroll to position [109, 0]
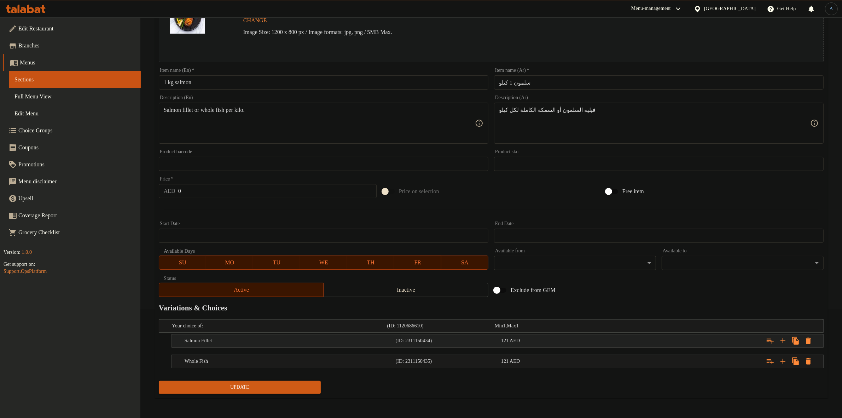
click at [568, 342] on div "121 AED" at bounding box center [552, 340] width 103 height 7
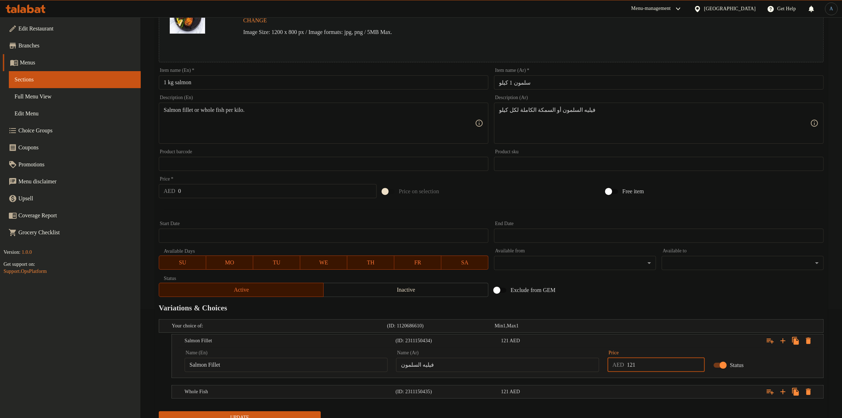
drag, startPoint x: 646, startPoint y: 366, endPoint x: 631, endPoint y: 365, distance: 14.2
click at [631, 365] on input "121" at bounding box center [666, 364] width 78 height 14
click at [670, 365] on input "121" at bounding box center [666, 364] width 78 height 14
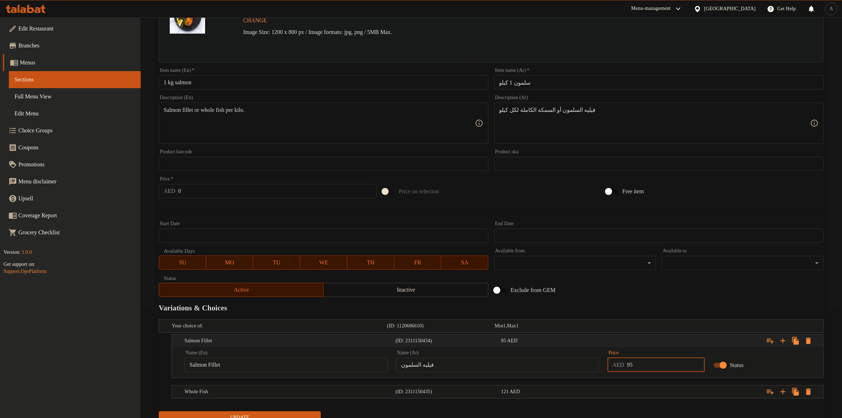
type input "95"
click at [669, 344] on div "Expand" at bounding box center [710, 341] width 211 height 16
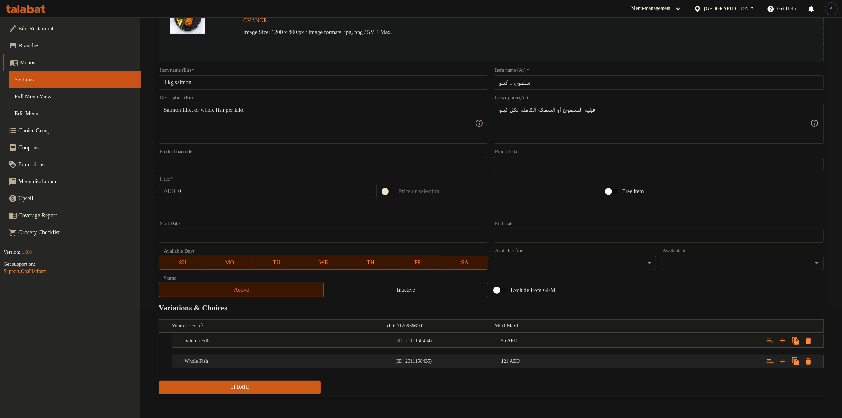
click at [625, 364] on div "Expand" at bounding box center [710, 361] width 211 height 16
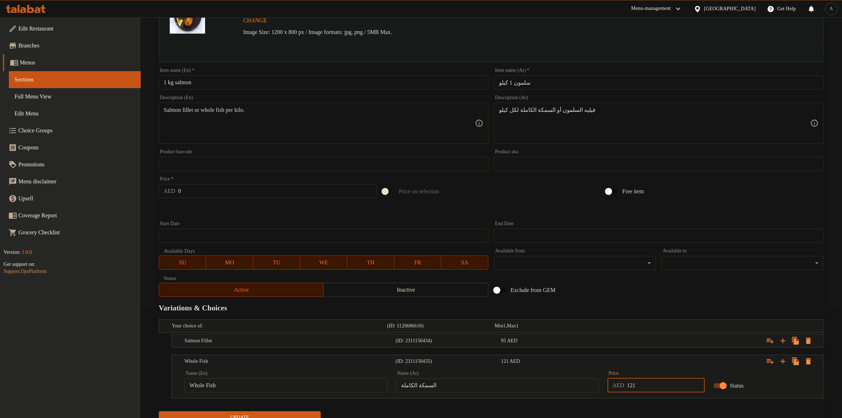
drag, startPoint x: 621, startPoint y: 382, endPoint x: 614, endPoint y: 381, distance: 7.9
click at [614, 381] on div "AED 121 Price" at bounding box center [655, 385] width 97 height 14
type input "95"
click at [297, 411] on button "Update" at bounding box center [240, 417] width 162 height 13
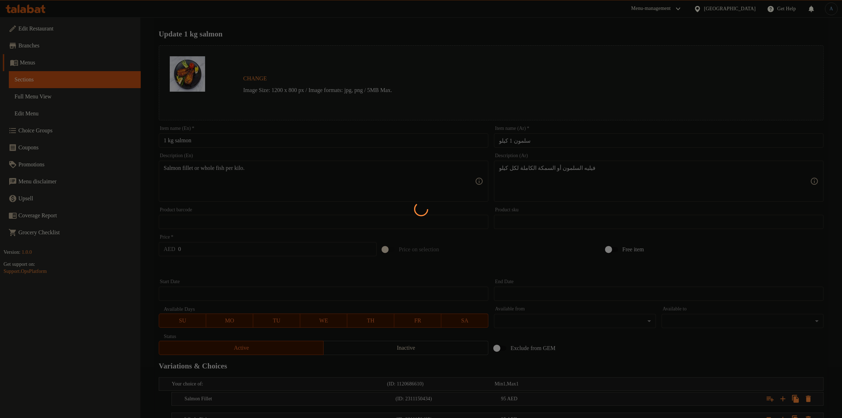
scroll to position [0, 0]
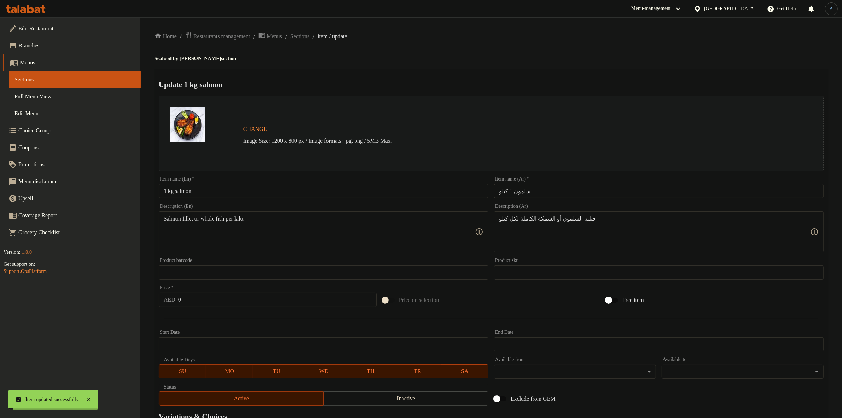
click at [309, 37] on span "Sections" at bounding box center [299, 36] width 19 height 8
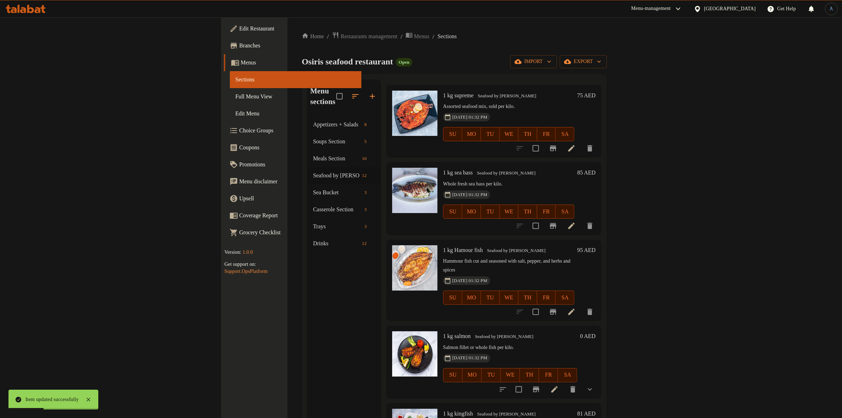
scroll to position [44, 0]
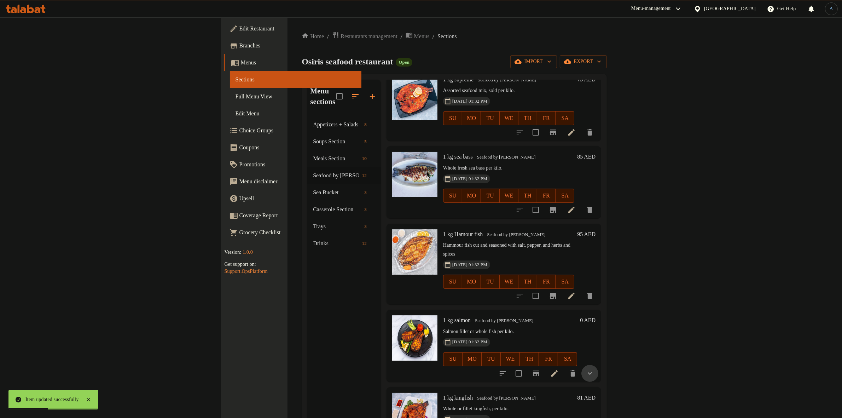
click at [594, 369] on icon "show more" at bounding box center [589, 373] width 8 height 8
click at [475, 398] on span "Salmon Fillet" at bounding box center [490, 402] width 31 height 8
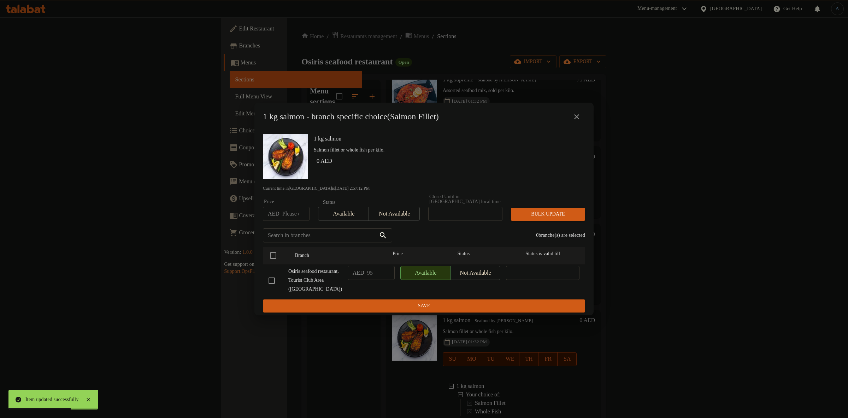
click at [577, 119] on icon "close" at bounding box center [577, 116] width 8 height 8
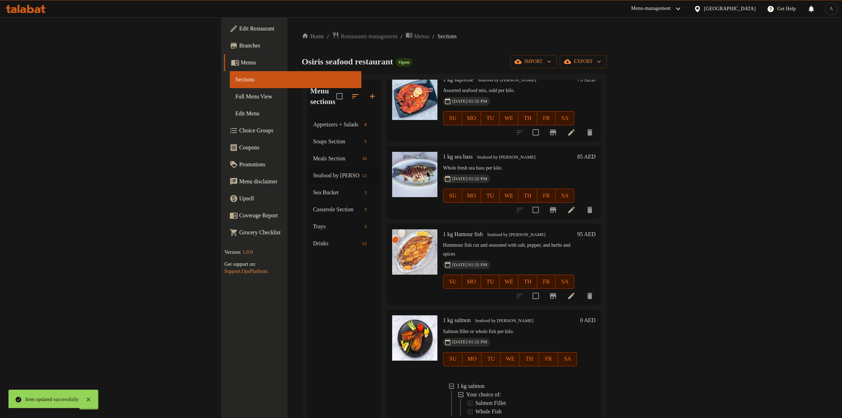
click at [475, 407] on span "Whole Fish" at bounding box center [488, 411] width 26 height 8
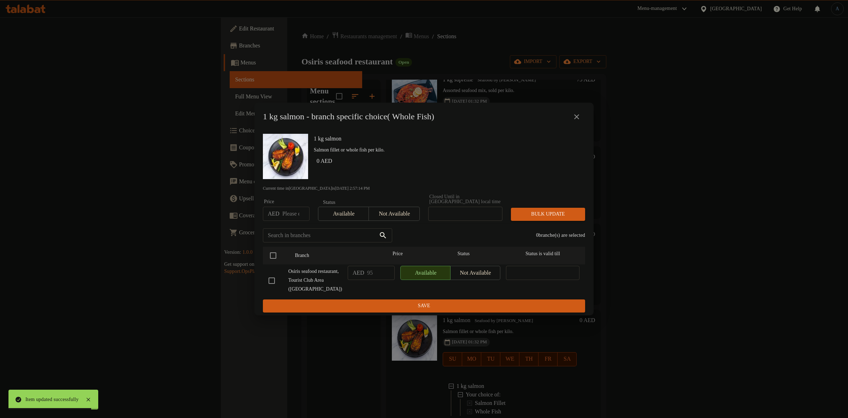
click at [580, 117] on icon "close" at bounding box center [577, 116] width 8 height 8
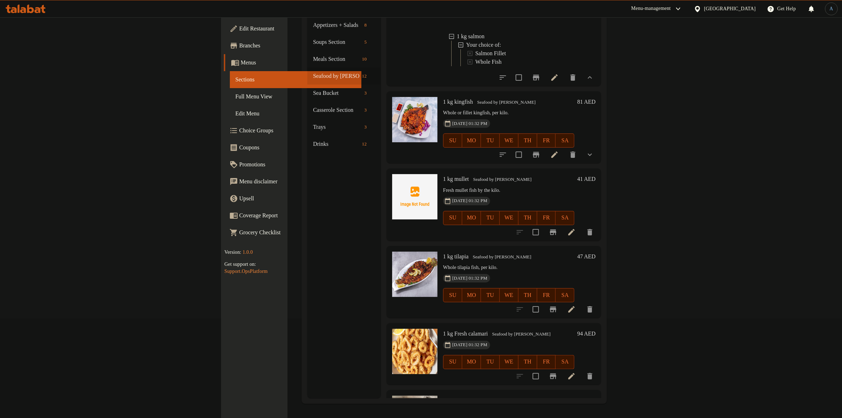
scroll to position [309, 0]
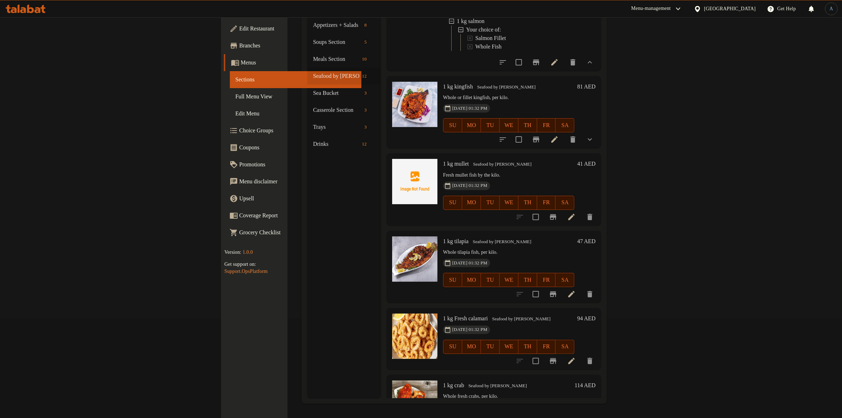
click at [454, 93] on p "Whole or fillet kingfish, per kilo." at bounding box center [508, 97] width 131 height 9
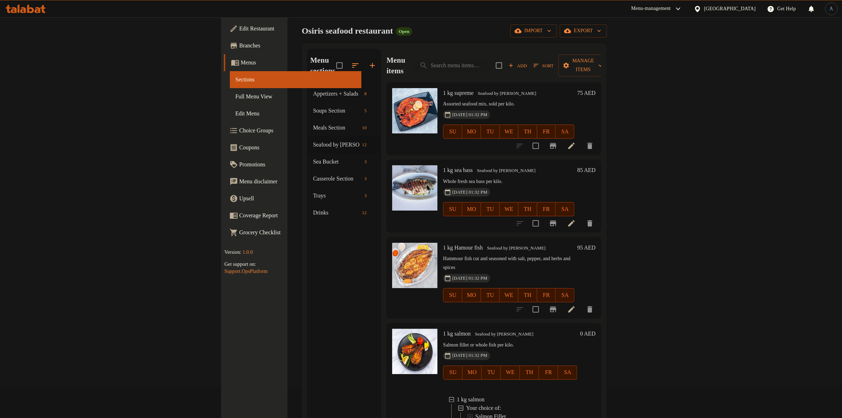
scroll to position [0, 0]
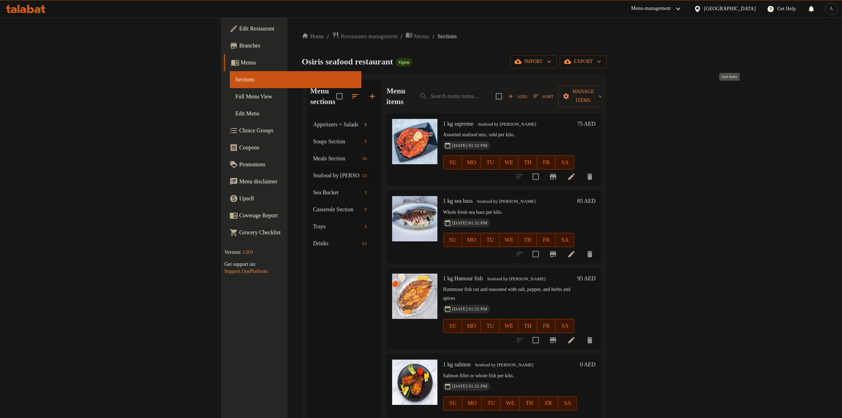
click at [553, 92] on span "Sort" at bounding box center [543, 96] width 20 height 8
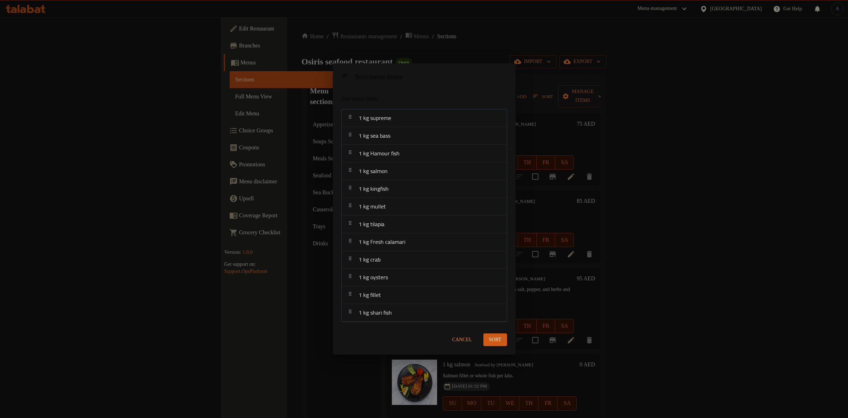
click at [462, 340] on span "Cancel" at bounding box center [463, 339] width 20 height 9
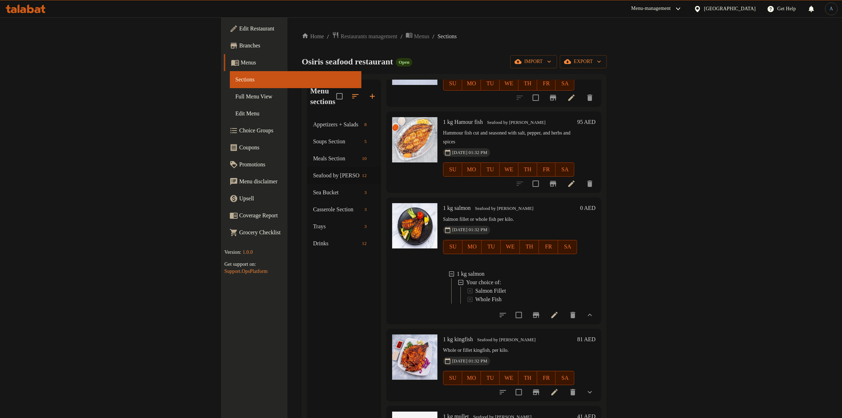
scroll to position [221, 0]
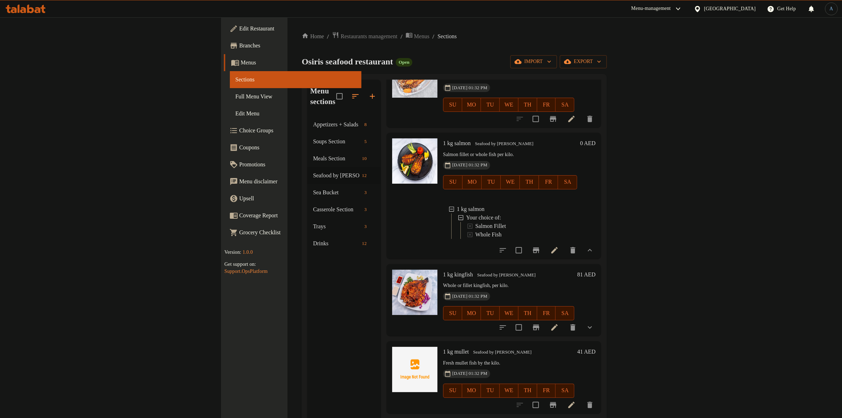
click at [595, 269] on h6 "81 AED" at bounding box center [586, 274] width 18 height 10
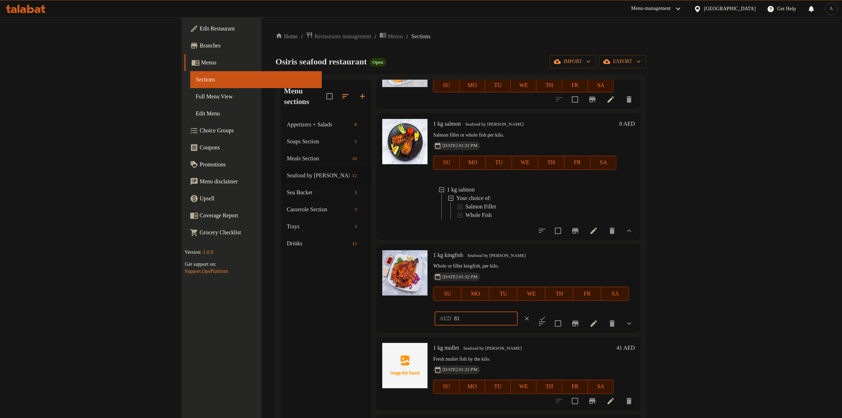
click at [518, 311] on input "81" at bounding box center [486, 318] width 64 height 14
type input "90"
click at [546, 315] on icon "ok" at bounding box center [542, 318] width 7 height 7
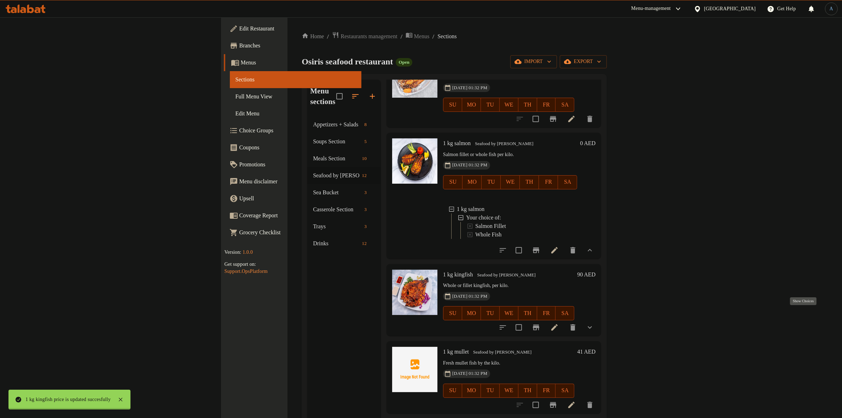
click at [594, 323] on icon "show more" at bounding box center [589, 327] width 8 height 8
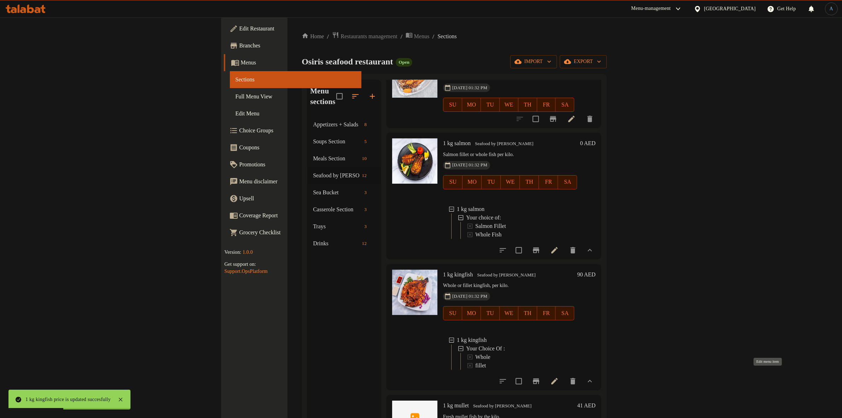
click at [559, 376] on icon at bounding box center [554, 380] width 8 height 8
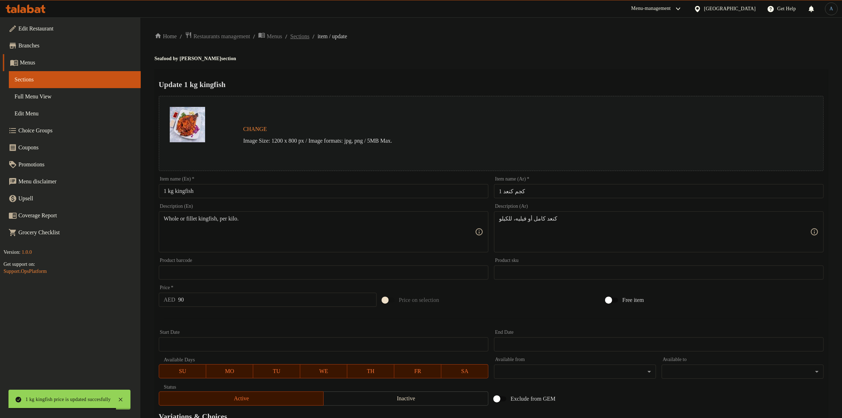
click at [309, 38] on span "Sections" at bounding box center [299, 36] width 19 height 8
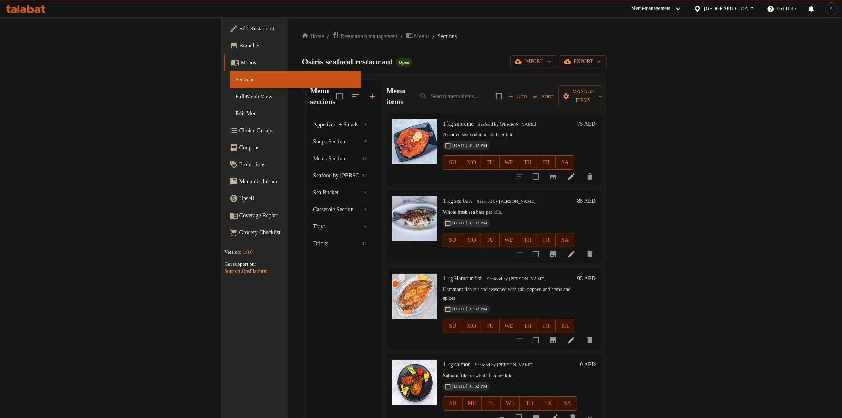
click at [553, 92] on span "Sort" at bounding box center [543, 96] width 20 height 8
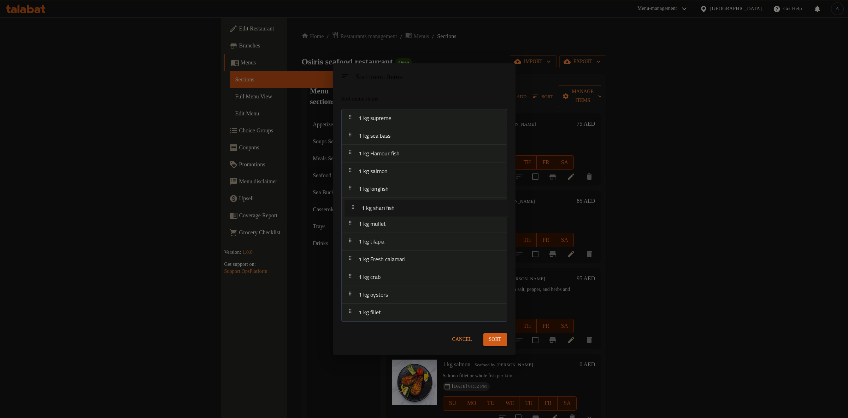
drag, startPoint x: 399, startPoint y: 313, endPoint x: 402, endPoint y: 202, distance: 110.7
click at [402, 202] on nav "1 kg supreme 1 kg sea bass 1 kg Hamour fish 1 kg salmon 1 kg kingfish 1 kg mull…" at bounding box center [425, 215] width 166 height 212
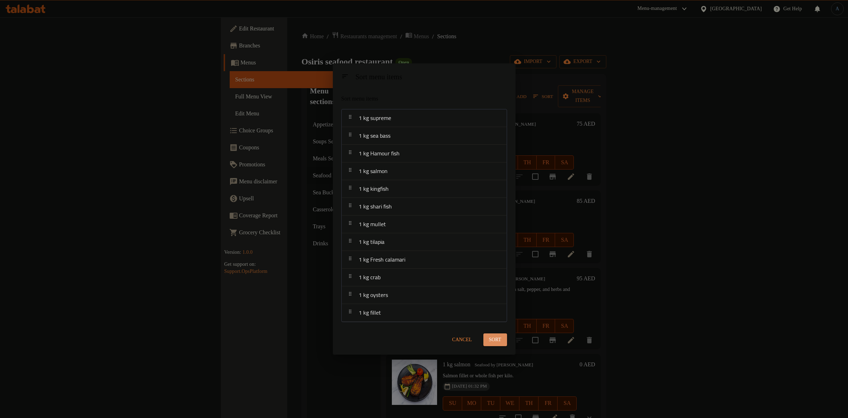
click at [497, 335] on span "Sort" at bounding box center [495, 339] width 12 height 9
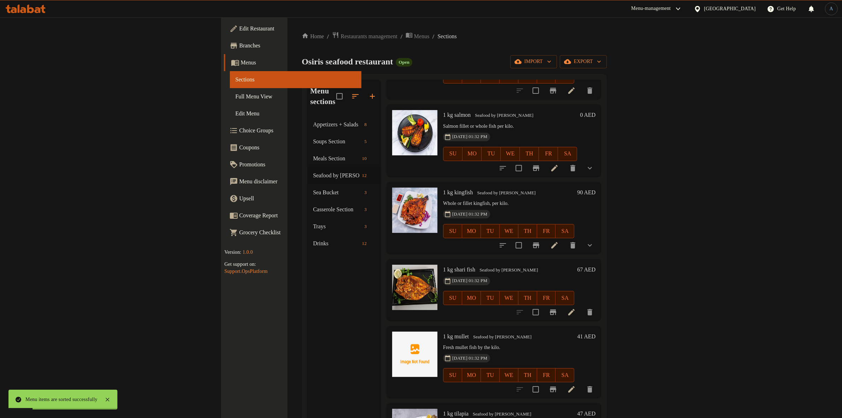
scroll to position [265, 0]
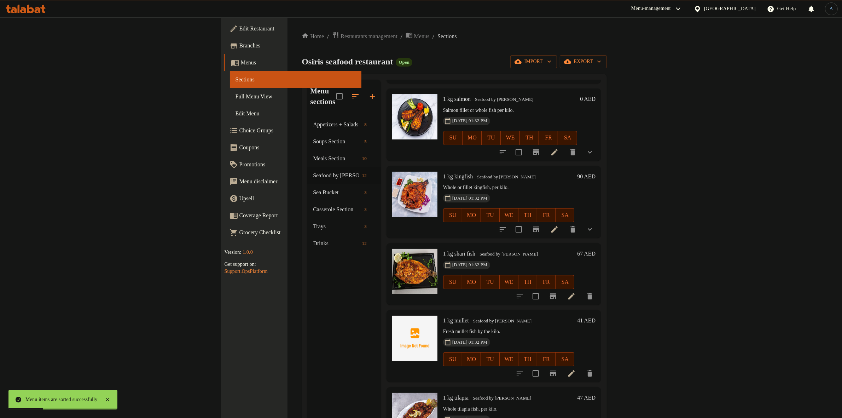
click at [595, 249] on h6 "67 AED" at bounding box center [586, 254] width 18 height 10
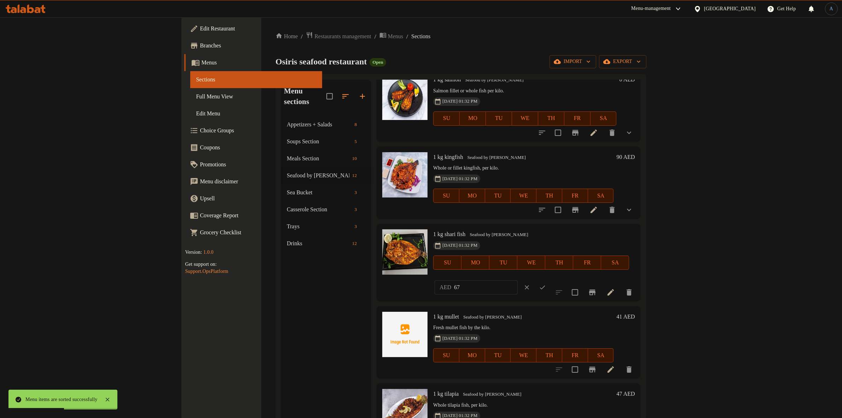
click at [518, 280] on input "67" at bounding box center [486, 287] width 64 height 14
type input "68"
click at [546, 284] on icon "ok" at bounding box center [542, 287] width 7 height 7
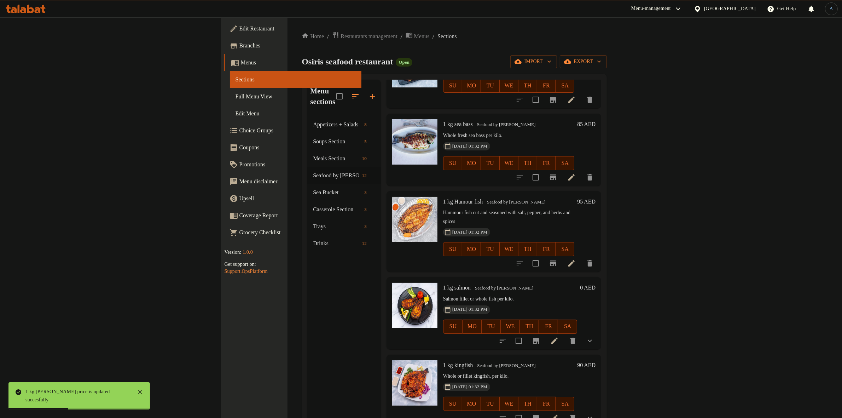
scroll to position [0, 0]
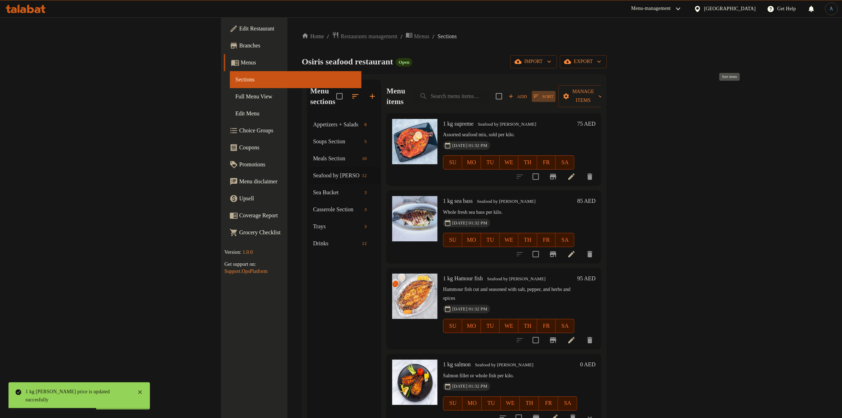
click at [553, 92] on span "Sort" at bounding box center [543, 96] width 20 height 8
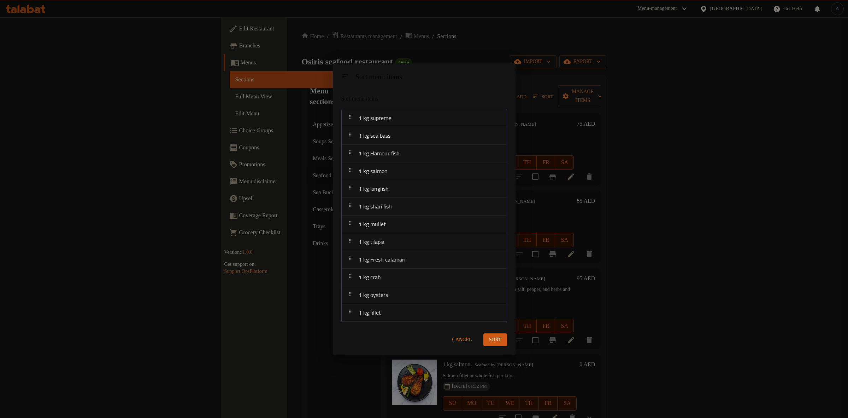
click at [461, 338] on span "Cancel" at bounding box center [463, 339] width 20 height 9
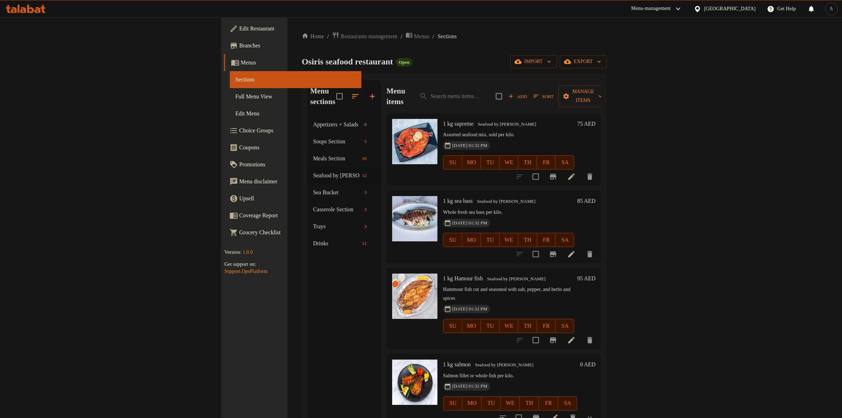
click at [553, 93] on span "Sort" at bounding box center [543, 96] width 20 height 8
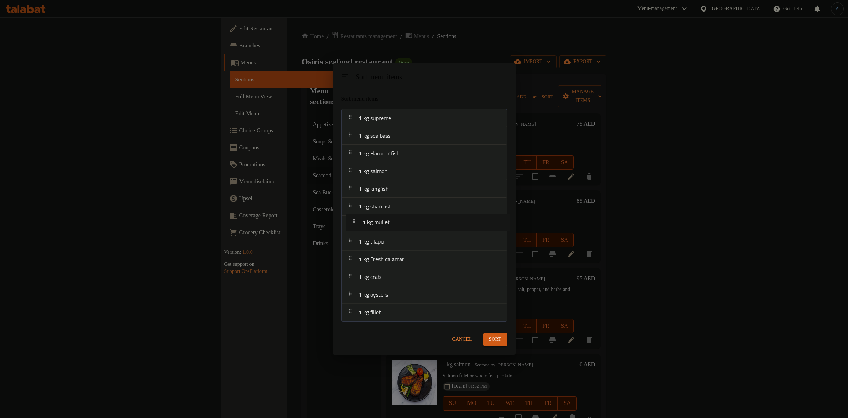
drag, startPoint x: 395, startPoint y: 226, endPoint x: 399, endPoint y: 223, distance: 5.3
click at [399, 223] on nav "1 kg supreme 1 kg sea bass 1 kg Hamour fish 1 kg salmon 1 kg kingfish 1 kg shar…" at bounding box center [425, 215] width 166 height 212
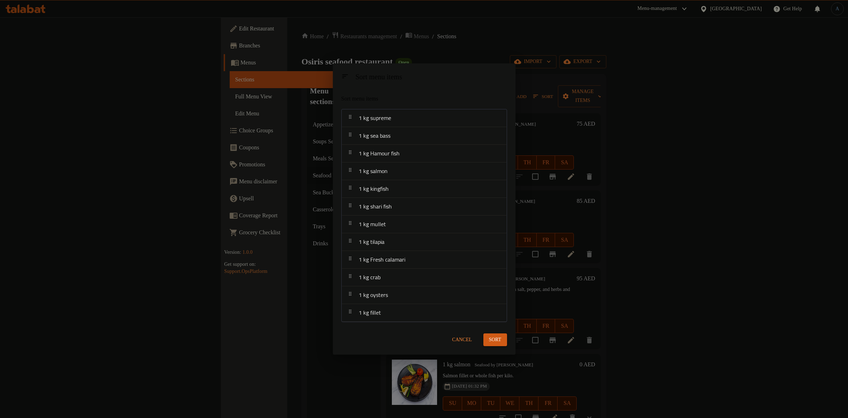
click at [469, 336] on span "Cancel" at bounding box center [463, 339] width 20 height 9
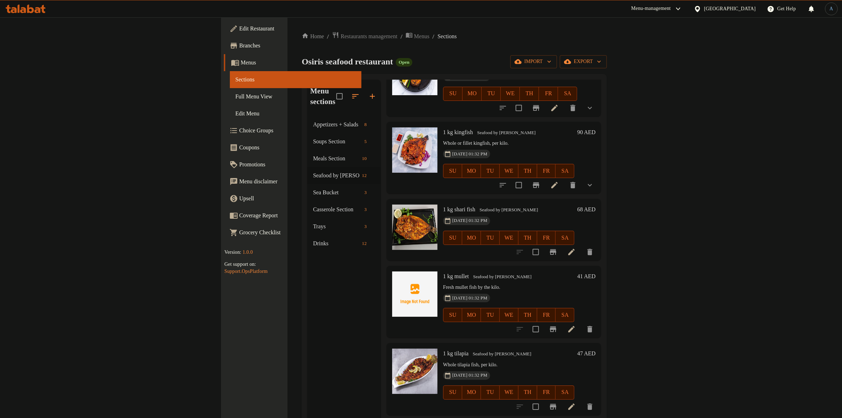
scroll to position [354, 0]
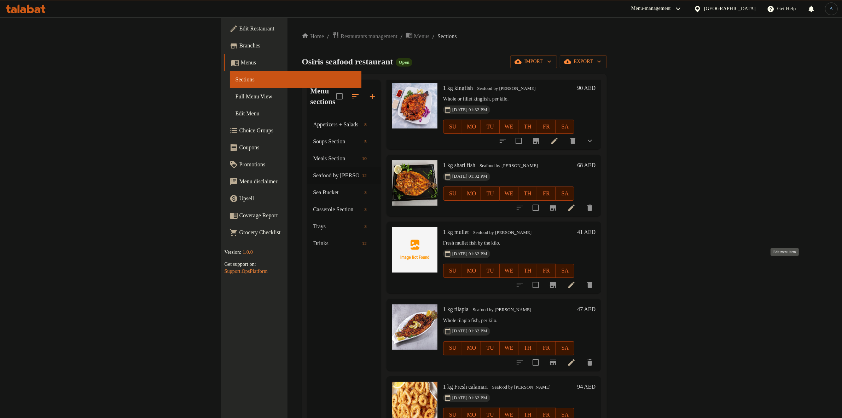
click at [576, 280] on icon at bounding box center [571, 284] width 8 height 8
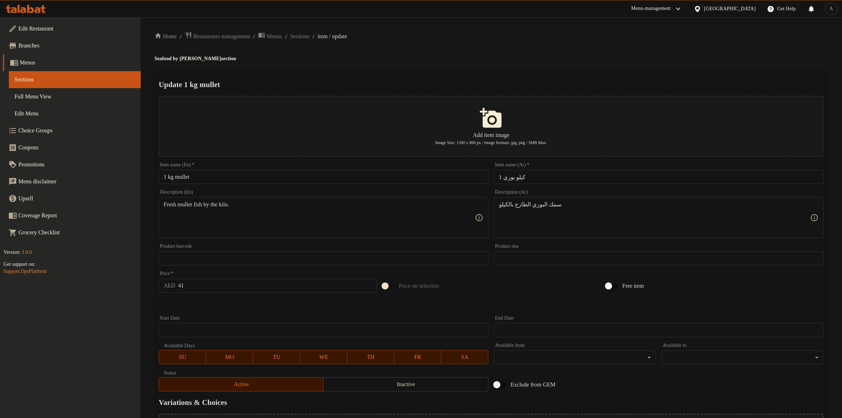
click at [315, 41] on ol "Home / Restaurants management / Menus / Sections / item / update" at bounding box center [490, 36] width 673 height 10
click at [309, 36] on span "Sections" at bounding box center [299, 36] width 19 height 8
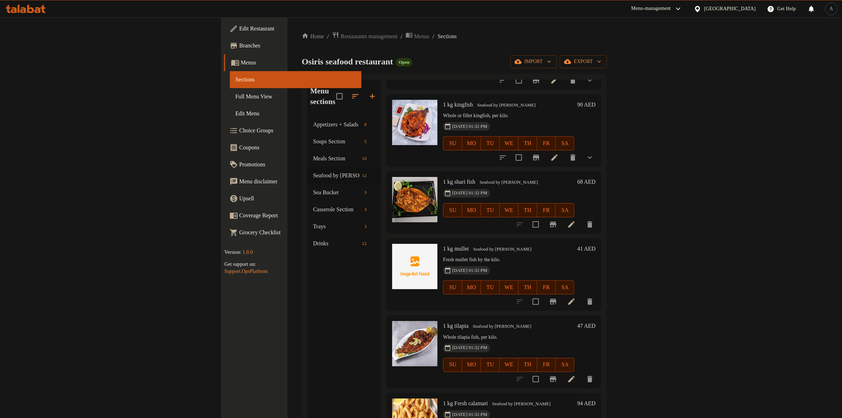
scroll to position [398, 0]
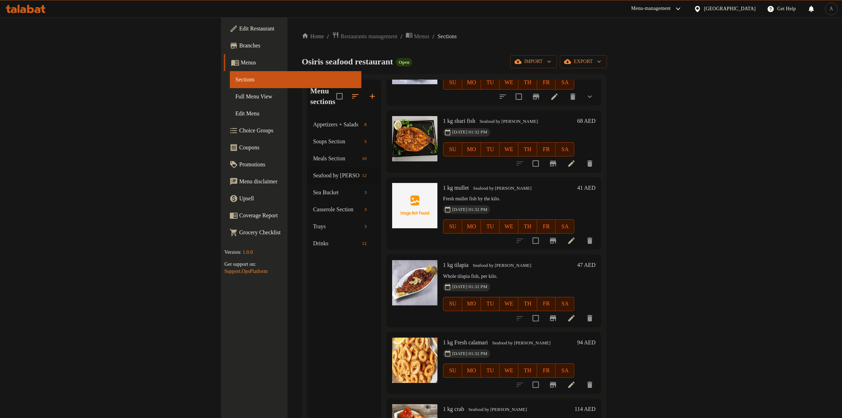
click at [595, 183] on h6 "41 AED" at bounding box center [586, 188] width 18 height 10
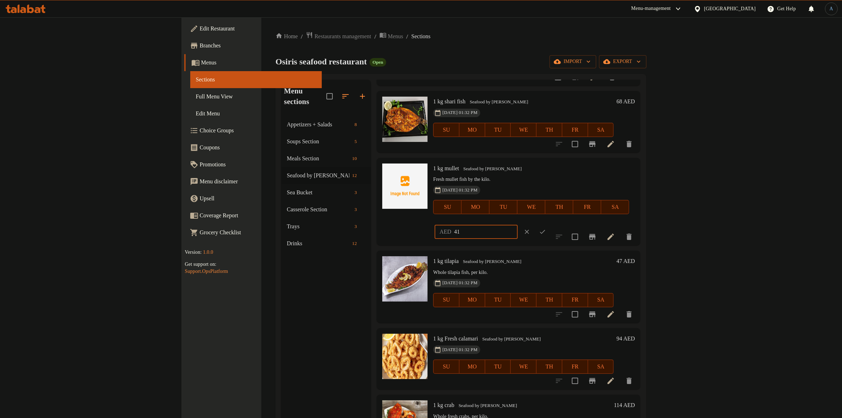
drag, startPoint x: 723, startPoint y: 174, endPoint x: 632, endPoint y: 172, distance: 91.6
click at [632, 172] on div "1 kg mullet Seafood by Kilo Fresh mullet fish by the kilo. 26-09-2025 01:32 PM …" at bounding box center [533, 201] width 207 height 82
type input "60"
click at [546, 228] on icon "ok" at bounding box center [542, 231] width 7 height 7
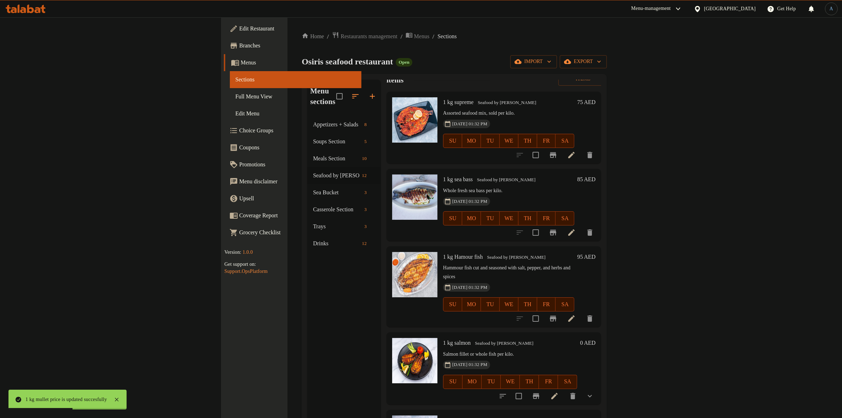
scroll to position [0, 0]
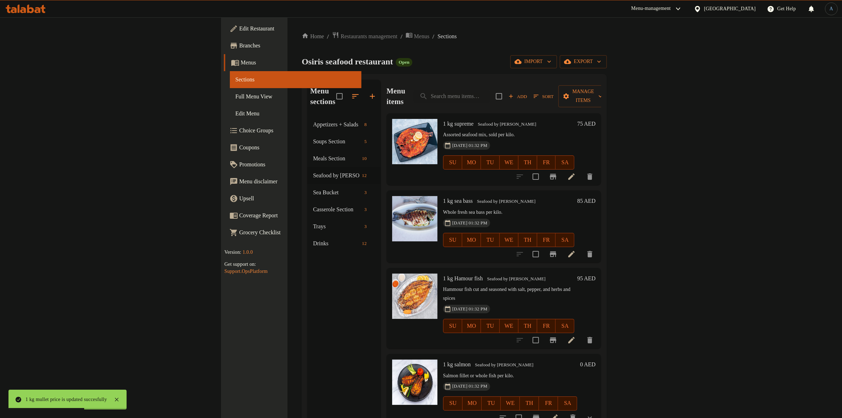
click at [539, 93] on icon "button" at bounding box center [536, 96] width 6 height 6
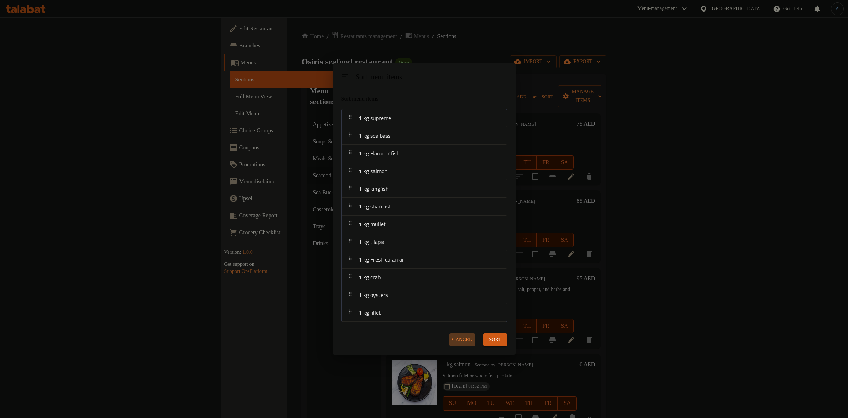
click at [458, 336] on span "Cancel" at bounding box center [463, 339] width 20 height 9
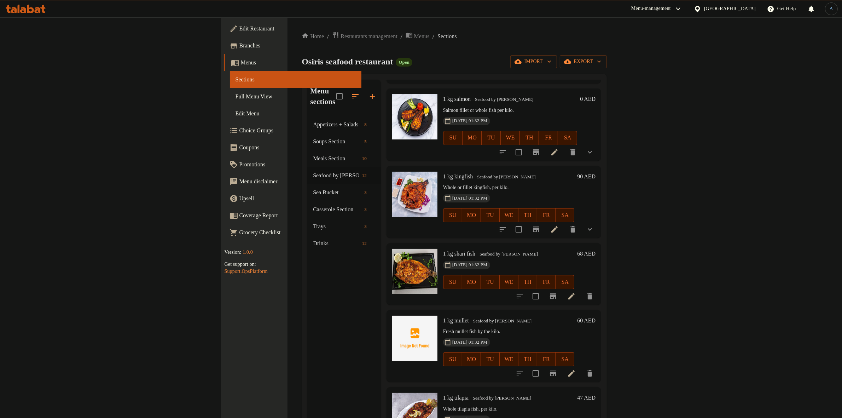
scroll to position [398, 0]
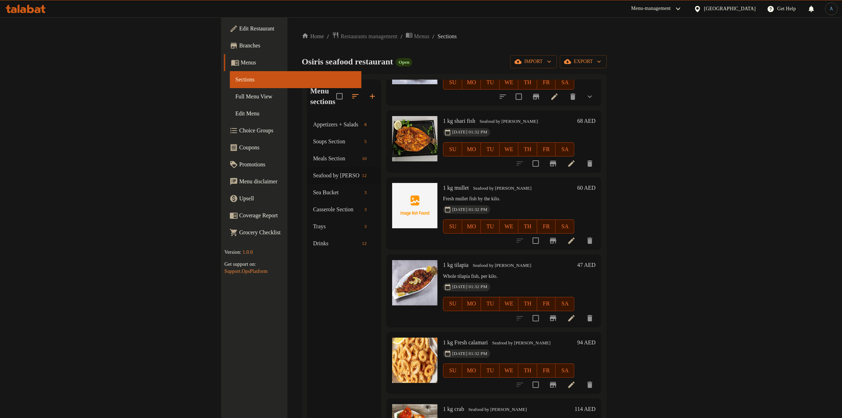
click at [595, 260] on h6 "47 AED" at bounding box center [586, 265] width 18 height 10
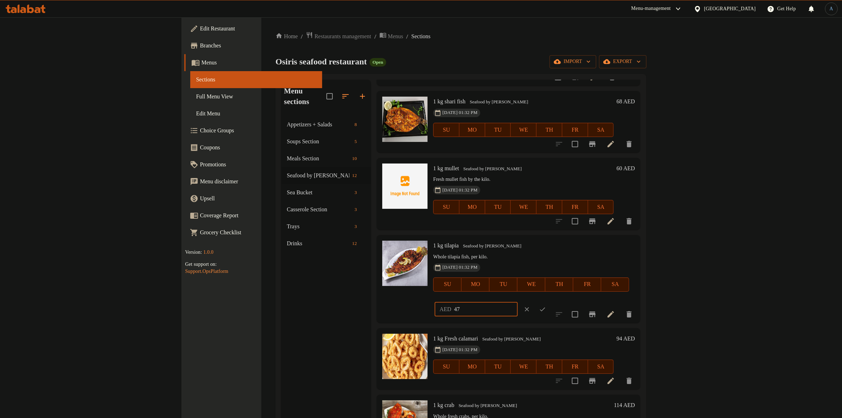
drag, startPoint x: 695, startPoint y: 244, endPoint x: 674, endPoint y: 242, distance: 21.3
click at [518, 302] on div "AED 47 ​" at bounding box center [475, 309] width 83 height 14
type input "35"
click at [546, 305] on icon "ok" at bounding box center [542, 308] width 7 height 7
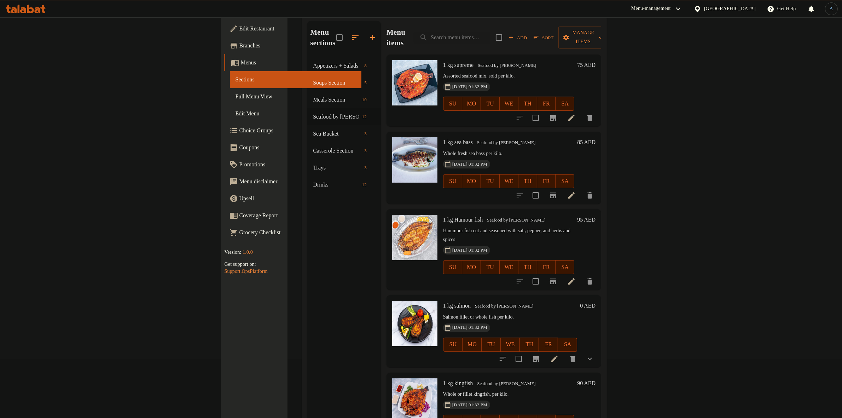
scroll to position [0, 0]
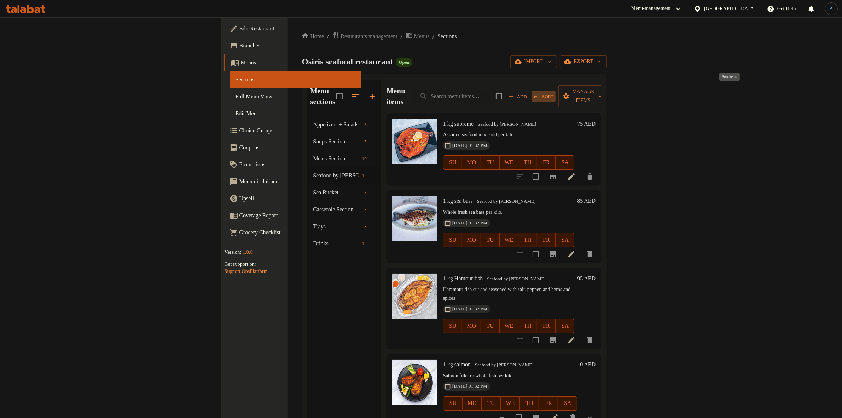
click at [553, 92] on span "Sort" at bounding box center [543, 96] width 20 height 8
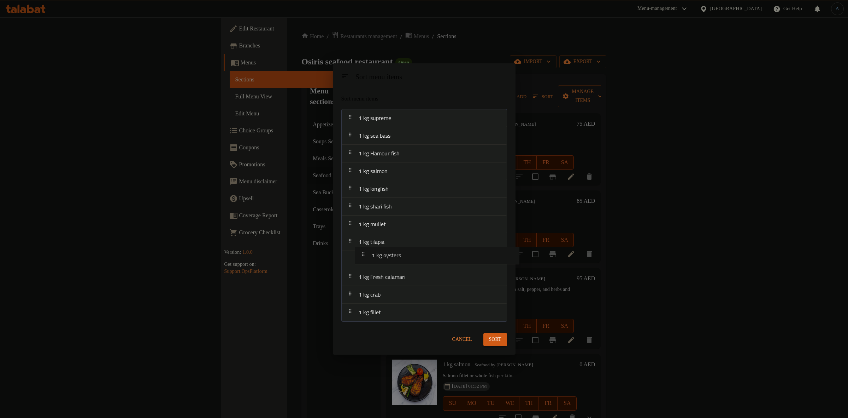
drag, startPoint x: 391, startPoint y: 297, endPoint x: 404, endPoint y: 256, distance: 43.0
click at [404, 256] on nav "1 kg supreme 1 kg sea bass 1 kg Hamour fish 1 kg salmon 1 kg kingfish 1 kg shar…" at bounding box center [425, 215] width 166 height 212
click at [501, 337] on span "Sort" at bounding box center [495, 339] width 12 height 9
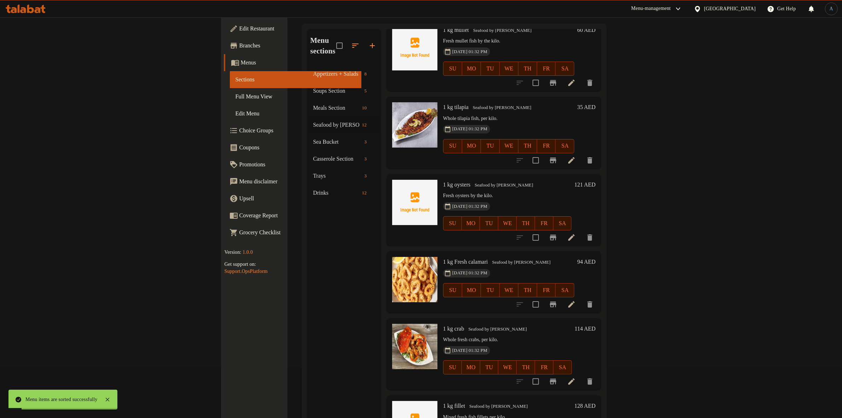
scroll to position [99, 0]
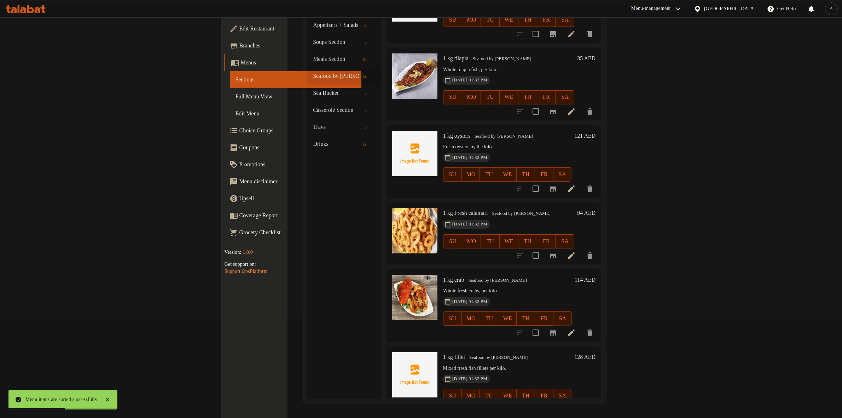
click at [595, 131] on h6 "121 AED" at bounding box center [584, 136] width 21 height 10
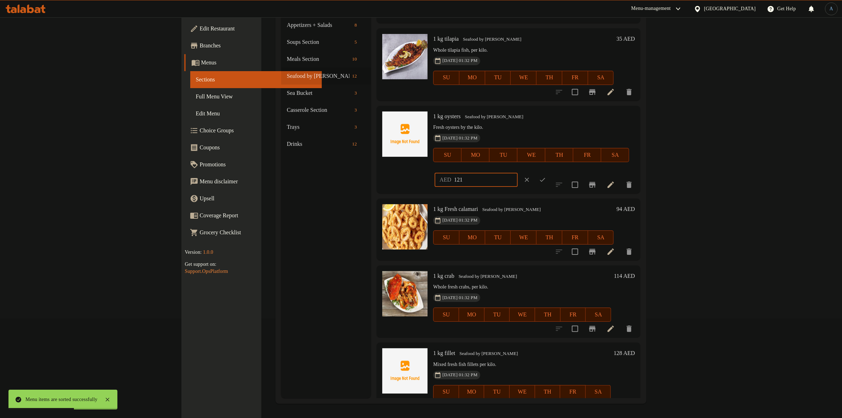
click at [518, 173] on input "121" at bounding box center [486, 180] width 64 height 14
type input "70"
click at [546, 176] on icon "ok" at bounding box center [542, 179] width 7 height 7
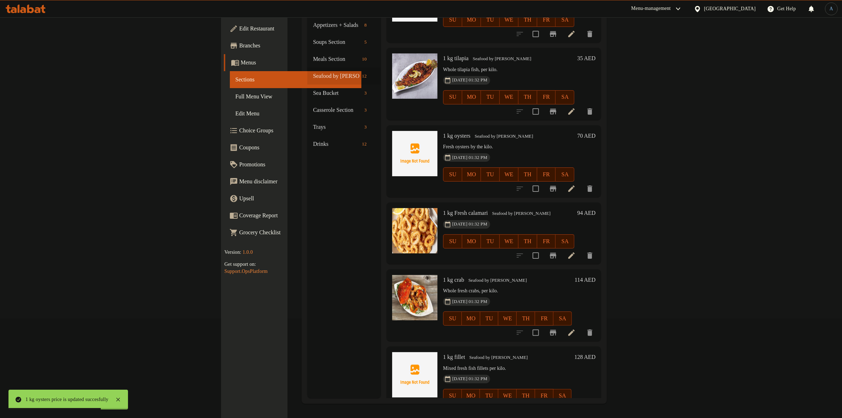
click at [595, 208] on h6 "94 AED" at bounding box center [586, 213] width 18 height 10
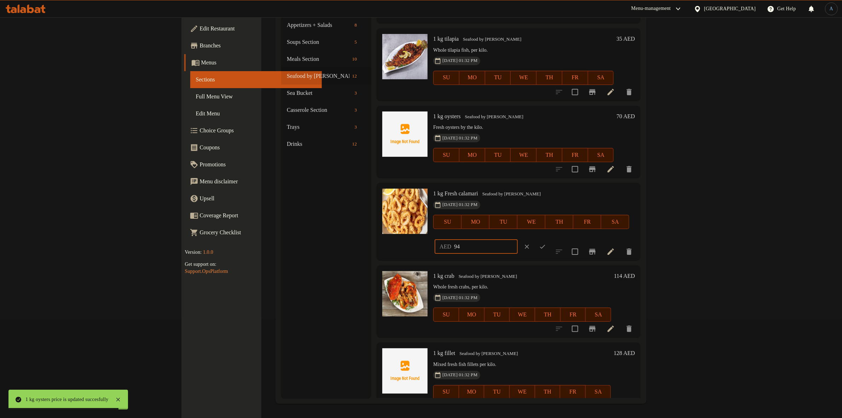
click at [518, 239] on input "94" at bounding box center [486, 246] width 64 height 14
type input "65"
click at [546, 243] on icon "ok" at bounding box center [542, 246] width 7 height 7
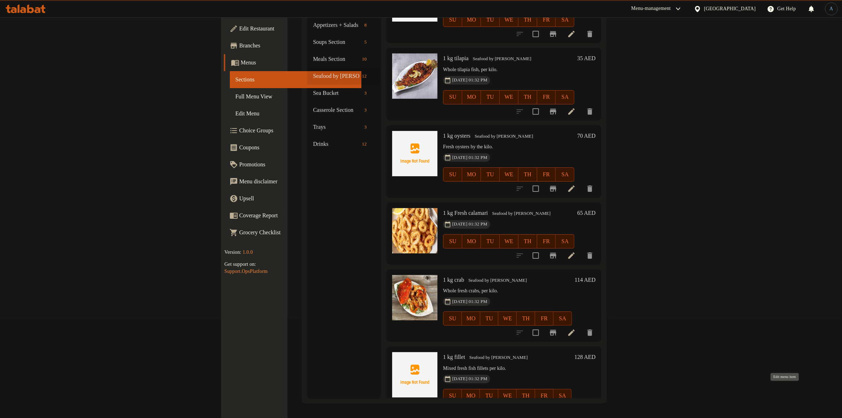
click at [574, 407] on icon at bounding box center [571, 410] width 6 height 6
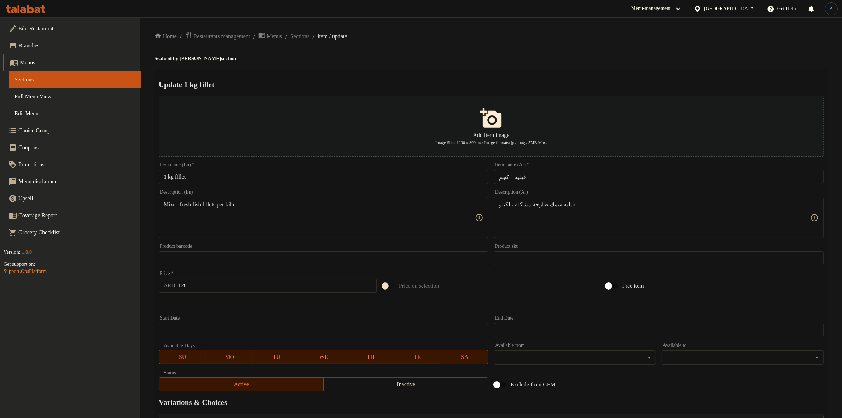
click at [309, 35] on span "Sections" at bounding box center [299, 36] width 19 height 8
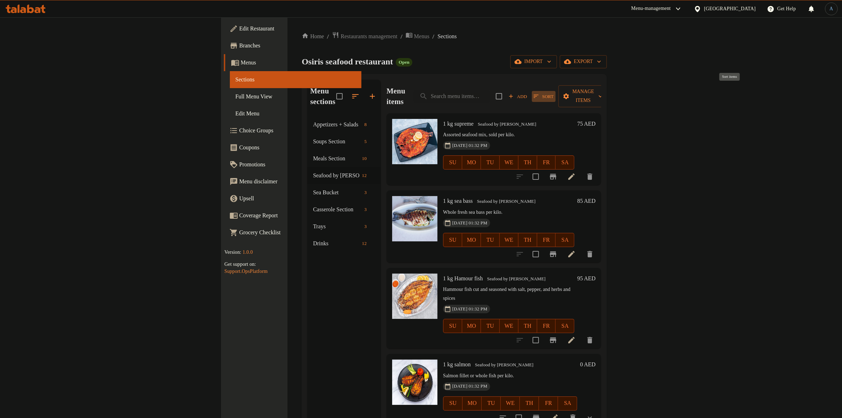
click at [539, 93] on icon "button" at bounding box center [536, 96] width 6 height 6
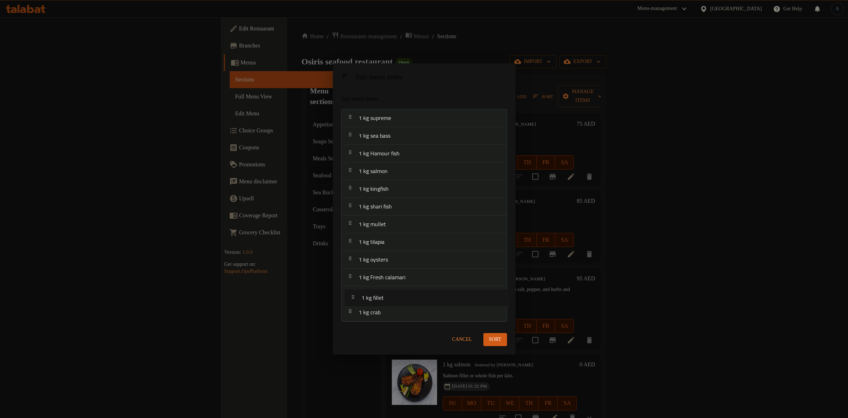
drag, startPoint x: 386, startPoint y: 312, endPoint x: 389, endPoint y: 294, distance: 18.2
click at [389, 294] on nav "1 kg supreme 1 kg sea bass 1 kg Hamour fish 1 kg salmon 1 kg kingfish 1 kg shar…" at bounding box center [425, 215] width 166 height 212
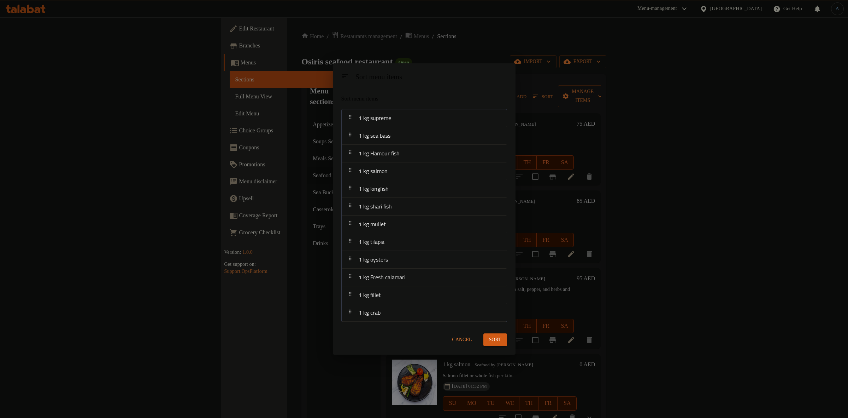
click at [490, 338] on span "Sort" at bounding box center [495, 339] width 12 height 9
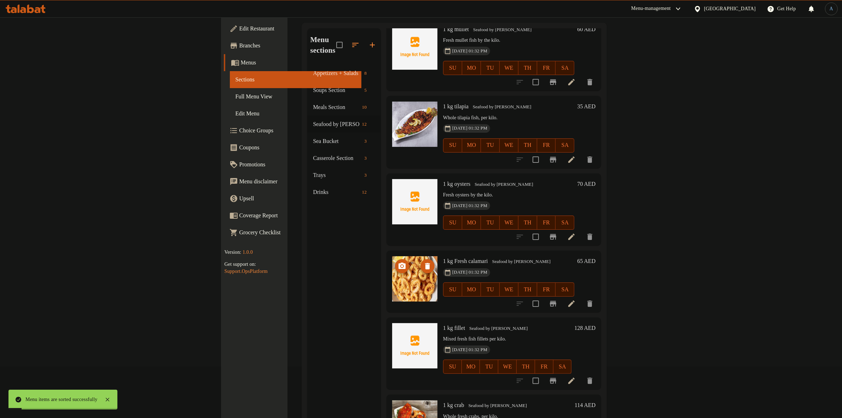
scroll to position [99, 0]
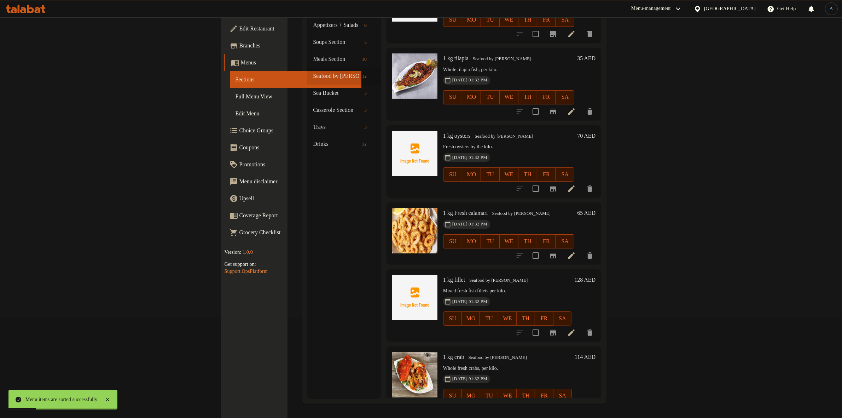
click at [595, 275] on h6 "128 AED" at bounding box center [584, 280] width 21 height 10
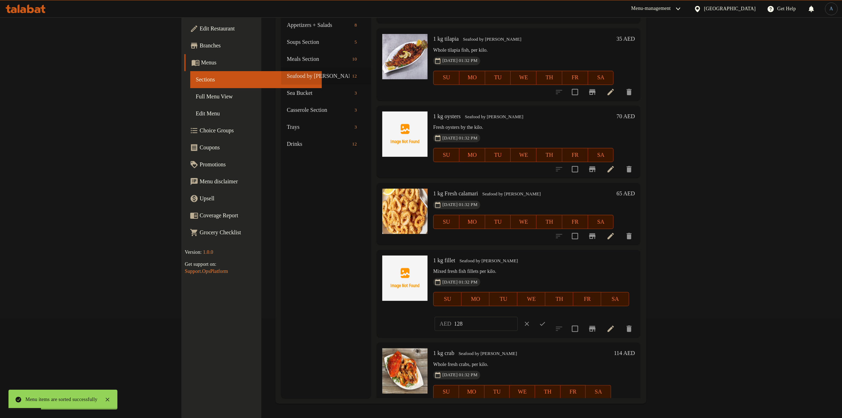
click at [518, 316] on input "128" at bounding box center [486, 323] width 64 height 14
type input "80"
click at [546, 320] on icon "ok" at bounding box center [542, 323] width 7 height 7
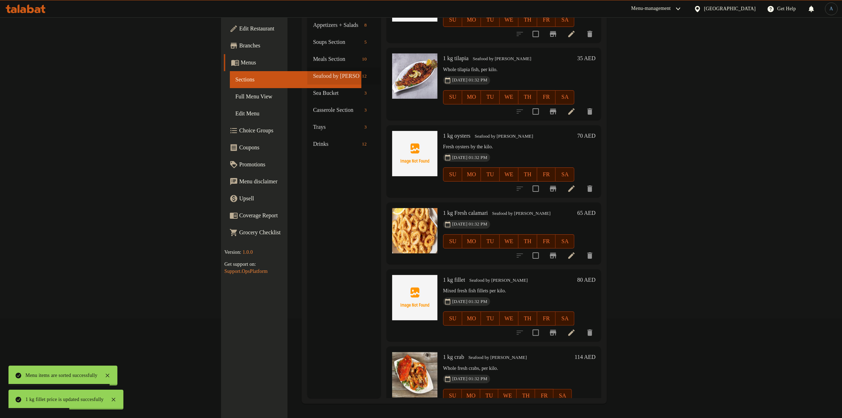
click at [595, 352] on h6 "114 AED" at bounding box center [584, 357] width 21 height 10
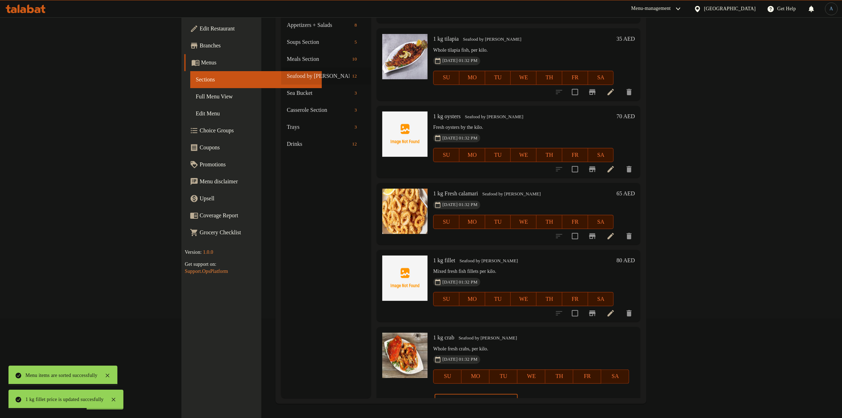
click at [518, 394] on input "114" at bounding box center [486, 401] width 64 height 14
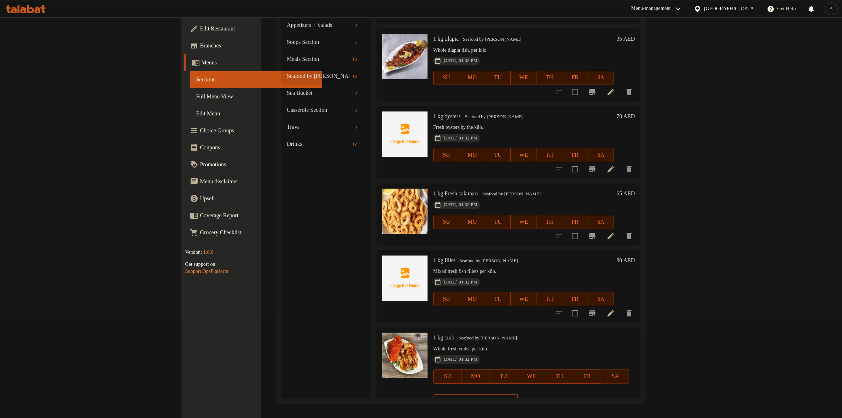
type input "70"
click at [546, 397] on icon "ok" at bounding box center [542, 400] width 7 height 7
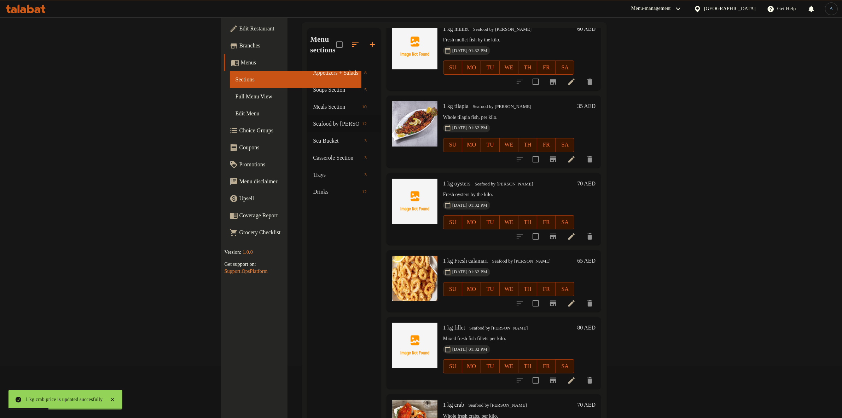
scroll to position [0, 0]
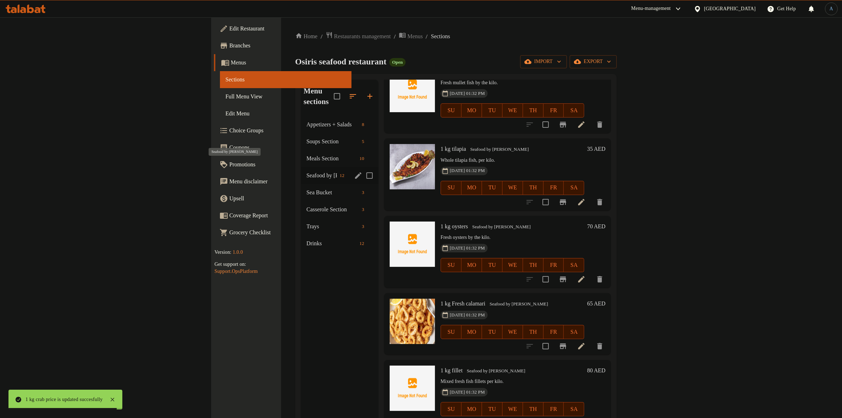
click at [307, 171] on span "Seafood by [PERSON_NAME]" at bounding box center [322, 175] width 30 height 8
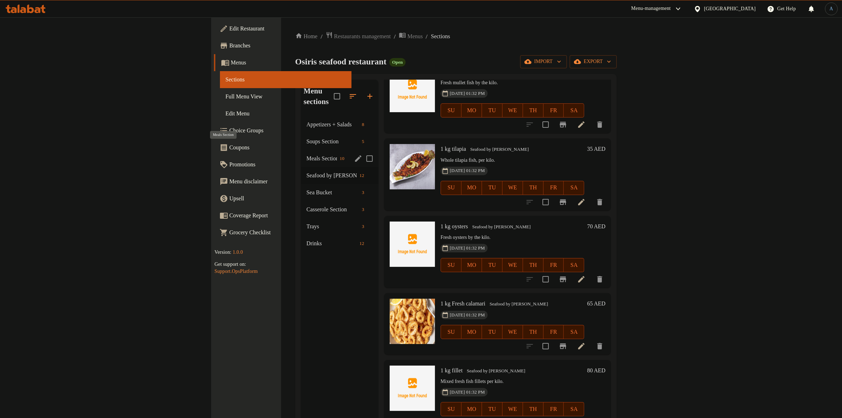
click at [307, 154] on span "Meals Section" at bounding box center [322, 158] width 30 height 8
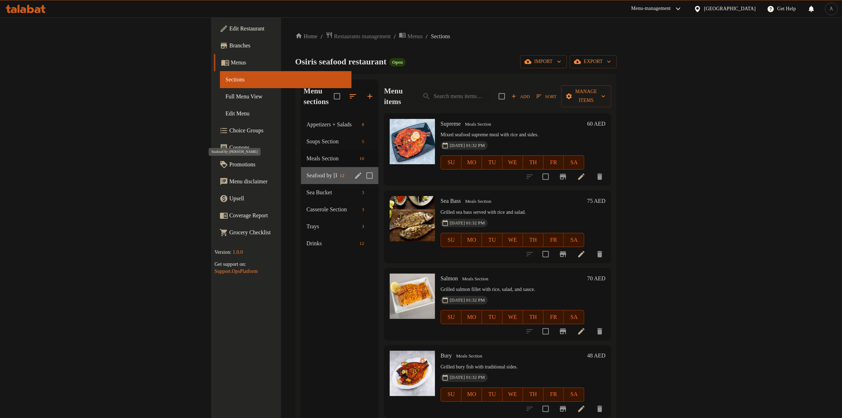
click at [307, 171] on span "Seafood by [PERSON_NAME]" at bounding box center [322, 175] width 30 height 8
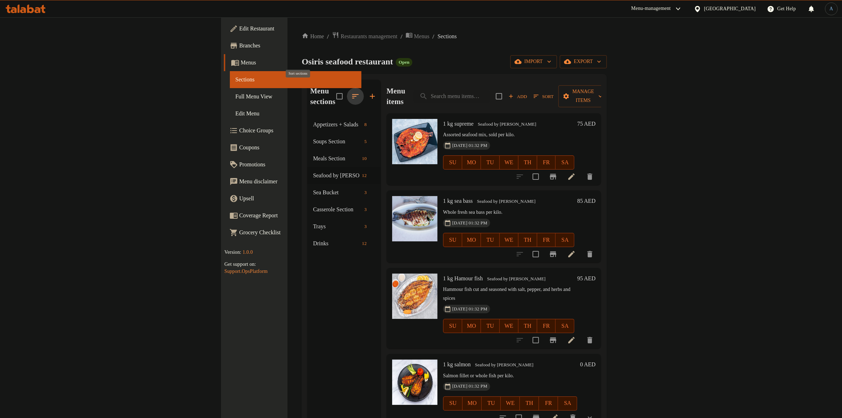
click at [351, 92] on icon "button" at bounding box center [355, 96] width 8 height 8
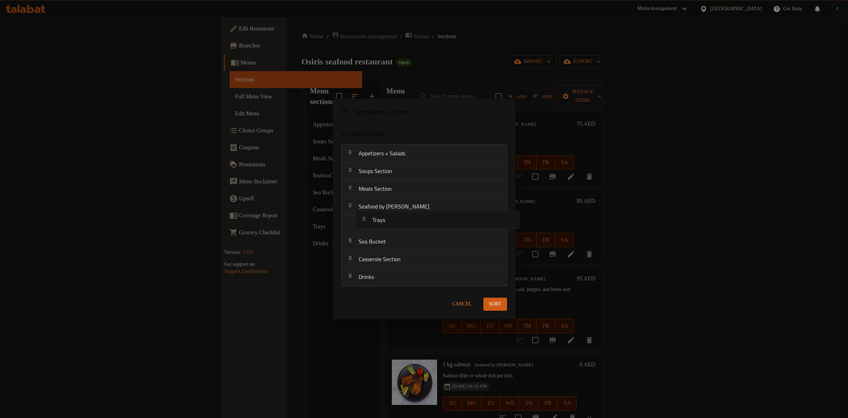
drag, startPoint x: 380, startPoint y: 263, endPoint x: 395, endPoint y: 220, distance: 44.7
click at [395, 220] on nav "Appetizers + Salads Soups Section Meals Section Seafood by Kilo Sea Bucket Cass…" at bounding box center [425, 215] width 166 height 142
click at [491, 304] on span "Sort" at bounding box center [495, 304] width 12 height 9
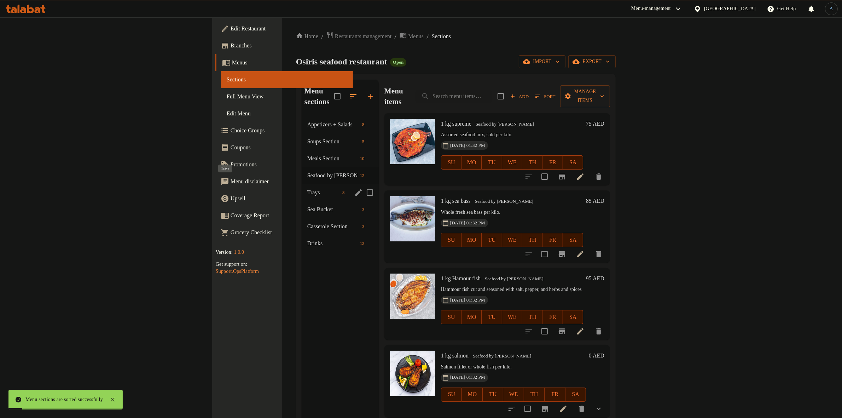
click at [307, 188] on span "Trays" at bounding box center [323, 192] width 32 height 8
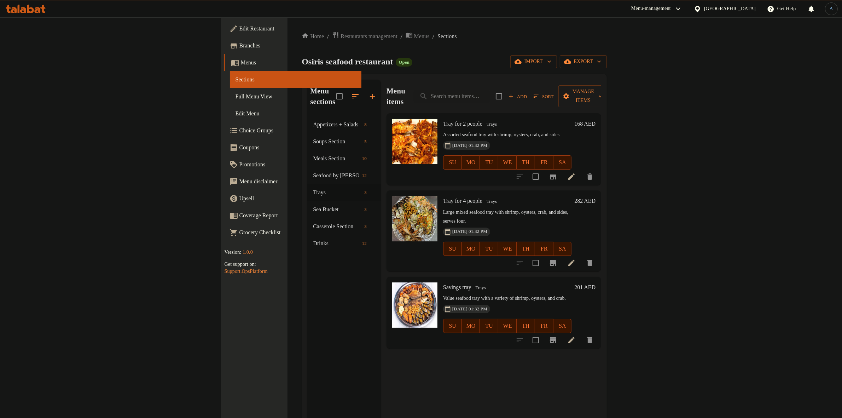
click at [443, 121] on span "Tray for 2 people" at bounding box center [462, 124] width 39 height 6
copy h6 "Tray for 2 people"
click at [443, 224] on div "[DATE] 01:32 PM" at bounding box center [457, 231] width 34 height 14
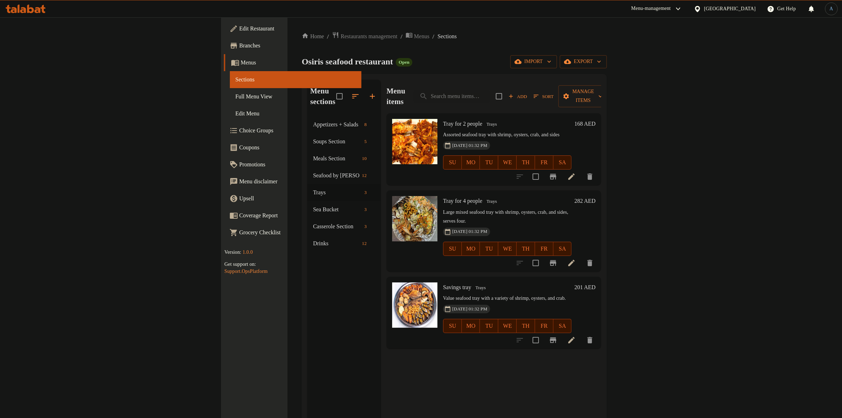
click at [443, 198] on span "Tray for 4 people" at bounding box center [462, 201] width 39 height 6
copy h6 "Tray for 4 people"
click at [443, 284] on span "Savings tray" at bounding box center [457, 287] width 28 height 6
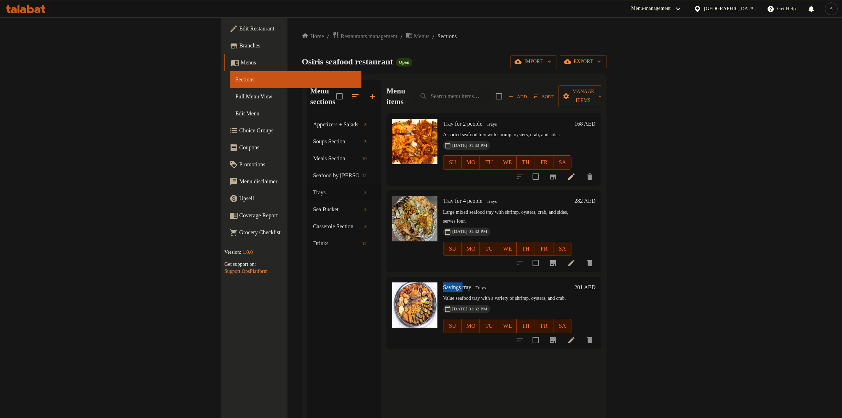
click at [443, 284] on span "Savings tray" at bounding box center [457, 287] width 28 height 6
copy h6 "Savings tray"
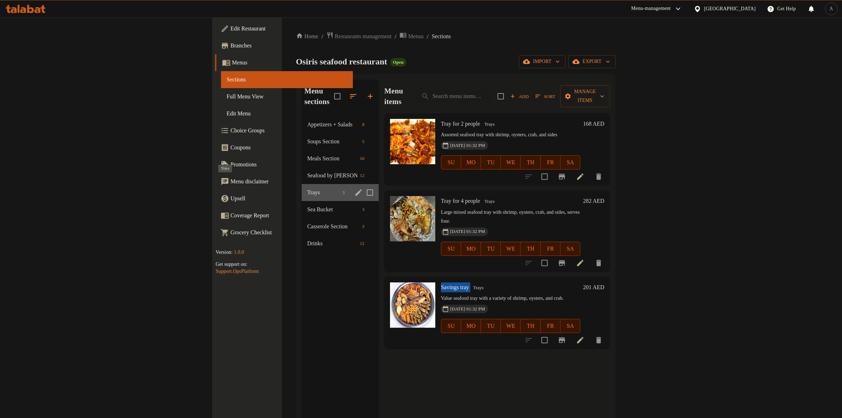
click at [307, 188] on span "Trays" at bounding box center [323, 192] width 32 height 8
click at [307, 205] on span "Sea Bucket" at bounding box center [323, 209] width 32 height 8
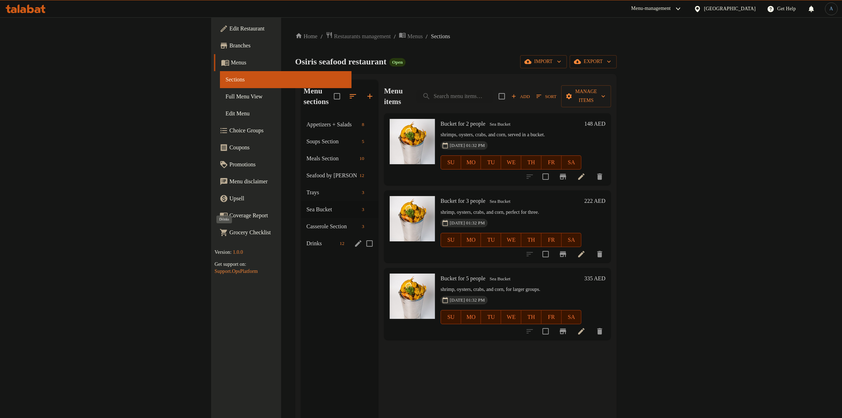
click at [307, 239] on span "Drinks" at bounding box center [322, 243] width 30 height 8
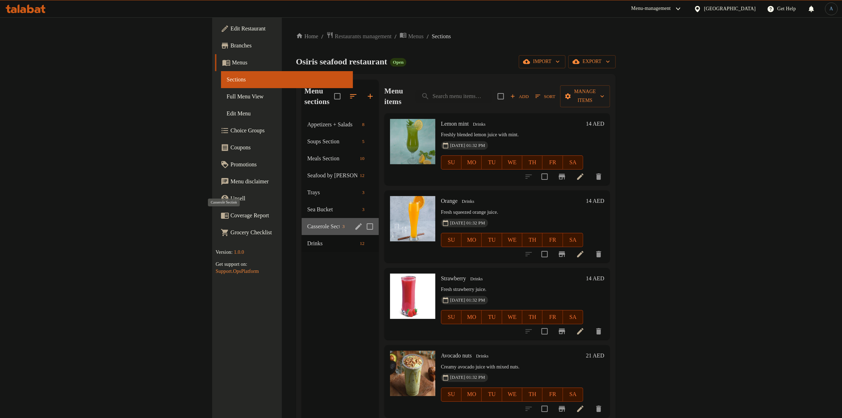
click at [307, 222] on span "Casserole Section" at bounding box center [323, 226] width 32 height 8
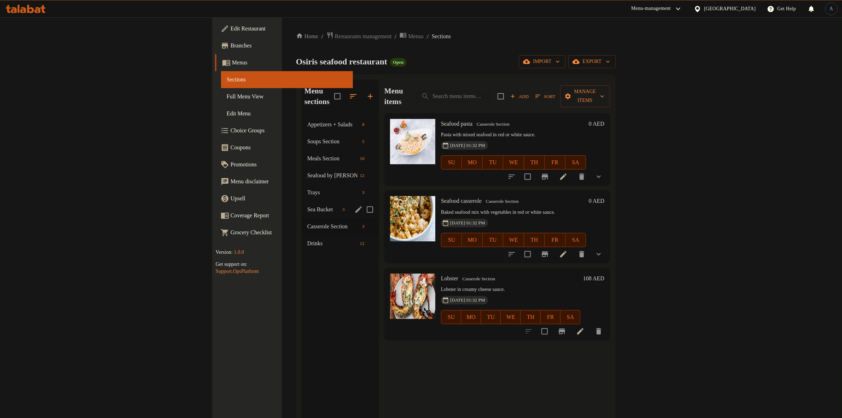
click at [302, 204] on div "Sea Bucket 3" at bounding box center [340, 209] width 77 height 17
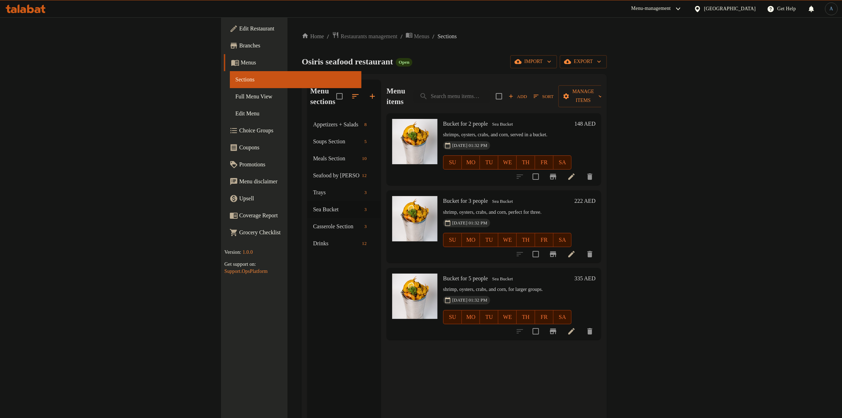
click at [307, 284] on div "Menu sections Appetizers + Salads 8 Soups Section 5 Meals Section 10 Seafood by…" at bounding box center [344, 289] width 74 height 418
click at [351, 92] on icon "button" at bounding box center [355, 96] width 8 height 8
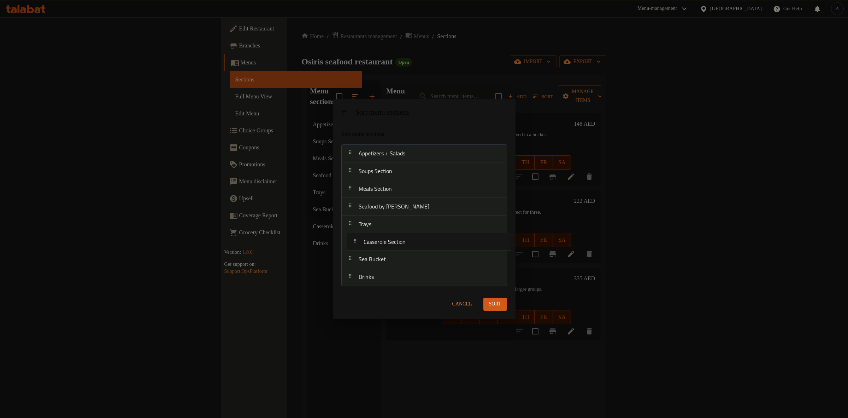
drag, startPoint x: 379, startPoint y: 261, endPoint x: 403, endPoint y: 252, distance: 25.3
click at [384, 243] on nav "Appetizers + Salads Soups Section Meals Section Seafood by Kilo Trays Sea Bucke…" at bounding box center [425, 215] width 166 height 142
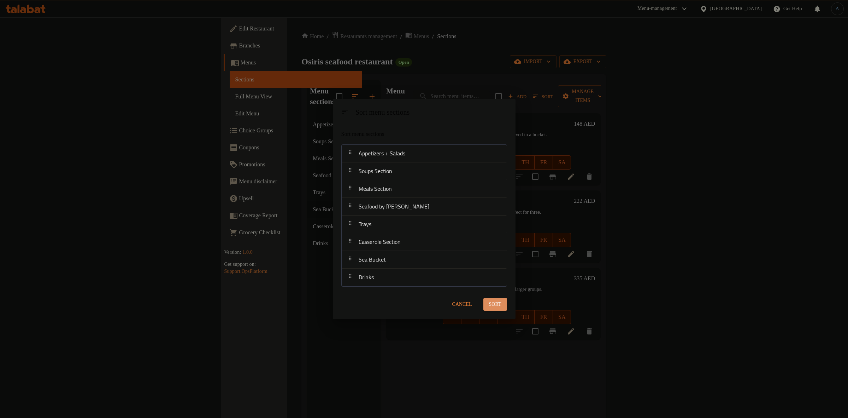
click at [489, 298] on button "Sort" at bounding box center [496, 304] width 24 height 13
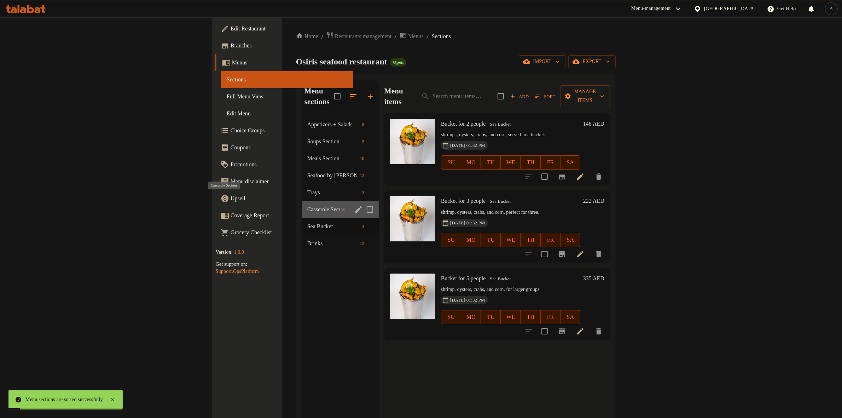
click at [307, 205] on span "Casserole Section" at bounding box center [323, 209] width 32 height 8
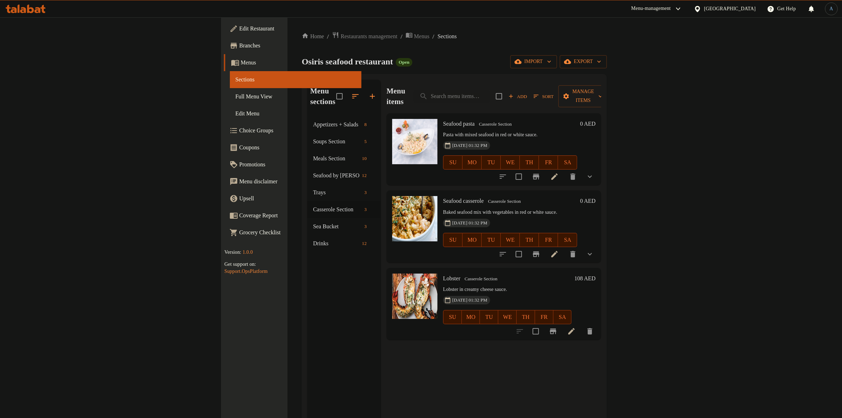
click at [553, 92] on span "Sort" at bounding box center [543, 96] width 20 height 8
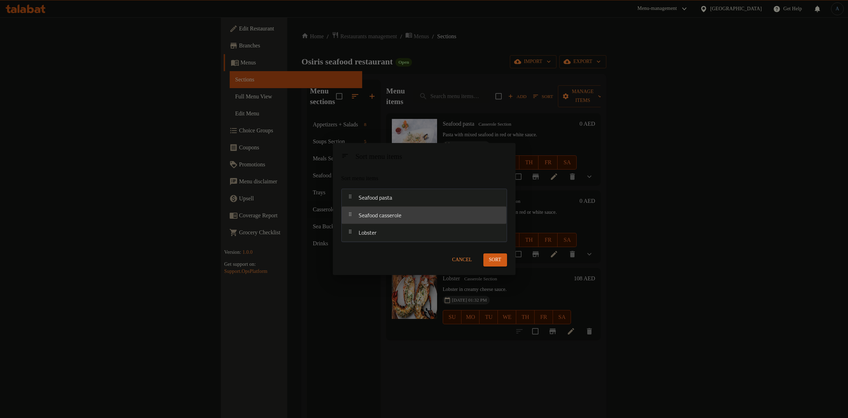
drag, startPoint x: 396, startPoint y: 213, endPoint x: 413, endPoint y: 190, distance: 27.9
click at [411, 186] on div "Sort menu items Seafood pasta Seafood casserole Lobster" at bounding box center [424, 206] width 183 height 76
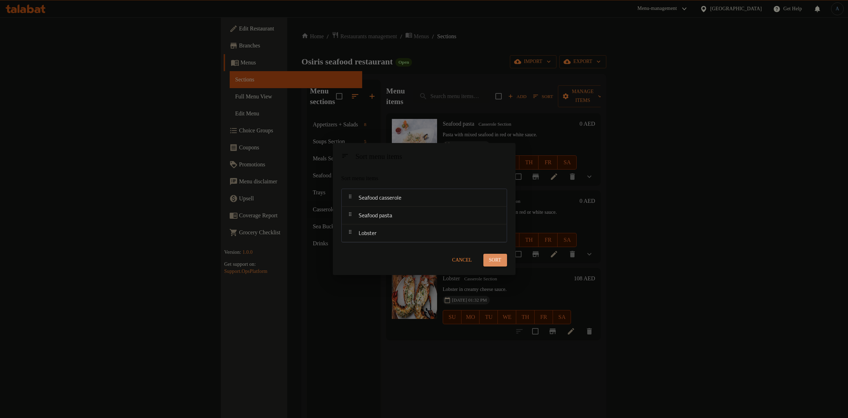
click at [494, 256] on span "Sort" at bounding box center [495, 260] width 12 height 9
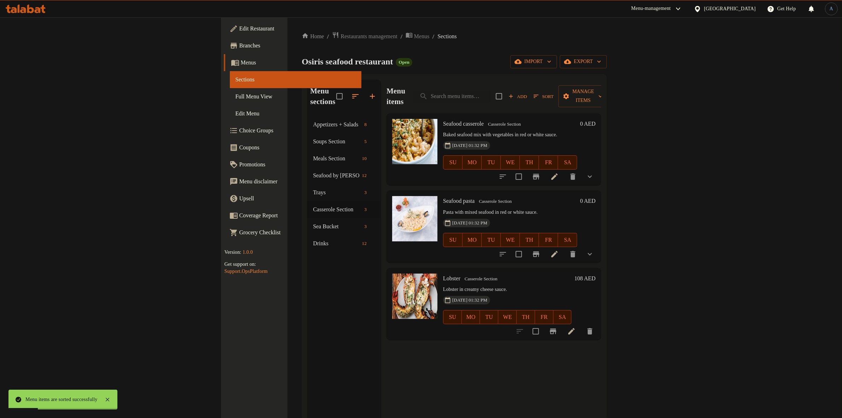
click at [598, 168] on button "show more" at bounding box center [589, 176] width 17 height 17
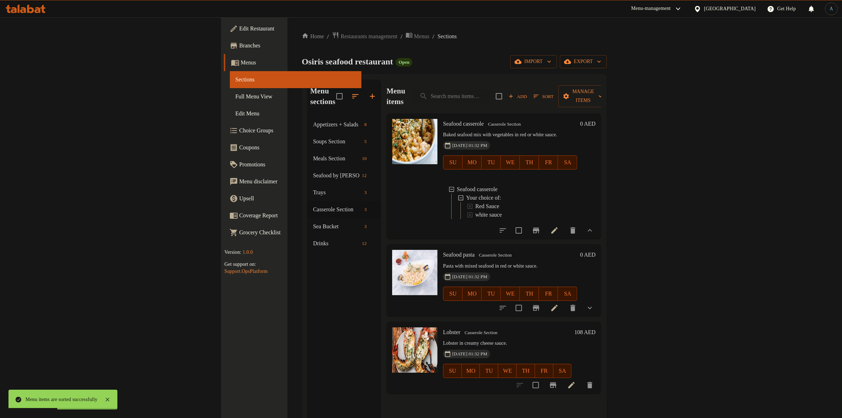
click at [559, 227] on icon at bounding box center [554, 230] width 8 height 8
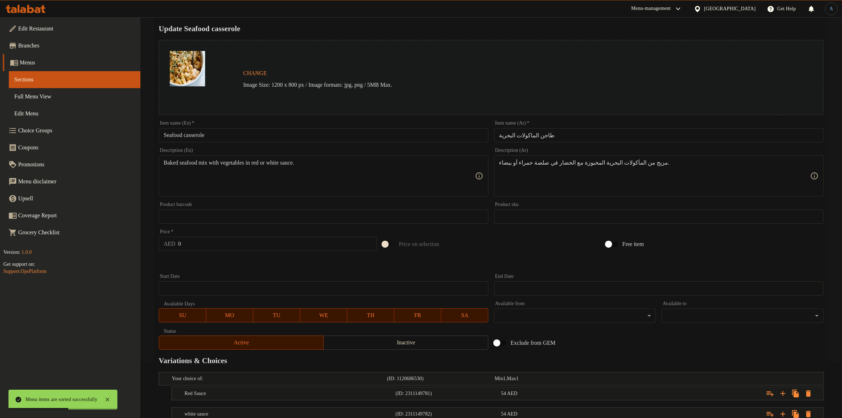
scroll to position [109, 0]
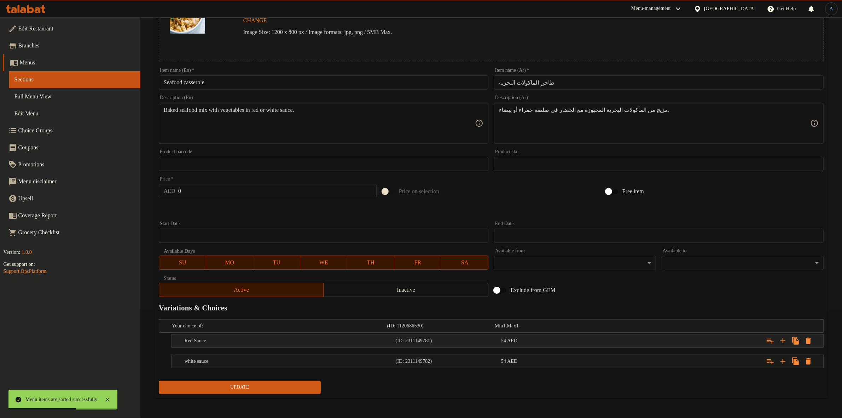
click at [553, 342] on div "54 AED" at bounding box center [552, 340] width 103 height 7
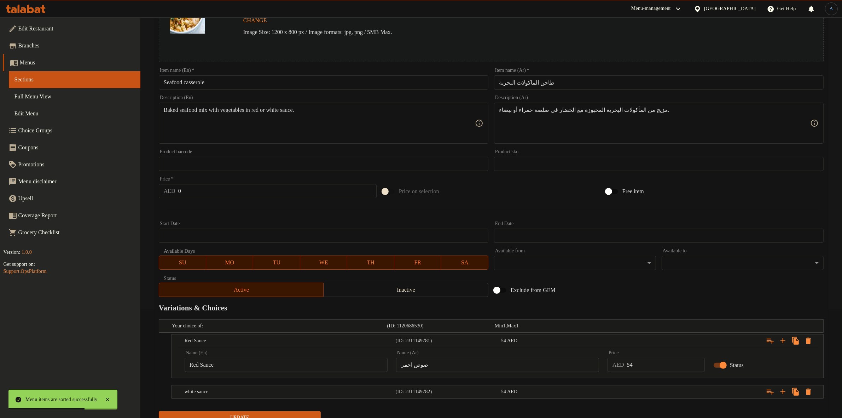
click at [648, 370] on input "54" at bounding box center [666, 364] width 78 height 14
type input "50"
click at [669, 391] on div "Expand" at bounding box center [710, 392] width 211 height 16
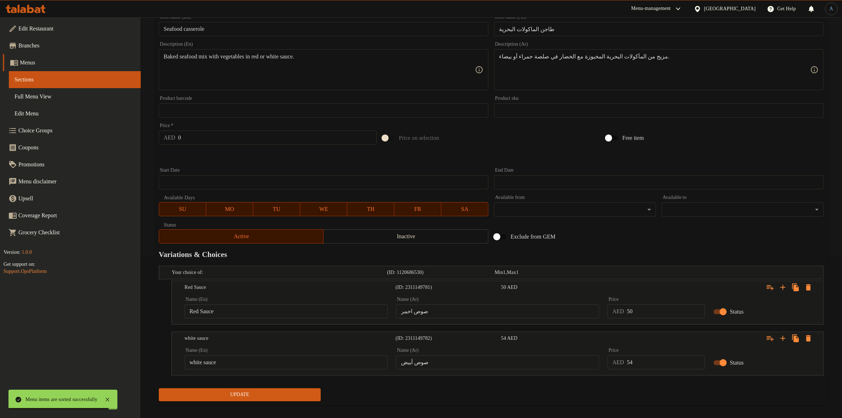
scroll to position [169, 0]
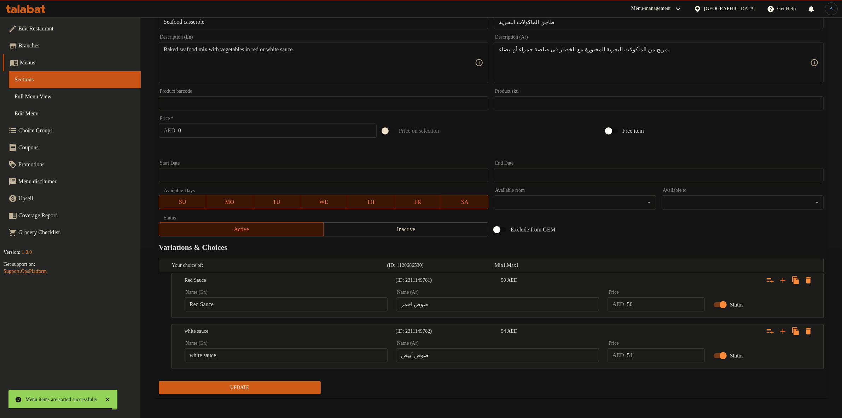
click at [656, 360] on input "54" at bounding box center [666, 355] width 78 height 14
type input "50"
click at [633, 375] on nav at bounding box center [491, 372] width 665 height 6
click at [311, 386] on span "Update" at bounding box center [239, 387] width 151 height 9
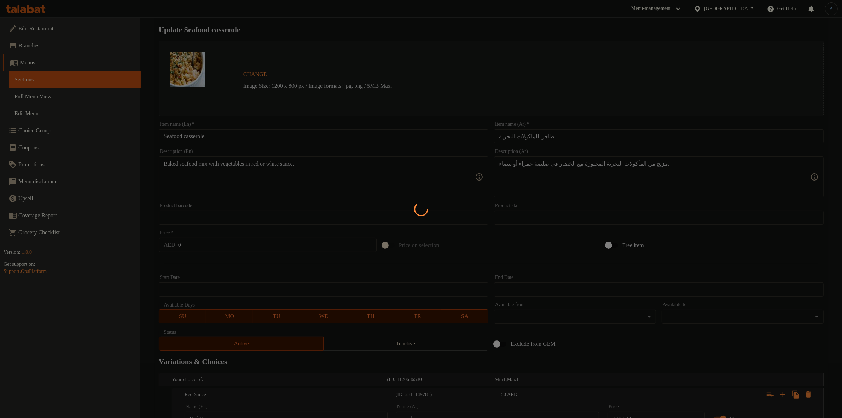
scroll to position [0, 0]
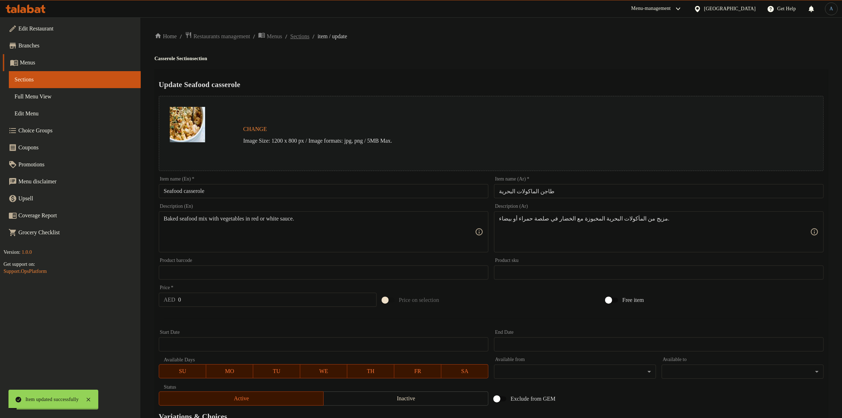
click at [309, 34] on span "Sections" at bounding box center [299, 36] width 19 height 8
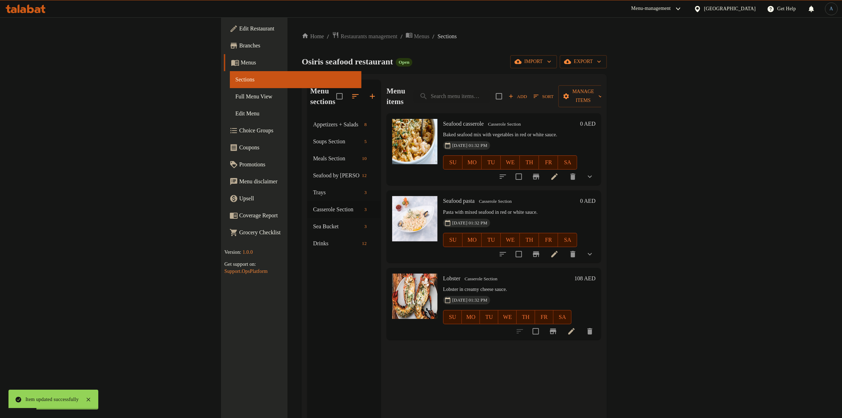
click at [443, 198] on span "Seafood pasta" at bounding box center [458, 201] width 31 height 6
copy h6 "Seafood pasta"
click at [592, 175] on icon "show more" at bounding box center [590, 176] width 4 height 2
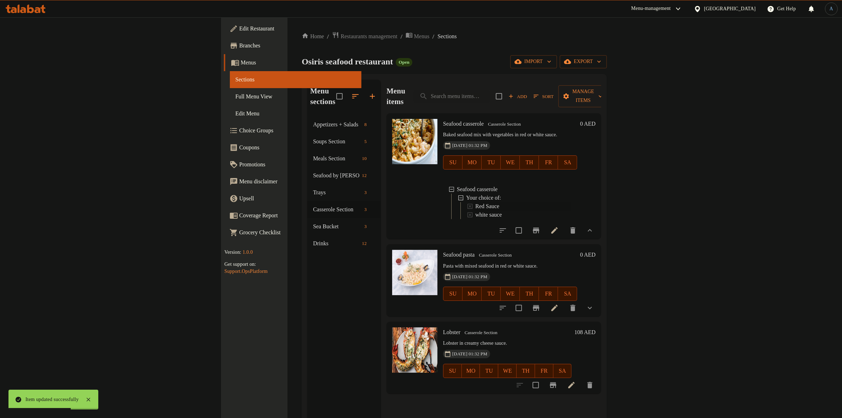
click at [475, 202] on span "Red Sauce" at bounding box center [487, 206] width 24 height 8
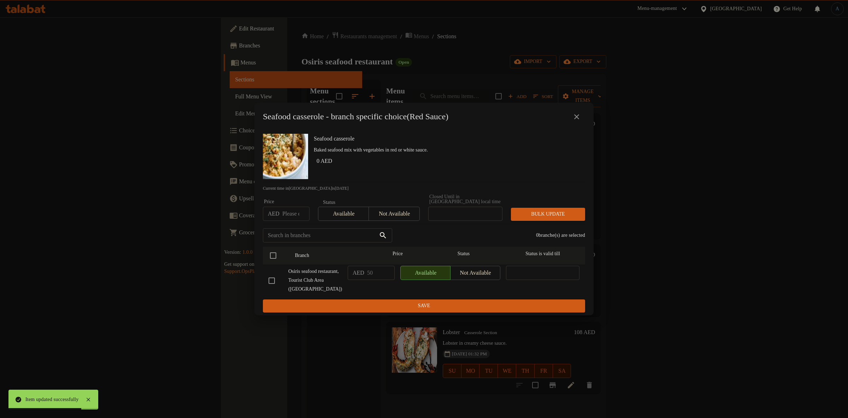
click at [578, 117] on icon "close" at bounding box center [577, 116] width 8 height 8
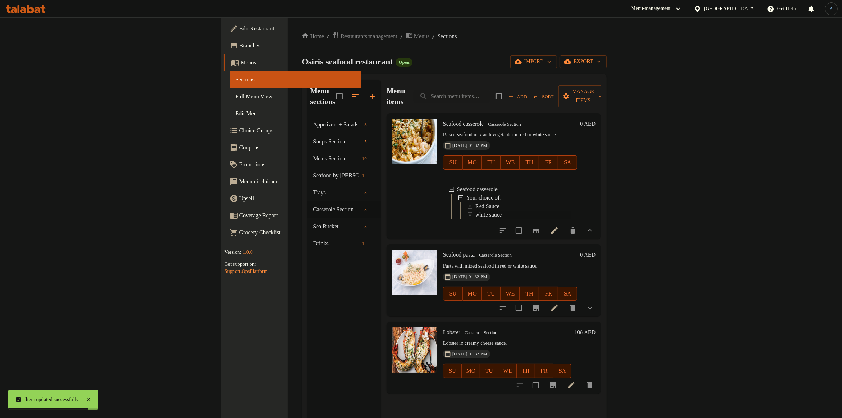
click at [475, 210] on span "white sauce" at bounding box center [488, 214] width 27 height 8
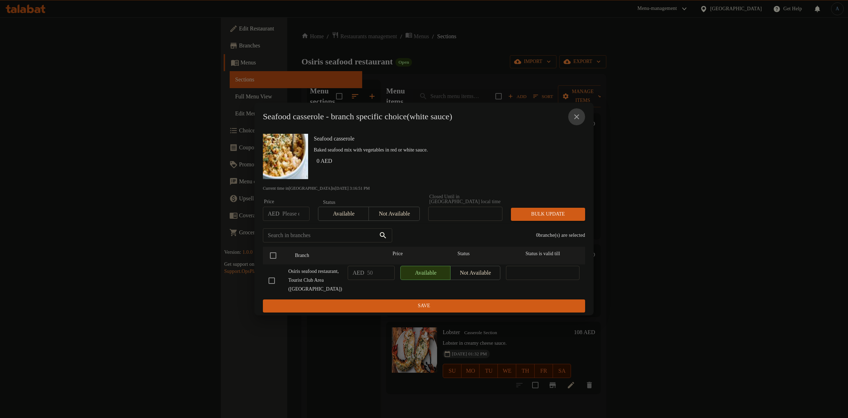
click at [577, 115] on icon "close" at bounding box center [577, 116] width 8 height 8
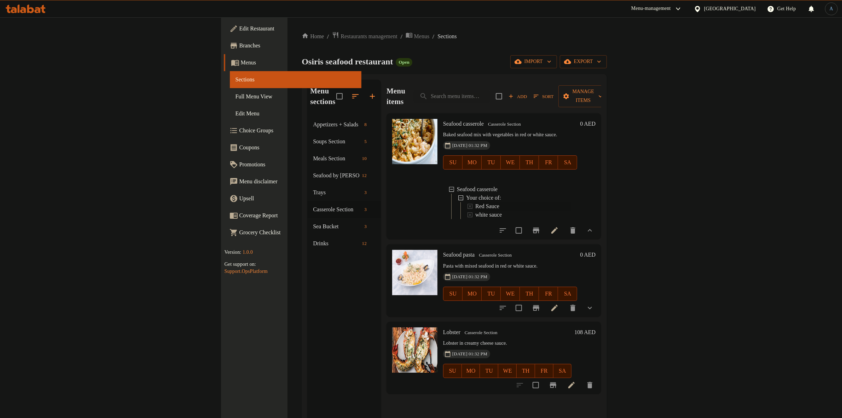
click at [475, 202] on span "Red Sauce" at bounding box center [487, 206] width 24 height 8
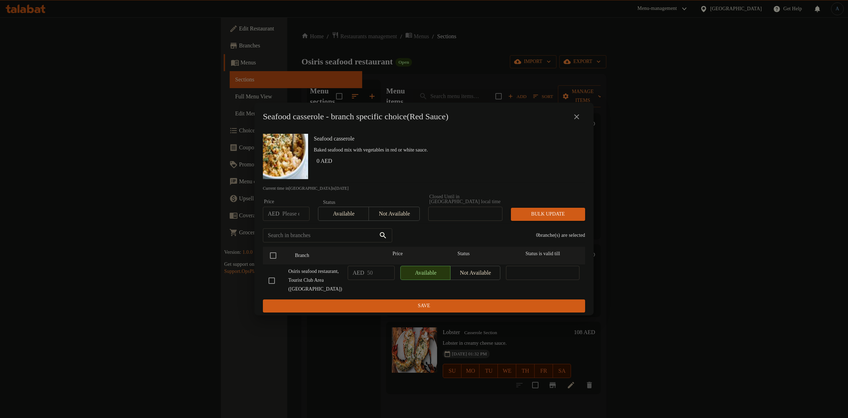
click at [579, 113] on icon "close" at bounding box center [577, 116] width 8 height 8
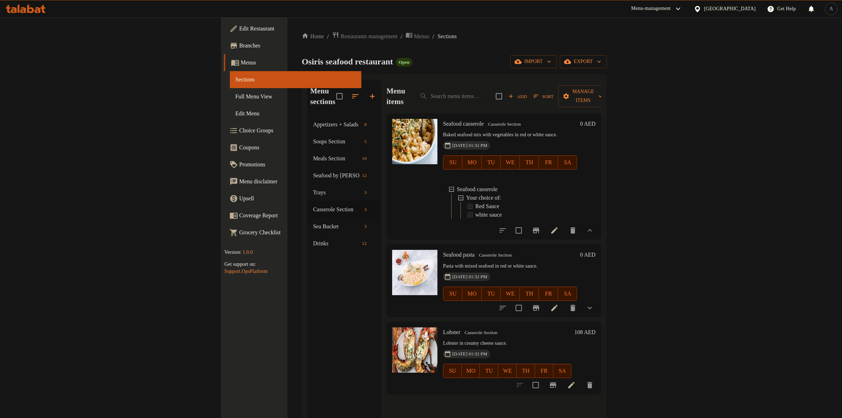
click at [443, 252] on span "Seafood pasta" at bounding box center [458, 254] width 31 height 6
copy h6 "Seafood pasta"
click at [443, 329] on span "Lobster" at bounding box center [451, 332] width 17 height 6
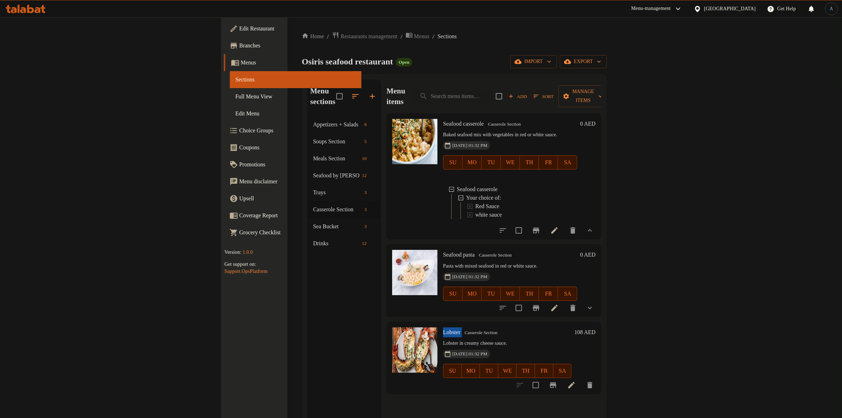
click at [443, 329] on span "Lobster" at bounding box center [451, 332] width 17 height 6
copy h6 "Lobster"
click at [481, 244] on div "Seafood pasta Casserole Section Pasta with mixed seafood in red or white sauce.…" at bounding box center [493, 280] width 215 height 72
